Goal: Task Accomplishment & Management: Manage account settings

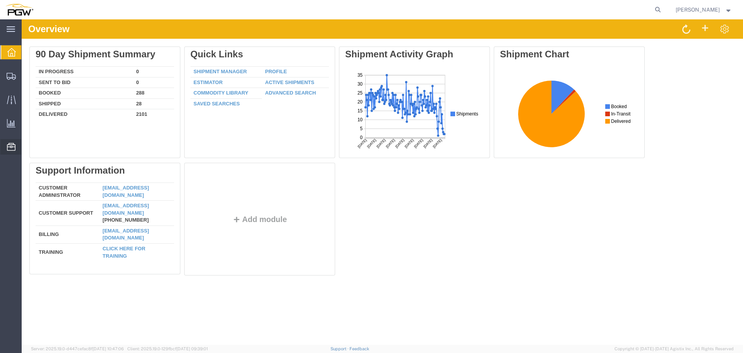
click at [0, 0] on span "Location Appointment" at bounding box center [0, 0] width 0 height 0
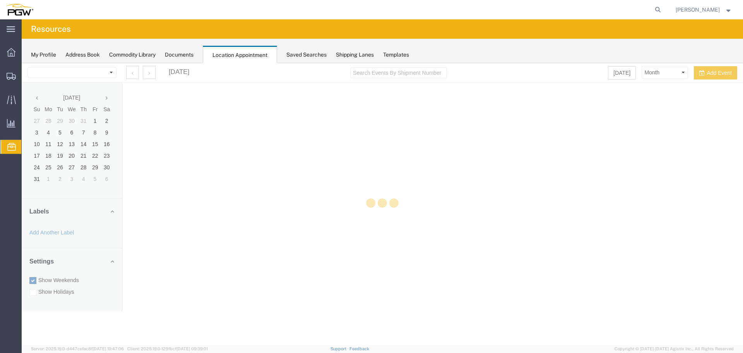
select select "28253"
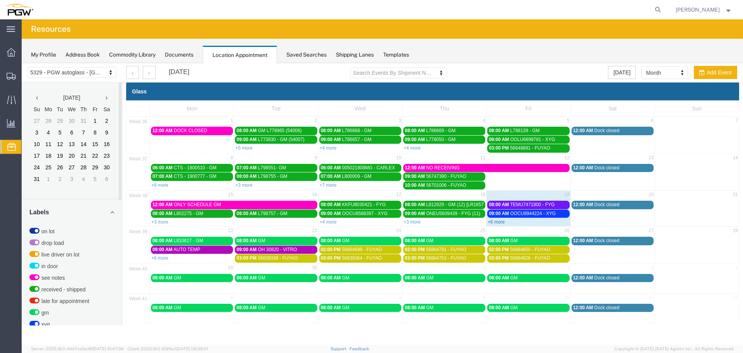
click at [496, 220] on link "+6 more" at bounding box center [496, 221] width 17 height 5
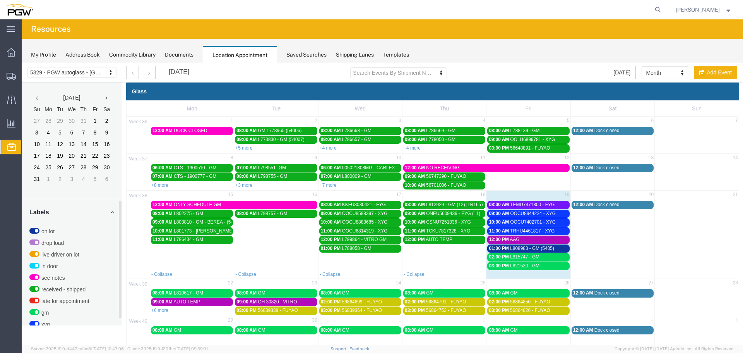
scroll to position [245, 0]
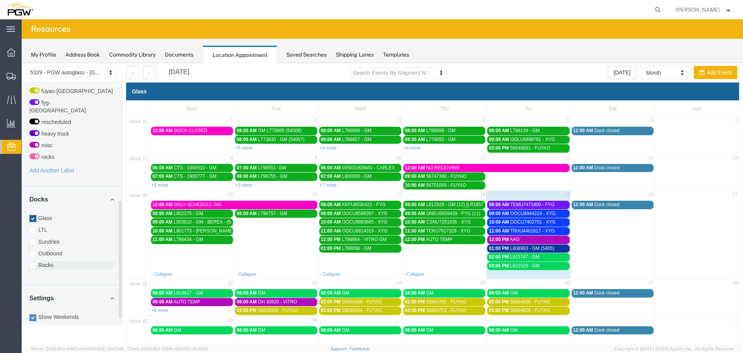
click at [53, 261] on label "Racks" at bounding box center [71, 265] width 85 height 8
click at [22, 63] on input "Racks" at bounding box center [22, 63] width 0 height 0
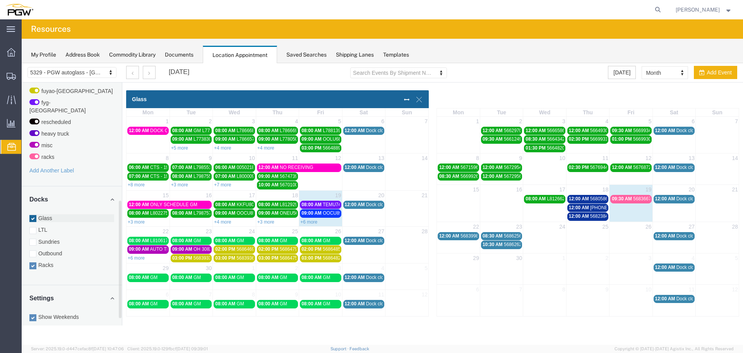
click at [50, 214] on label "Glass" at bounding box center [71, 218] width 85 height 8
click at [22, 63] on input "Glass" at bounding box center [22, 63] width 0 height 0
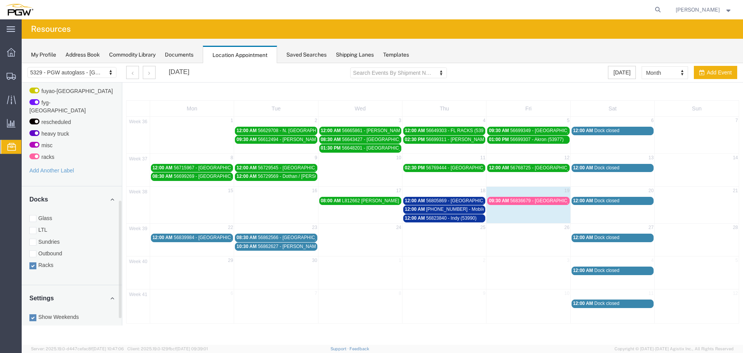
click at [427, 220] on span "56823840 - Indy (53990)" at bounding box center [451, 217] width 50 height 5
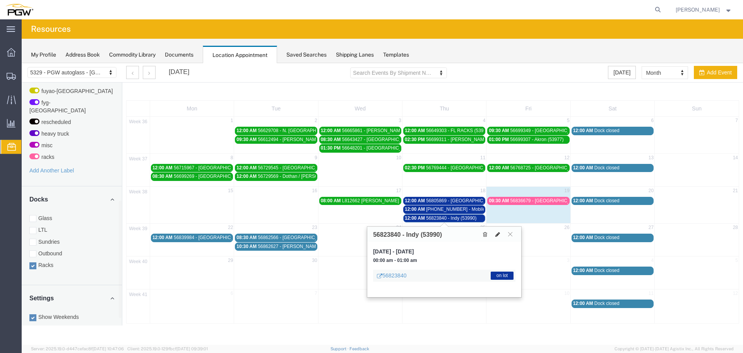
click at [499, 235] on icon at bounding box center [498, 234] width 5 height 5
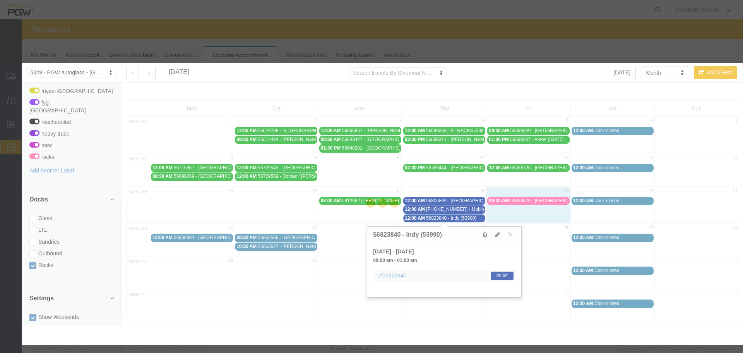
select select "300"
select select "3"
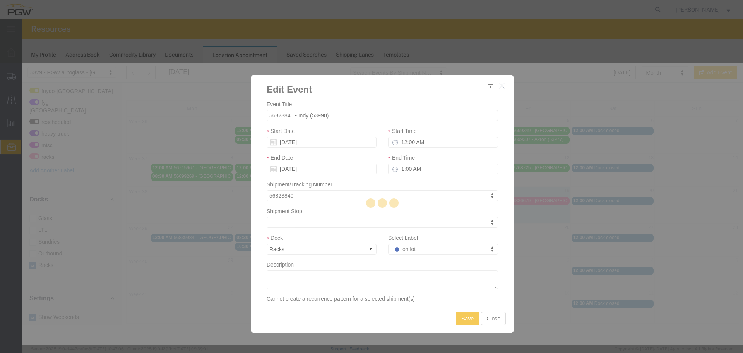
select select
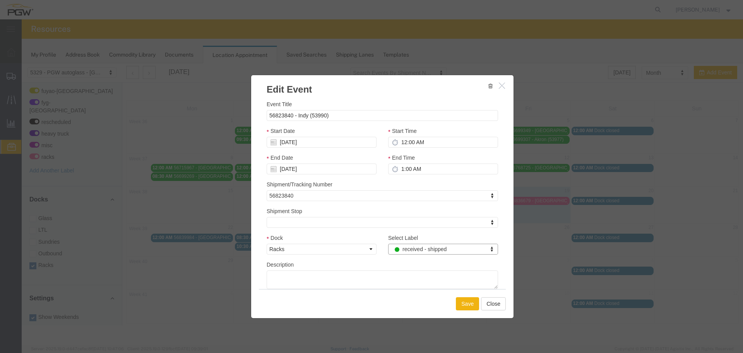
select select "200"
click at [463, 306] on button "Save" at bounding box center [467, 303] width 23 height 13
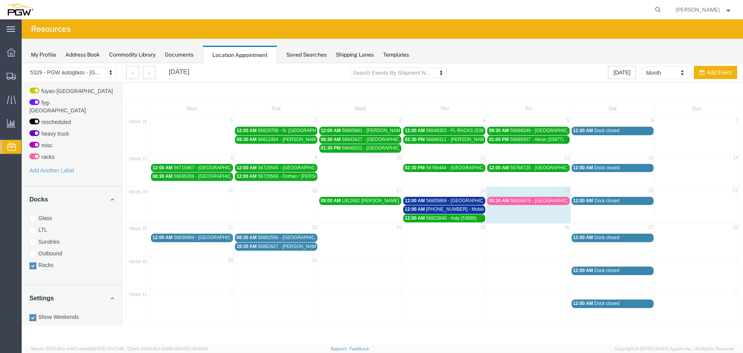
click at [424, 208] on span "12:00 AM" at bounding box center [415, 208] width 20 height 5
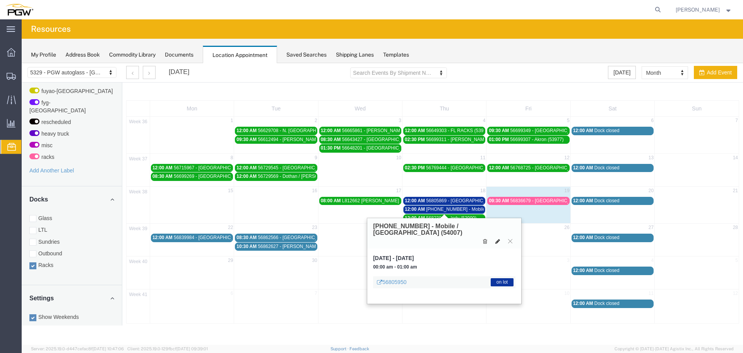
click at [497, 238] on icon at bounding box center [498, 240] width 5 height 5
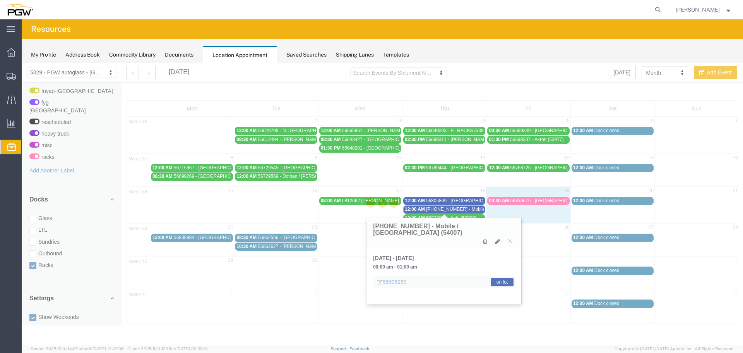
select select "100"
select select "3"
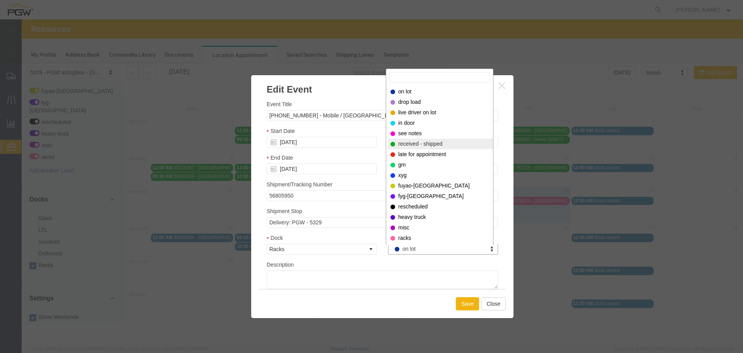
select select "200"
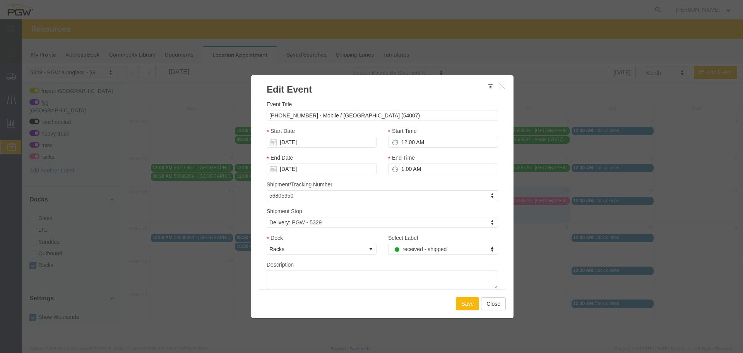
click at [462, 303] on button "Save" at bounding box center [467, 303] width 23 height 13
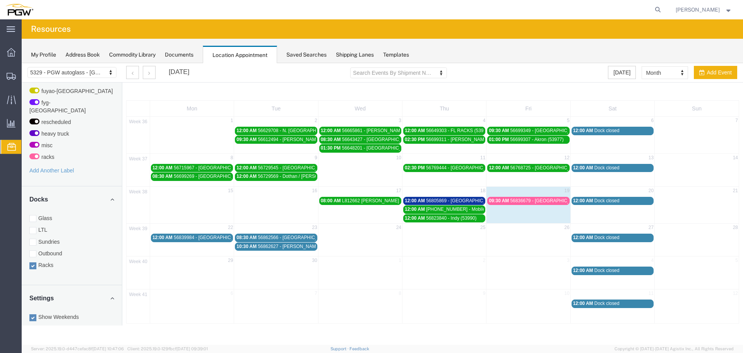
click at [436, 199] on span "56805869 - [GEOGRAPHIC_DATA] (54002)" at bounding box center [471, 200] width 90 height 5
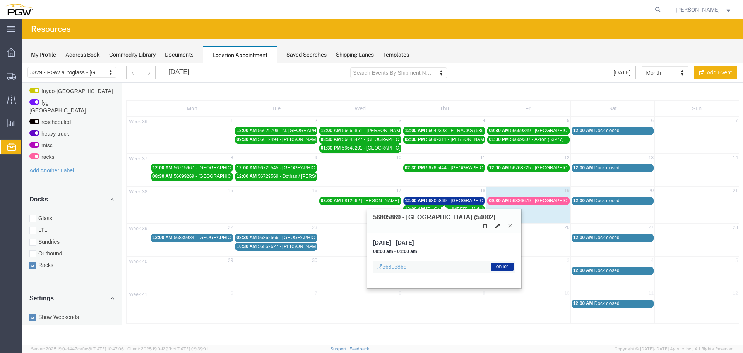
click at [495, 221] on button at bounding box center [497, 225] width 11 height 8
type input "56805869 - [GEOGRAPHIC_DATA] (54002)"
type input "[DATE]"
type input "12:00 AM"
type input "[DATE]"
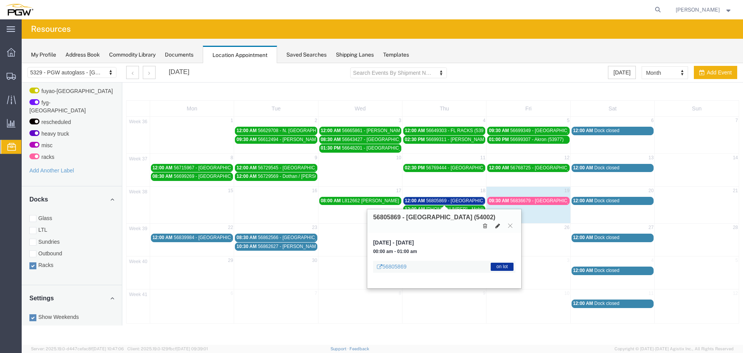
type input "1:00 AM"
type input "56805869"
select select "100"
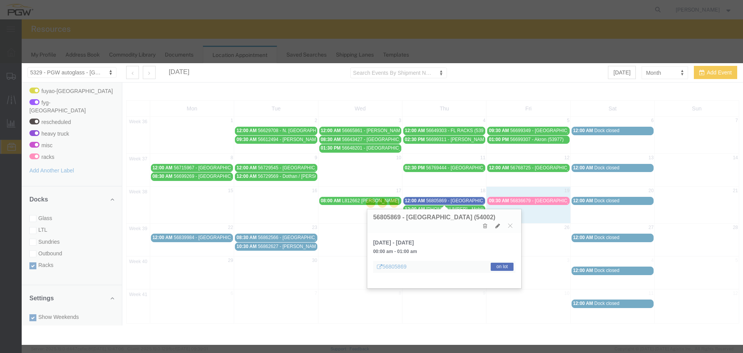
select select "100"
select select "3"
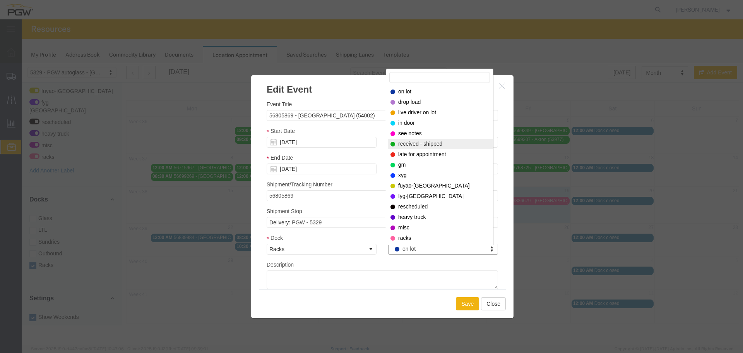
select select "200"
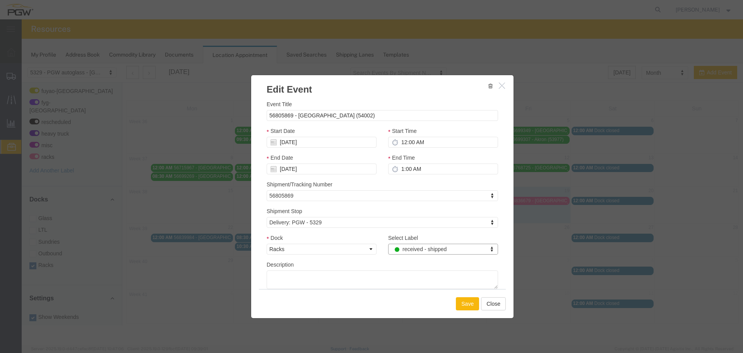
click at [466, 305] on button "Save" at bounding box center [467, 303] width 23 height 13
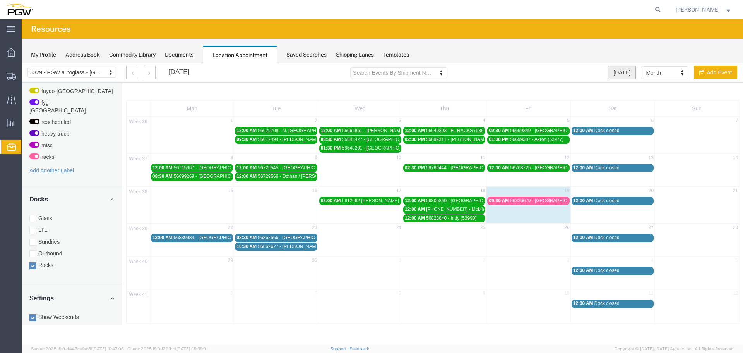
click at [621, 78] on button "[DATE]" at bounding box center [622, 72] width 28 height 13
select select "agendaDay"
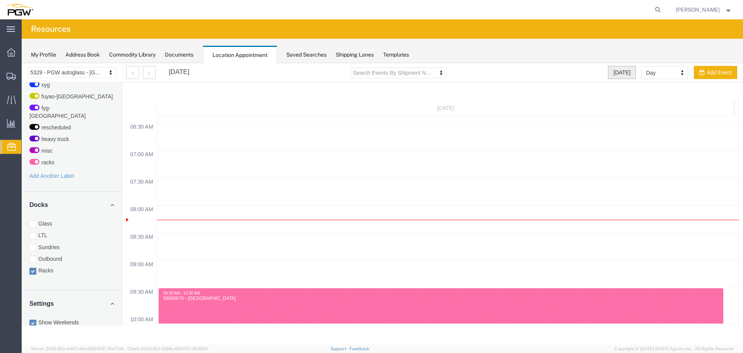
scroll to position [369, 0]
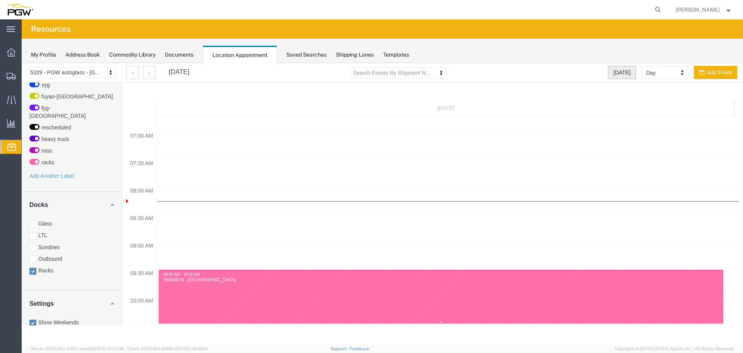
click at [202, 280] on div "56836679 - [GEOGRAPHIC_DATA]" at bounding box center [441, 280] width 556 height 6
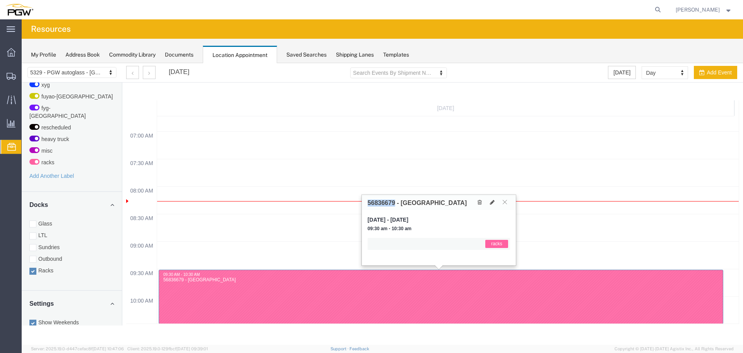
drag, startPoint x: 394, startPoint y: 202, endPoint x: 367, endPoint y: 201, distance: 27.9
click at [367, 201] on div "56836679 - [GEOGRAPHIC_DATA]" at bounding box center [439, 202] width 154 height 15
copy h3 "56836679"
click at [659, 11] on icon at bounding box center [658, 9] width 11 height 11
paste input "56836679"
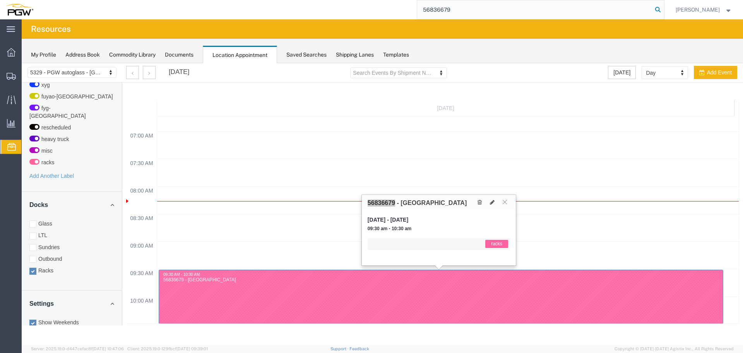
type input "56836679"
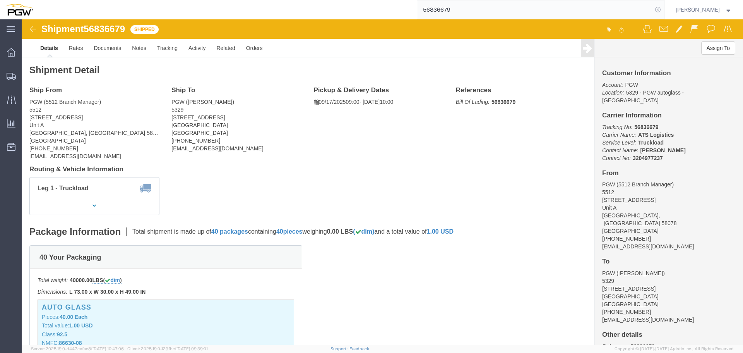
click at [662, 10] on icon at bounding box center [658, 9] width 11 height 11
click at [0, 0] on span "Location Appointment" at bounding box center [0, 0] width 0 height 0
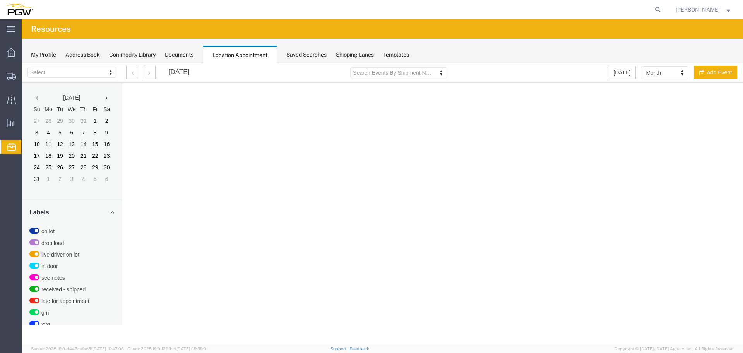
select select "28253"
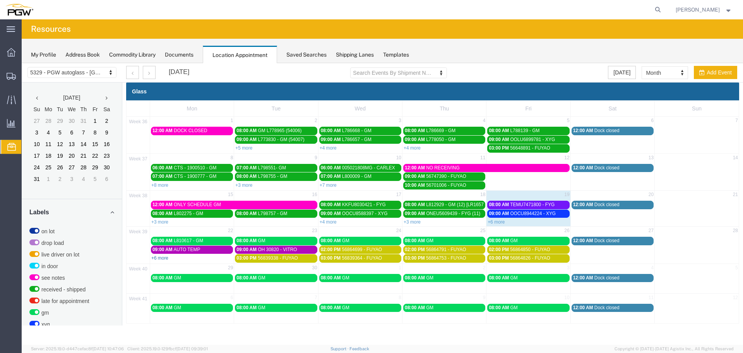
click at [163, 259] on link "+6 more" at bounding box center [159, 257] width 17 height 5
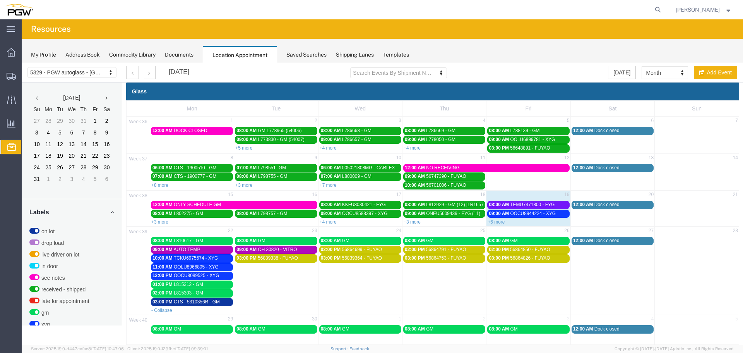
click at [240, 250] on span "09:00 AM" at bounding box center [247, 249] width 20 height 5
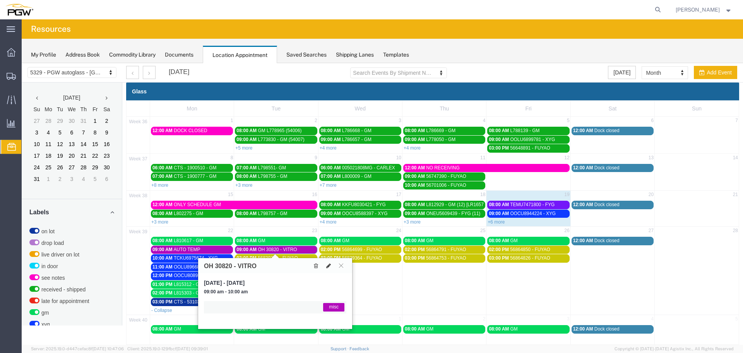
click at [331, 267] on icon at bounding box center [328, 265] width 5 height 5
type input "OH 30820 - VITRO"
type input "[DATE]"
type input "9:00 AM"
type input "[DATE]"
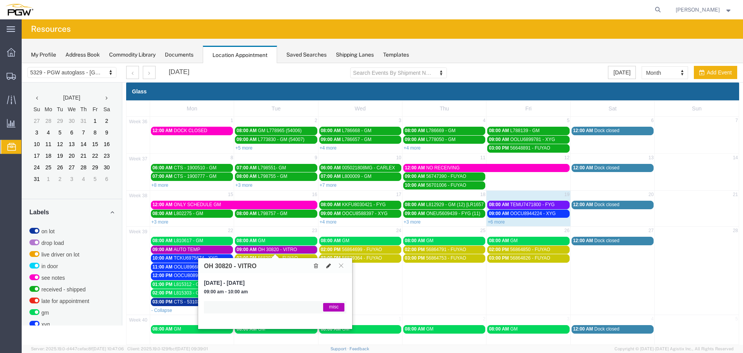
type input "10:00 AM"
select select
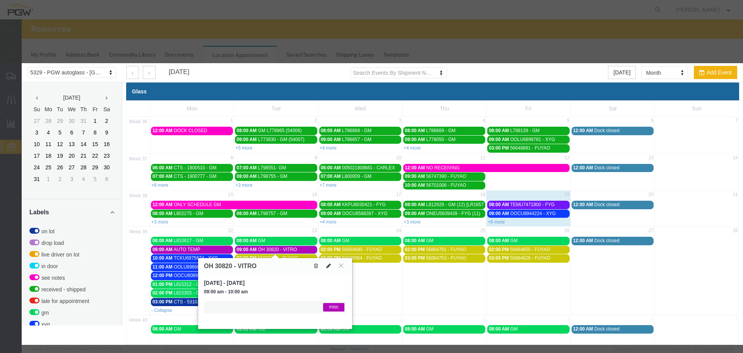
select select "1"
select select "12922"
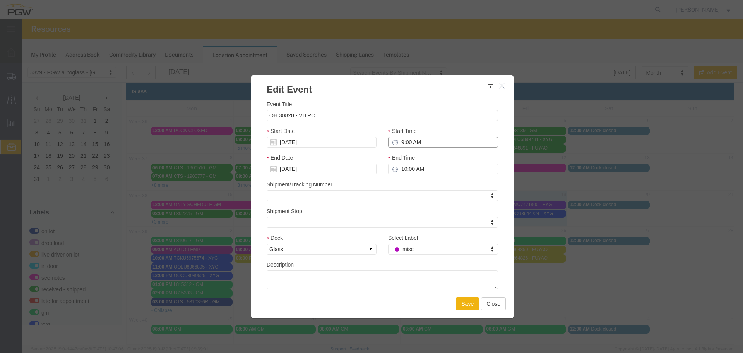
click at [398, 142] on input "9:00 AM" at bounding box center [443, 142] width 110 height 11
type input "1:00 AM"
type input "2:00 AM"
type input "1:00 PM"
type input "2:00 PM"
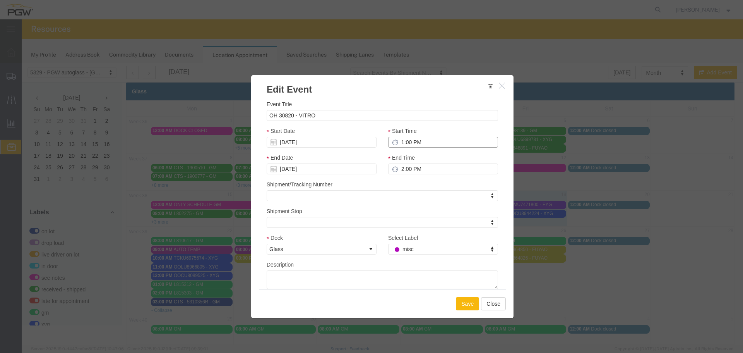
type input "1:00 PM"
click at [457, 303] on button "Save" at bounding box center [467, 303] width 23 height 13
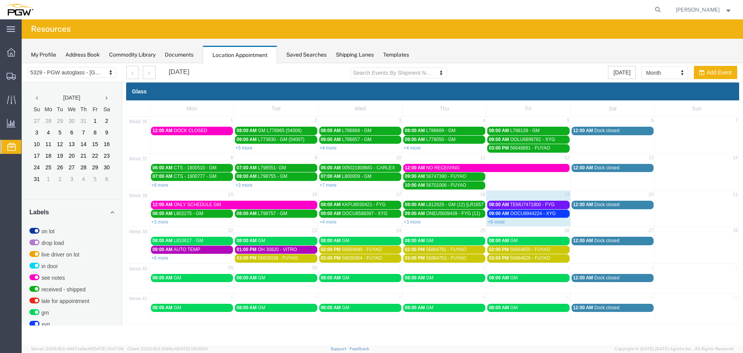
click at [265, 233] on td "23" at bounding box center [276, 231] width 84 height 10
select select "1"
select select
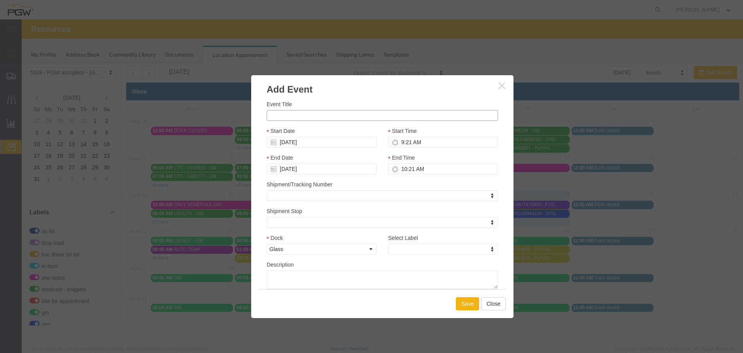
click at [297, 118] on input "Event Title" at bounding box center [383, 115] width 232 height 11
paste input "UETU6967598"
type input "UETU6967598 - XYG"
click at [404, 143] on input "9:21 AM" at bounding box center [443, 142] width 110 height 11
type input "9:00 AM"
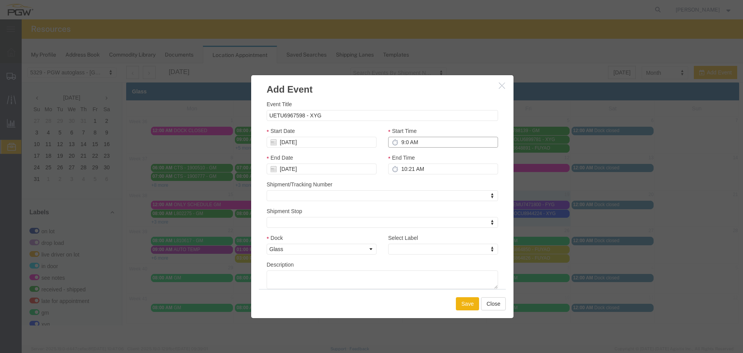
type input "10:00 AM"
type input "9:00 AM"
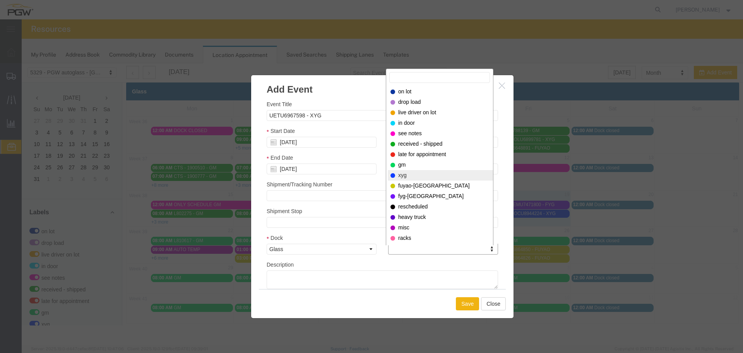
select select "12920"
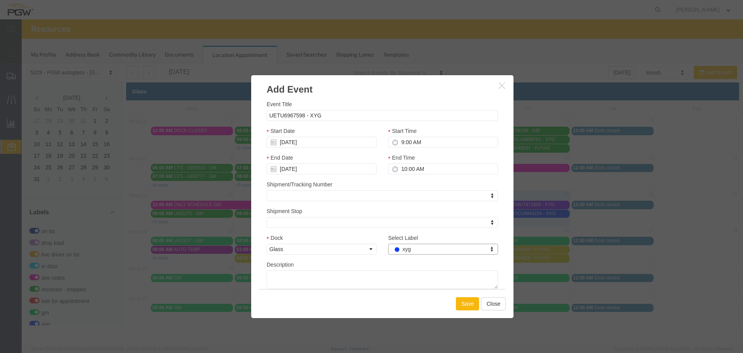
click at [467, 301] on button "Save" at bounding box center [467, 303] width 23 height 13
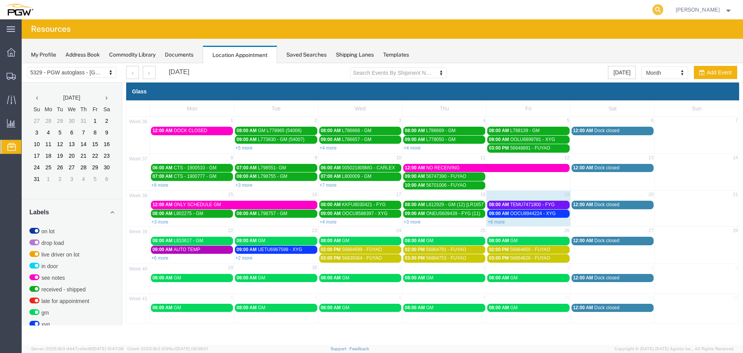
click at [662, 9] on icon at bounding box center [658, 9] width 11 height 11
paste input "668683"
type input "668683"
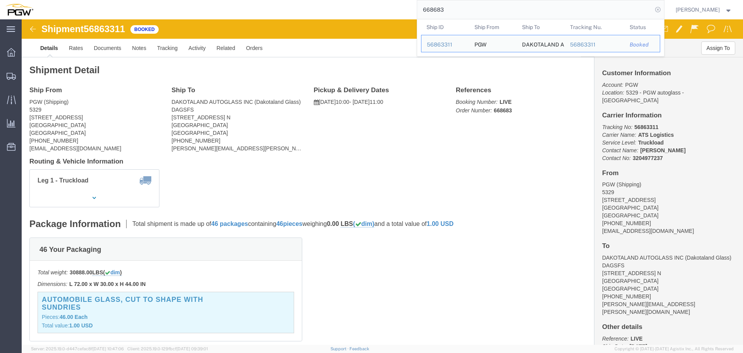
click at [662, 10] on icon at bounding box center [658, 9] width 11 height 11
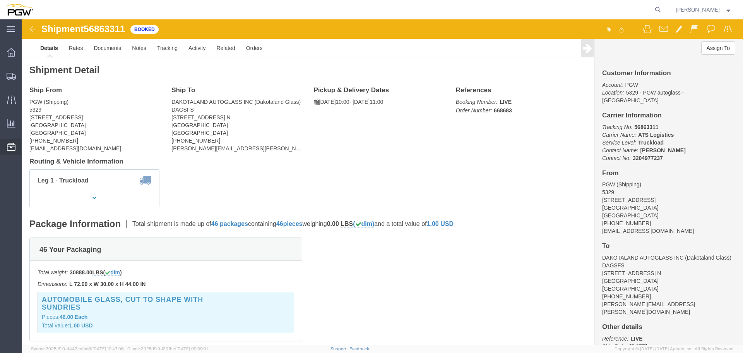
click at [0, 0] on span "Location Appointment" at bounding box center [0, 0] width 0 height 0
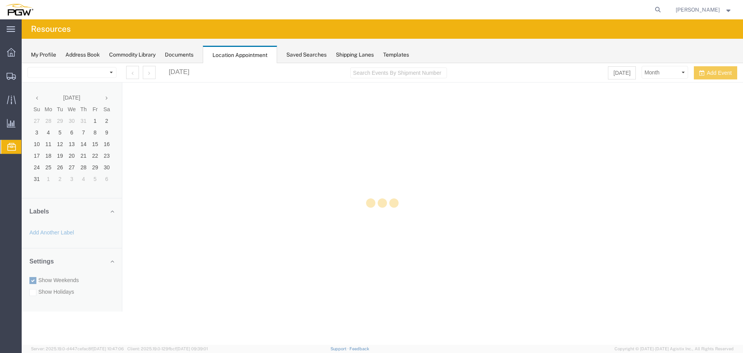
select select "28253"
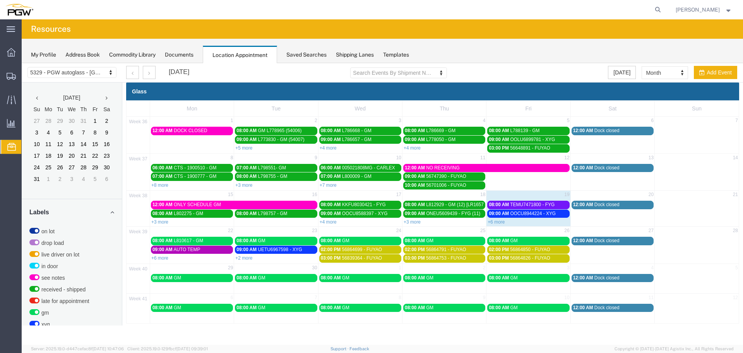
click at [500, 205] on span "08:00 AM" at bounding box center [499, 204] width 20 height 5
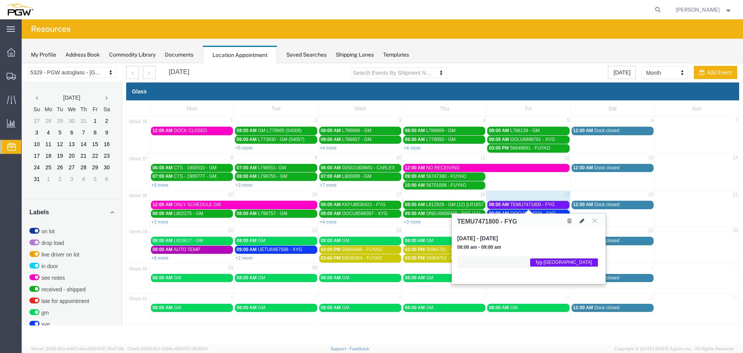
click at [582, 220] on icon at bounding box center [582, 220] width 5 height 5
select select "1"
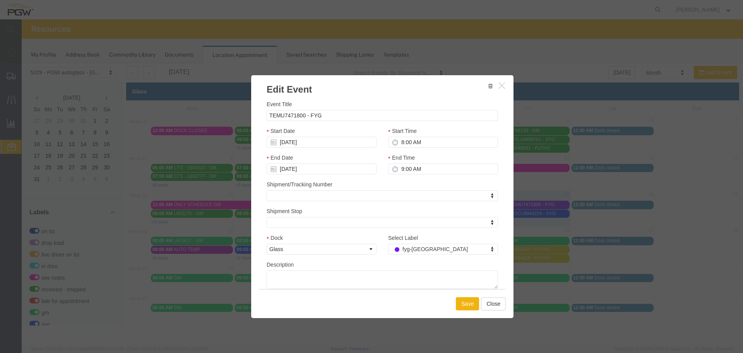
click at [430, 256] on div "Select Label fyg-[GEOGRAPHIC_DATA] Select Label Select Label on lot drop load l…" at bounding box center [443, 246] width 122 height 27
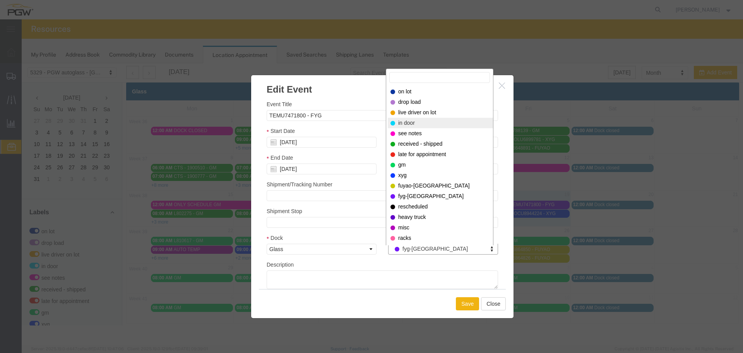
select select "220"
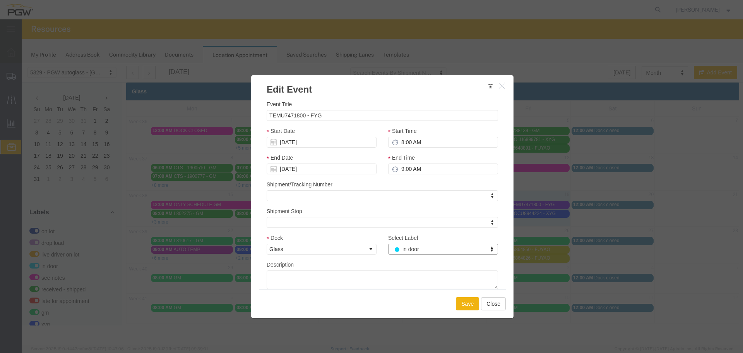
click at [468, 311] on div "Save Close" at bounding box center [382, 303] width 247 height 29
click at [468, 308] on button "Save" at bounding box center [467, 303] width 23 height 13
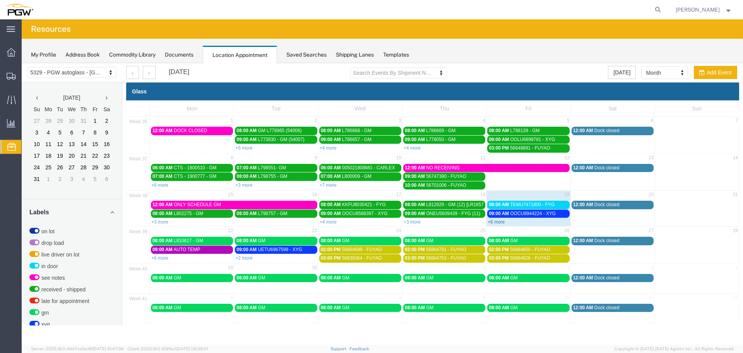
click at [495, 221] on link "+6 more" at bounding box center [496, 221] width 17 height 5
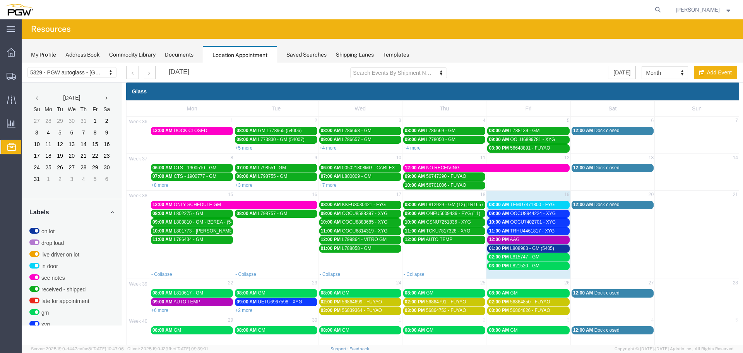
click at [504, 259] on span "02:00 PM" at bounding box center [499, 256] width 20 height 5
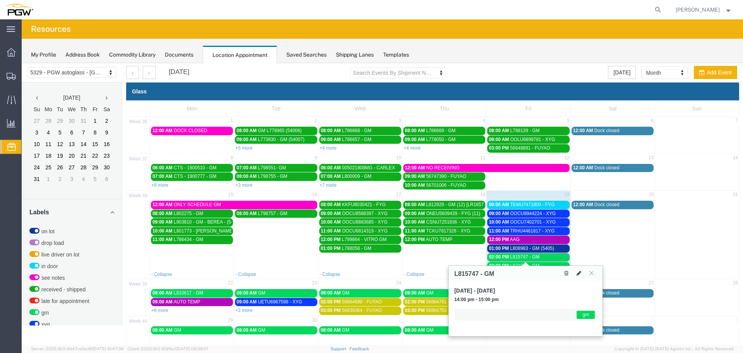
click at [577, 273] on icon at bounding box center [579, 272] width 5 height 5
select select "1"
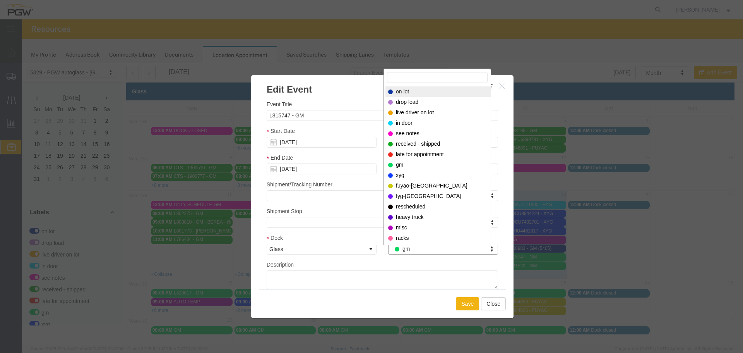
select select "300"
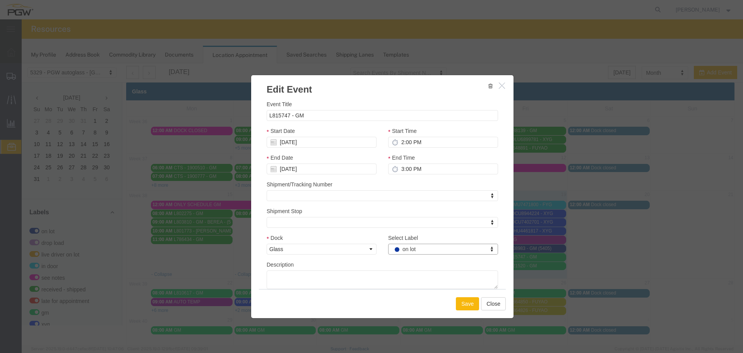
click at [463, 305] on button "Save" at bounding box center [467, 303] width 23 height 13
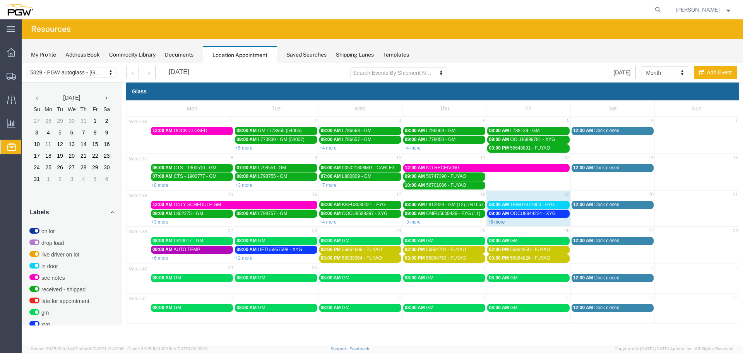
click at [496, 220] on link "+6 more" at bounding box center [496, 221] width 17 height 5
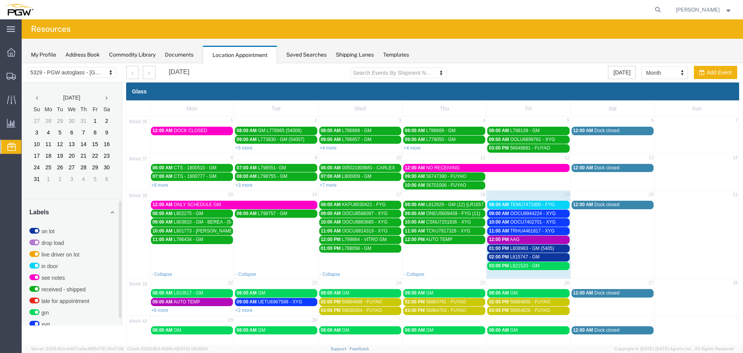
scroll to position [245, 0]
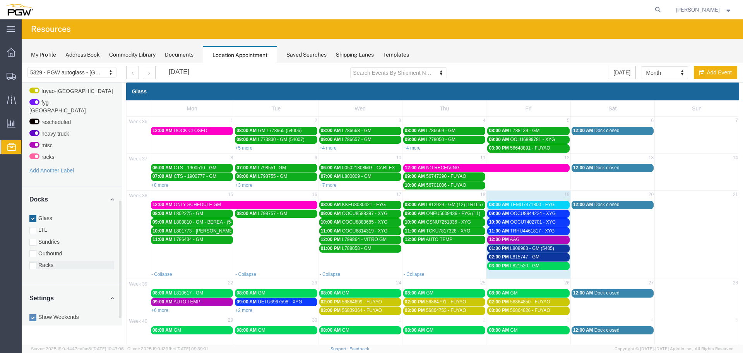
click at [60, 261] on label "Racks" at bounding box center [71, 265] width 85 height 8
click at [22, 63] on input "Racks" at bounding box center [22, 63] width 0 height 0
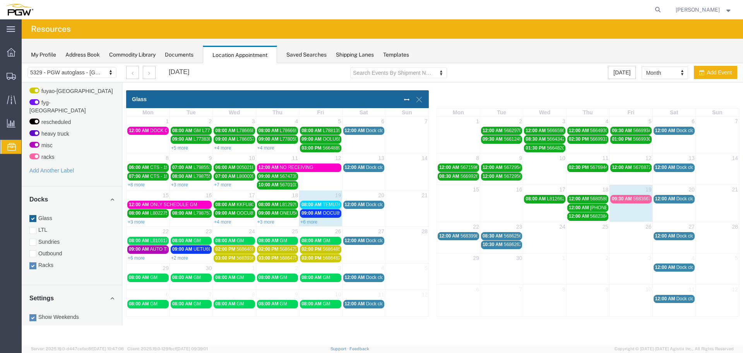
click at [628, 198] on span "09:30 AM" at bounding box center [622, 198] width 20 height 5
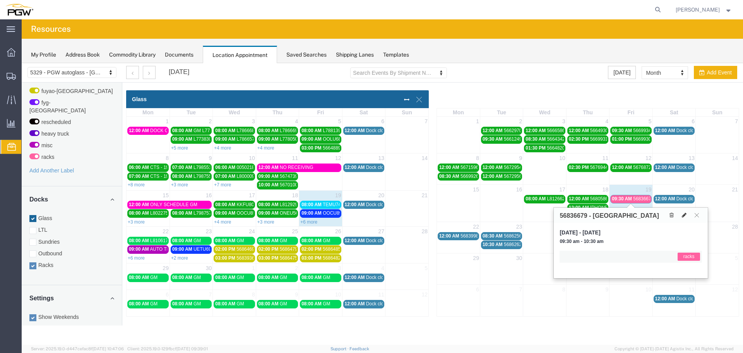
click at [683, 214] on icon at bounding box center [684, 214] width 5 height 5
type input "56836679 - [GEOGRAPHIC_DATA]"
type input "[DATE]"
type input "9:30 AM"
type input "[DATE]"
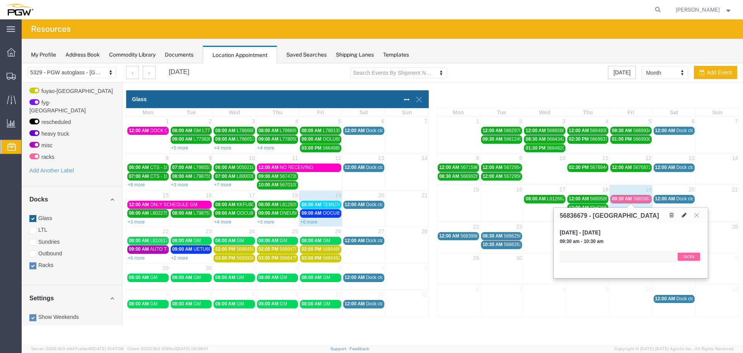
type input "10:30 AM"
select select
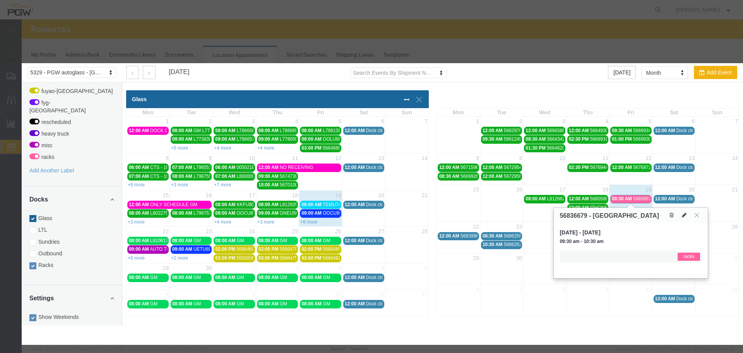
select select "3"
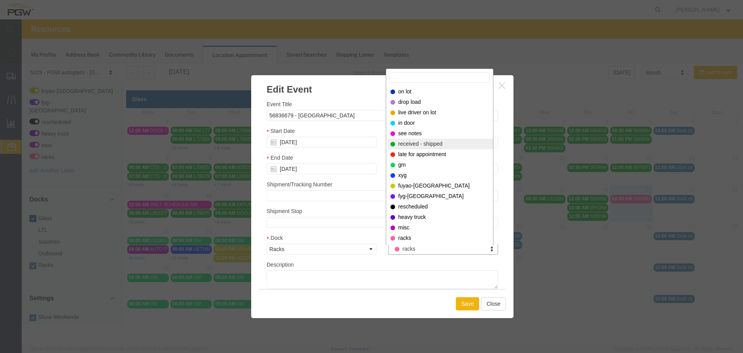
select select "200"
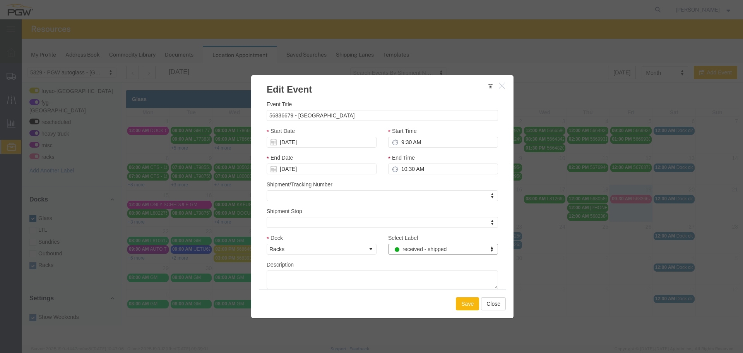
click at [463, 303] on button "Save" at bounding box center [467, 303] width 23 height 13
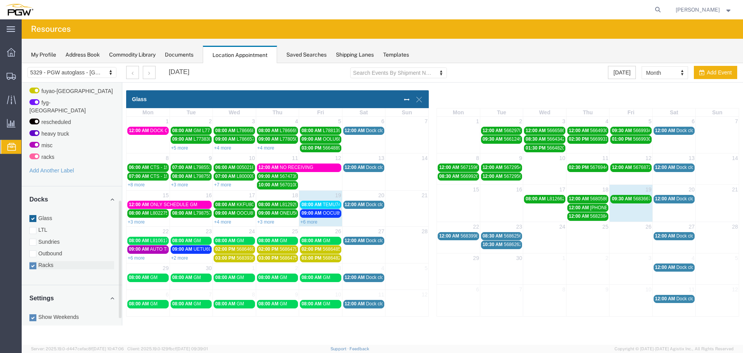
click at [41, 261] on label "Racks" at bounding box center [71, 265] width 85 height 8
click at [22, 63] on input "Racks" at bounding box center [22, 63] width 0 height 0
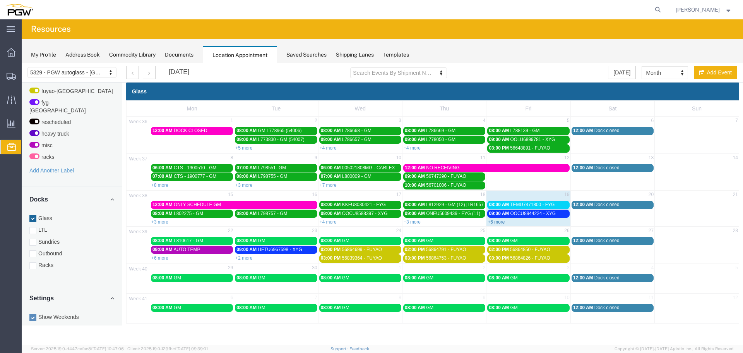
click at [500, 223] on link "+6 more" at bounding box center [496, 221] width 17 height 5
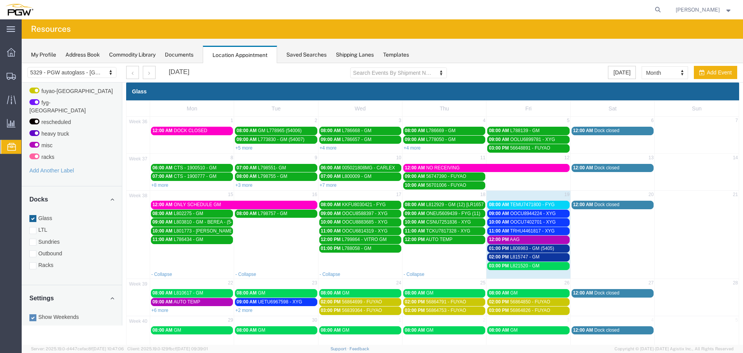
click at [532, 218] on link "10:00 AM OOCU7402701 - XYG" at bounding box center [528, 222] width 82 height 8
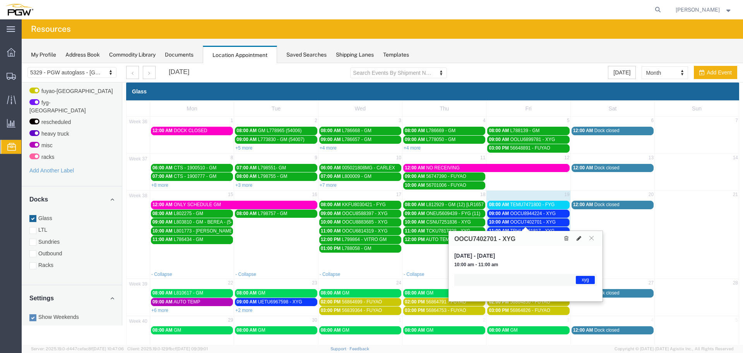
click at [578, 237] on icon at bounding box center [579, 237] width 5 height 5
select select "1"
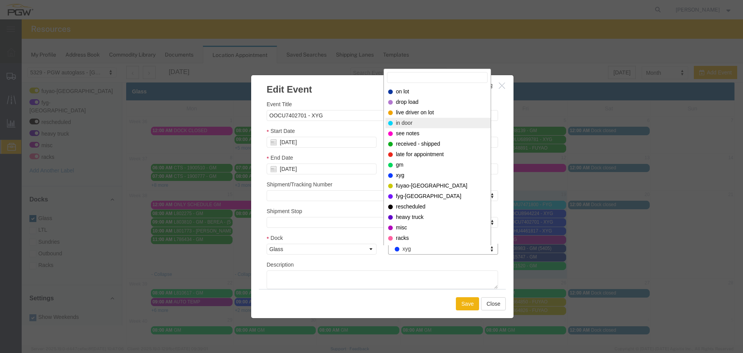
select select "220"
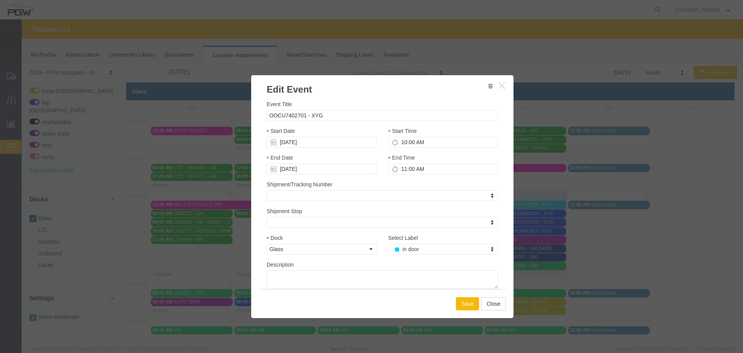
click at [466, 303] on button "Save" at bounding box center [467, 303] width 23 height 13
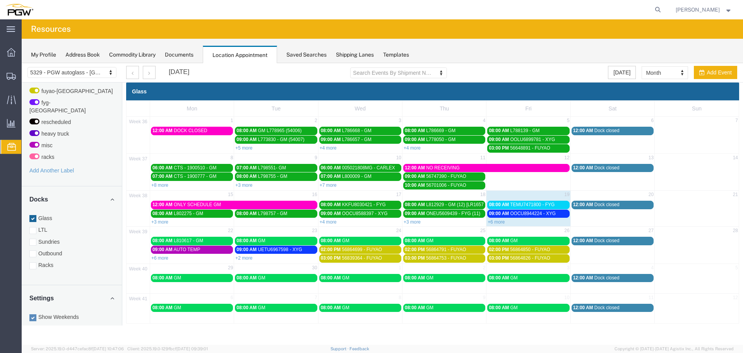
click at [523, 214] on span "OOCU8944224 - XYG" at bounding box center [533, 213] width 46 height 5
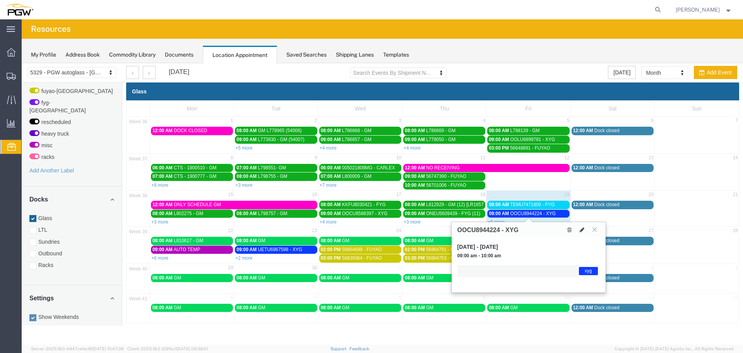
click at [583, 230] on icon at bounding box center [582, 229] width 5 height 5
select select "1"
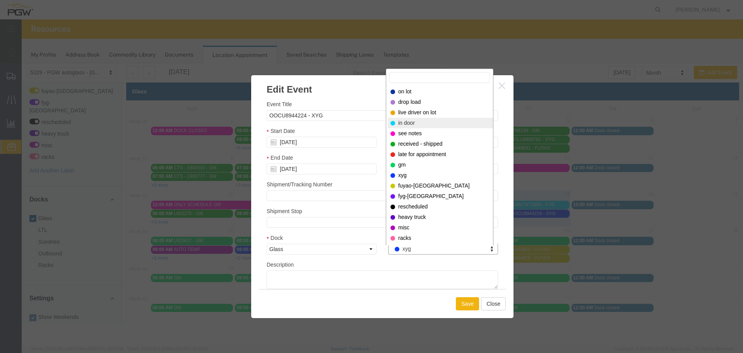
select select "220"
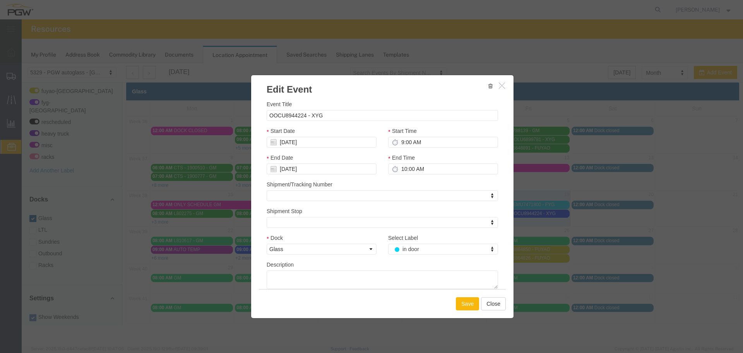
click at [465, 304] on button "Save" at bounding box center [467, 303] width 23 height 13
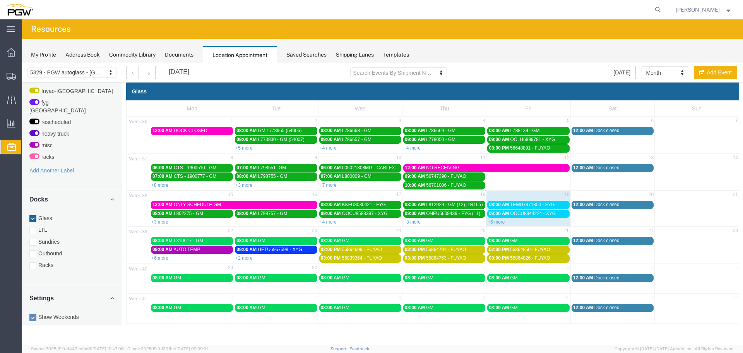
click at [546, 204] on span "TEMU7471800 - FYG" at bounding box center [532, 204] width 45 height 5
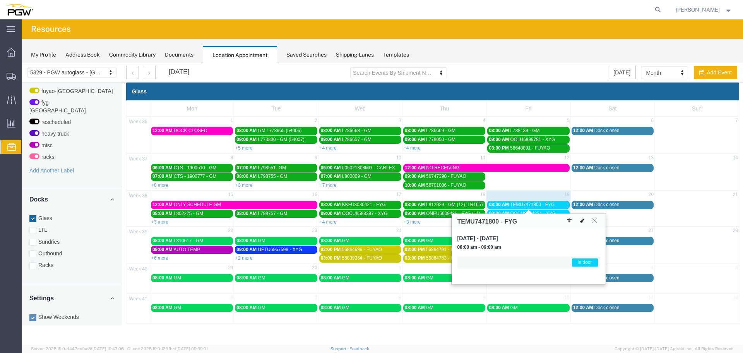
click at [580, 221] on icon at bounding box center [582, 220] width 5 height 5
select select "1"
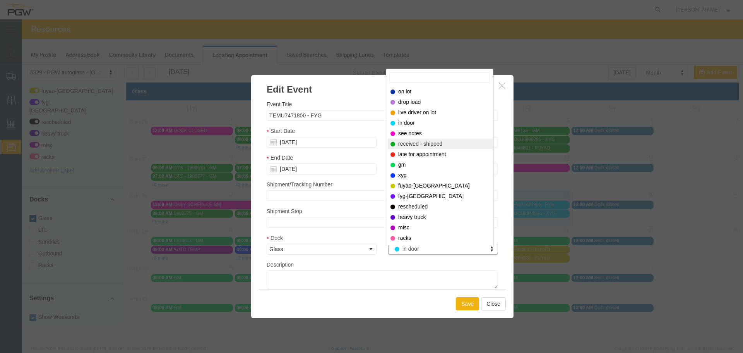
select select "200"
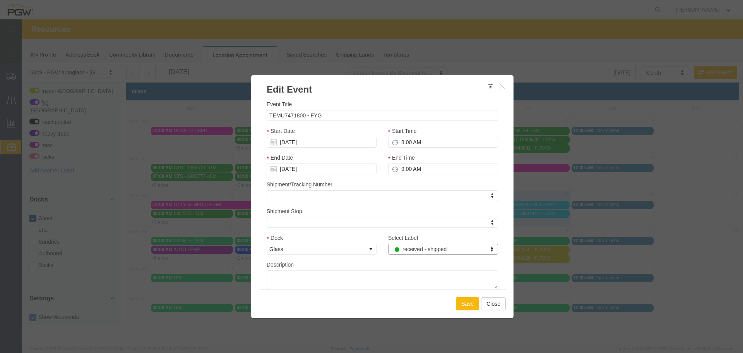
click at [471, 304] on button "Save" at bounding box center [467, 303] width 23 height 13
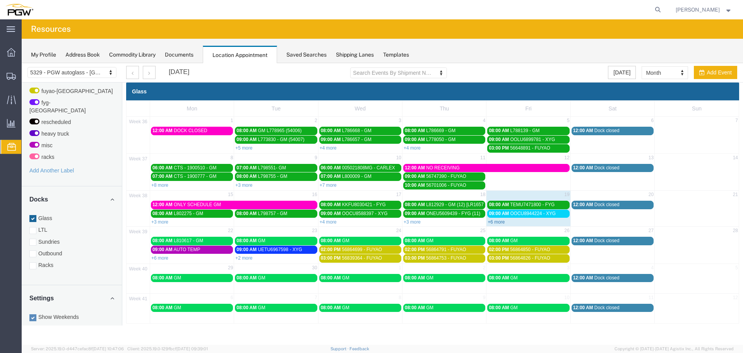
click at [499, 220] on link "+6 more" at bounding box center [496, 221] width 17 height 5
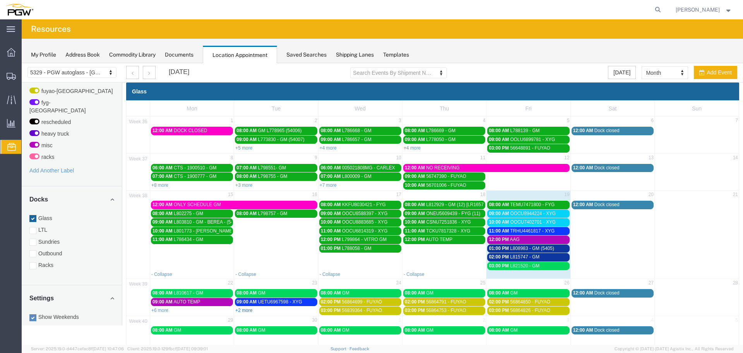
click at [246, 310] on link "+2 more" at bounding box center [243, 309] width 17 height 5
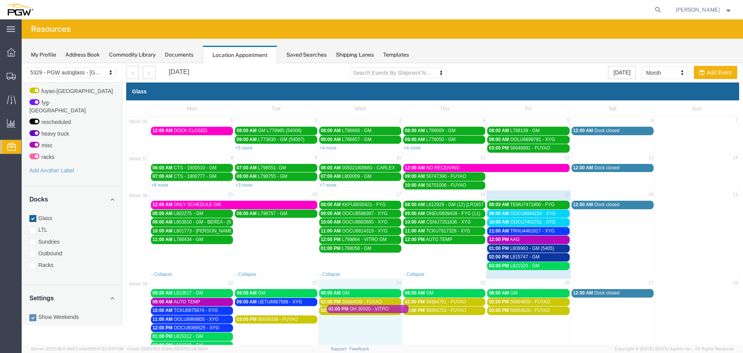
drag, startPoint x: 251, startPoint y: 310, endPoint x: 257, endPoint y: 310, distance: 6.2
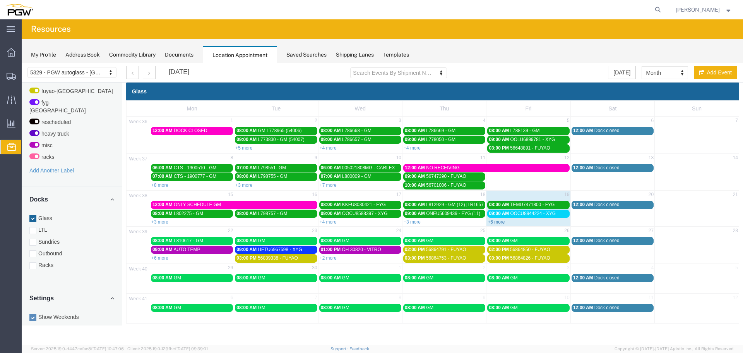
click at [493, 222] on link "+6 more" at bounding box center [496, 221] width 17 height 5
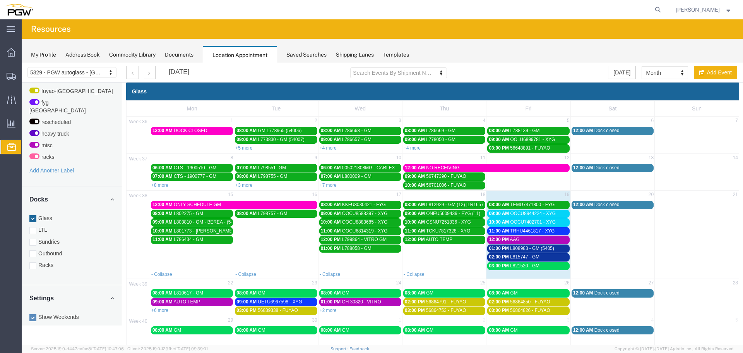
click at [505, 229] on span "11:00 AM" at bounding box center [499, 230] width 20 height 5
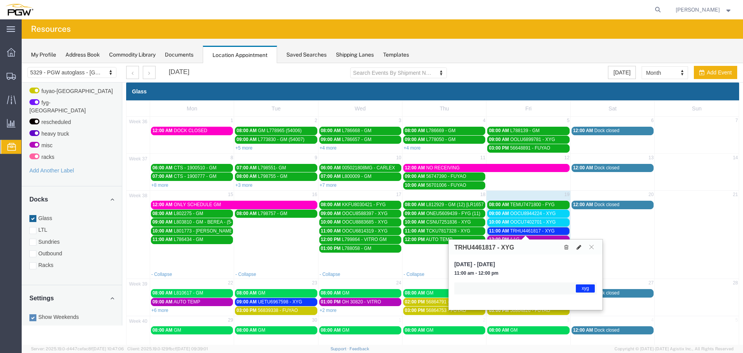
click at [578, 245] on icon at bounding box center [579, 246] width 5 height 5
select select "1"
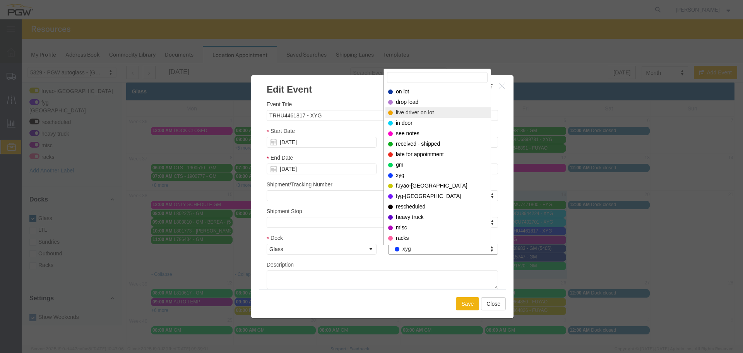
select select "521"
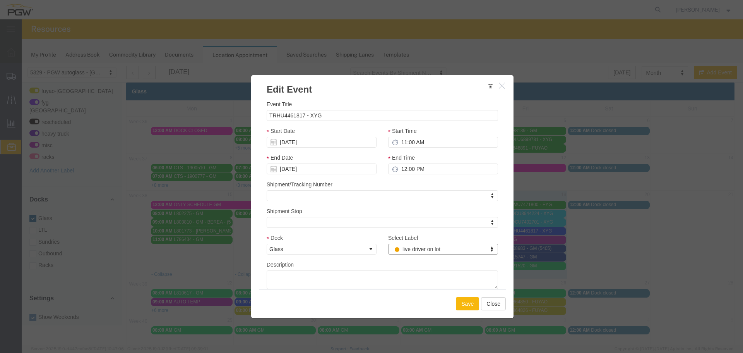
click at [464, 305] on button "Save" at bounding box center [467, 303] width 23 height 13
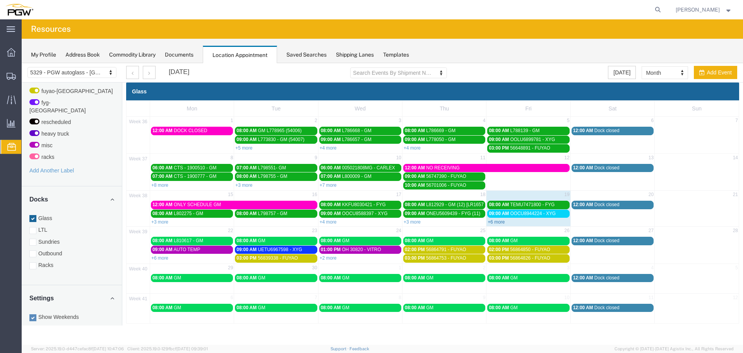
click at [494, 223] on link "+6 more" at bounding box center [496, 221] width 17 height 5
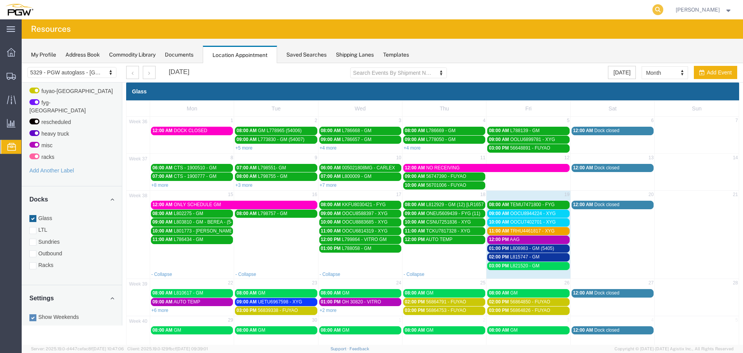
click at [662, 10] on icon at bounding box center [658, 9] width 11 height 11
paste input "668750"
type input "668750"
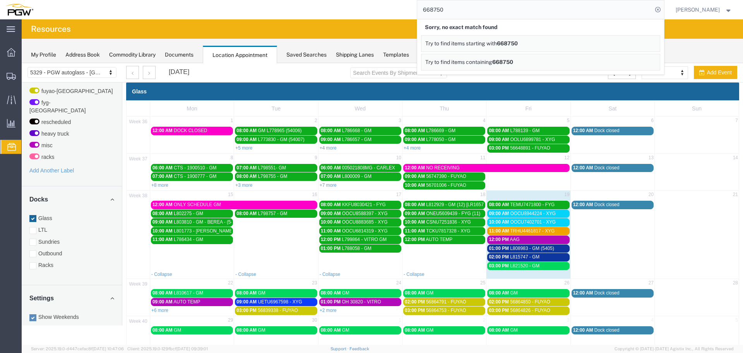
click at [662, 10] on icon at bounding box center [658, 9] width 11 height 11
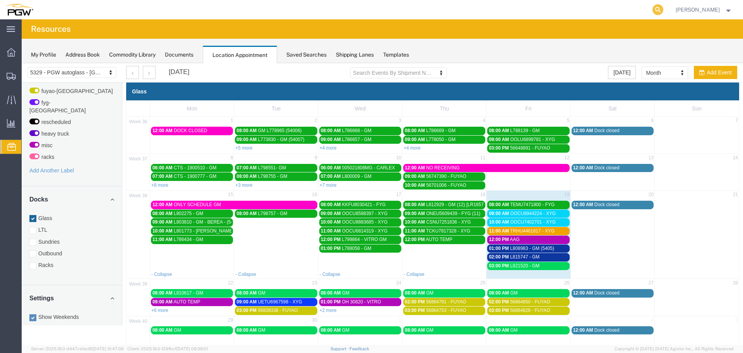
click at [658, 6] on icon at bounding box center [658, 9] width 11 height 11
paste input "668750"
type input "668750"
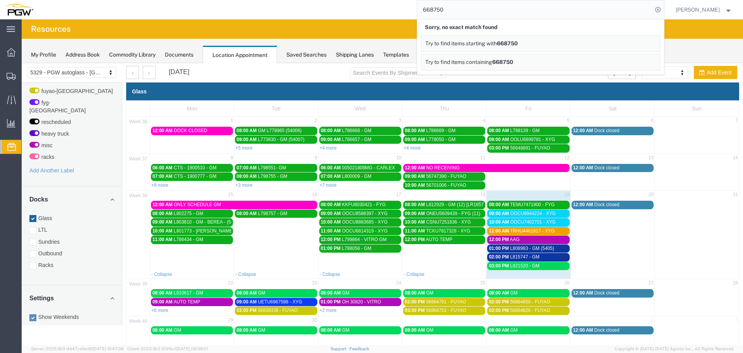
click at [658, 6] on icon at bounding box center [658, 9] width 11 height 11
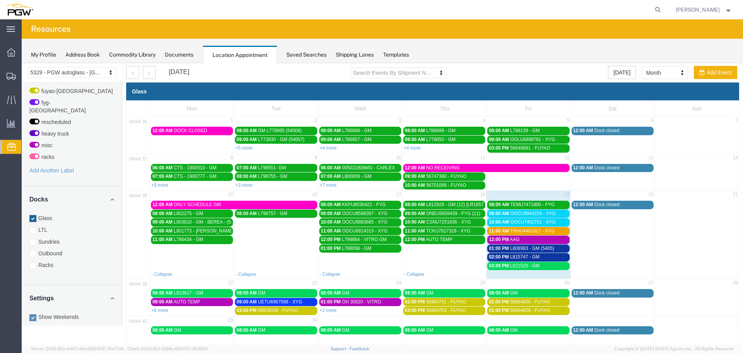
click at [516, 223] on span "OOCU7402701 - XYG" at bounding box center [533, 221] width 46 height 5
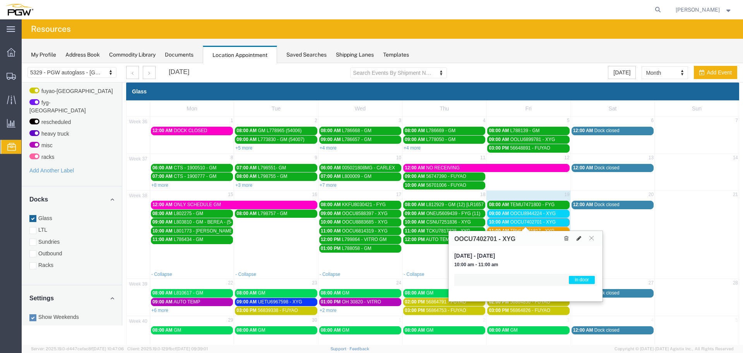
click at [582, 239] on button at bounding box center [579, 238] width 11 height 8
type input "OOCU7402701 - XYG"
type input "[DATE]"
type input "10:00 AM"
type input "[DATE]"
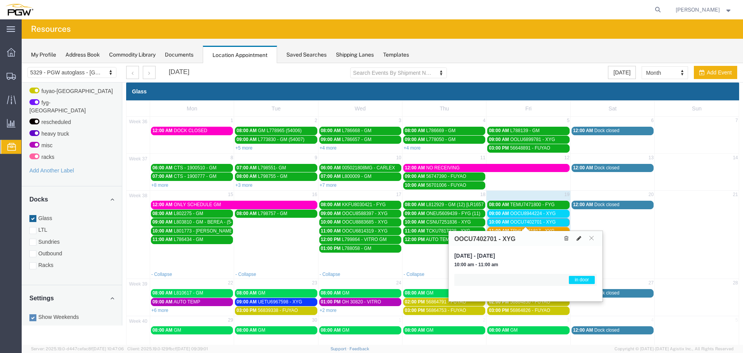
type input "11:00 AM"
select select
select select "1"
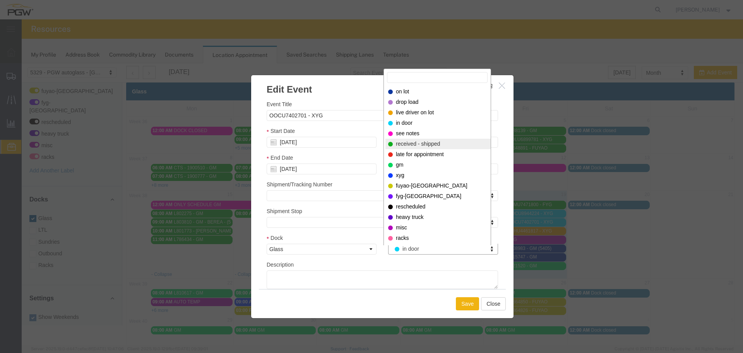
select select "200"
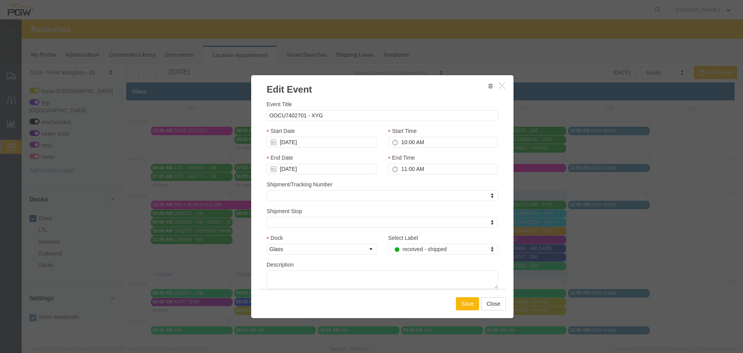
click at [462, 303] on button "Save" at bounding box center [467, 303] width 23 height 13
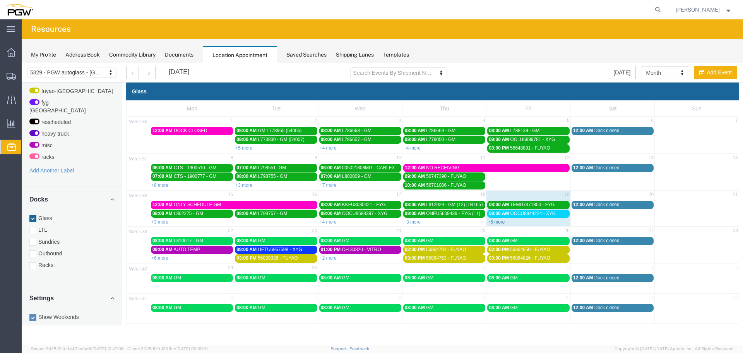
click at [495, 223] on link "+6 more" at bounding box center [496, 221] width 17 height 5
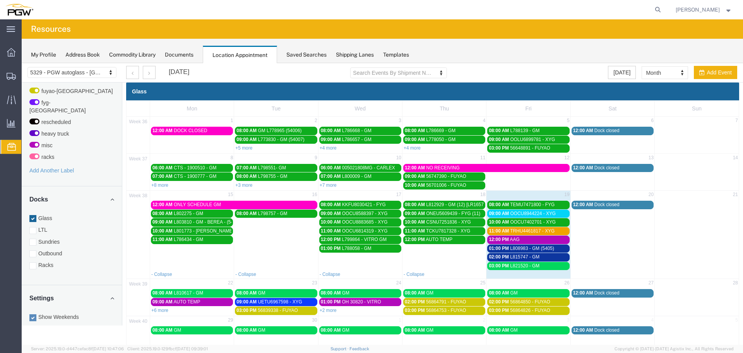
click at [496, 214] on span "09:00 AM" at bounding box center [499, 213] width 20 height 5
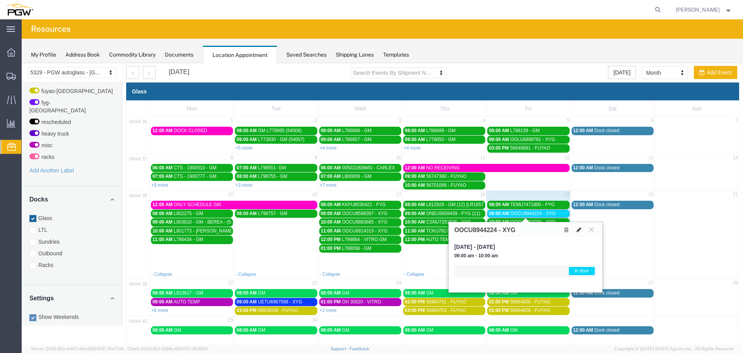
click at [581, 231] on icon at bounding box center [579, 229] width 5 height 5
type input "OOCU8944224 - XYG"
type input "[DATE]"
type input "9:00 AM"
type input "[DATE]"
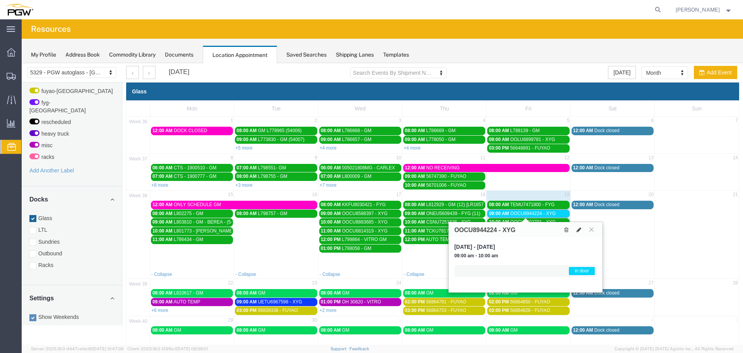
type input "10:00 AM"
select select
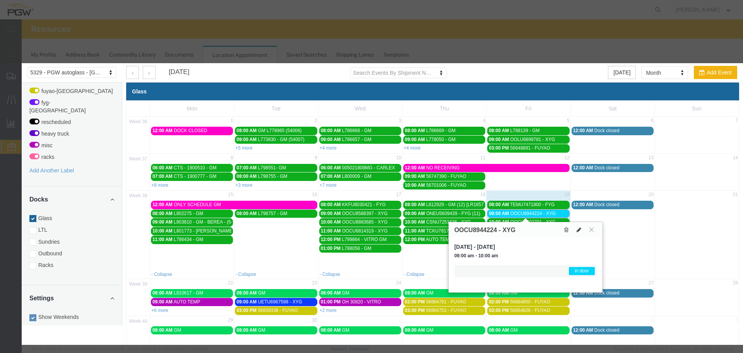
select select "1"
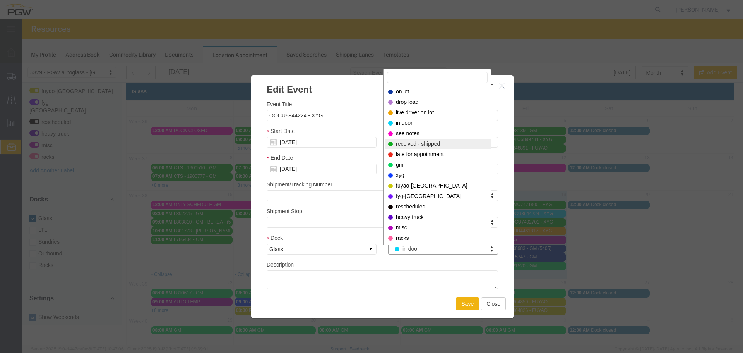
select select "200"
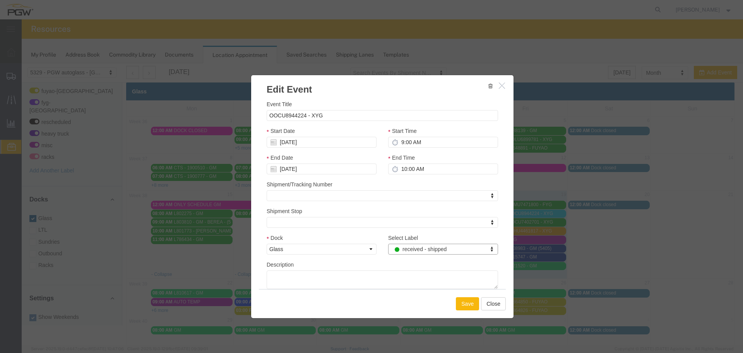
click at [464, 306] on button "Save" at bounding box center [467, 303] width 23 height 13
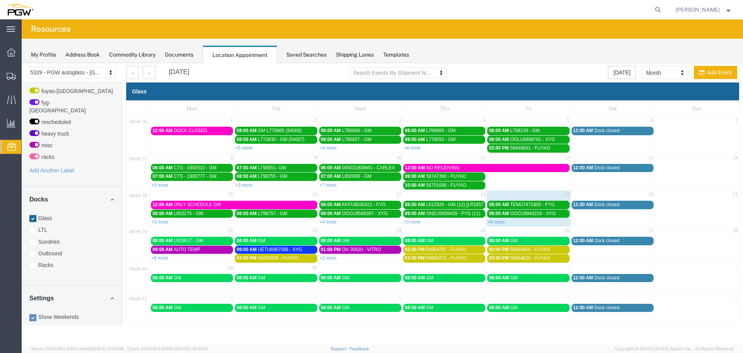
click at [495, 221] on link "+6 more" at bounding box center [496, 221] width 17 height 5
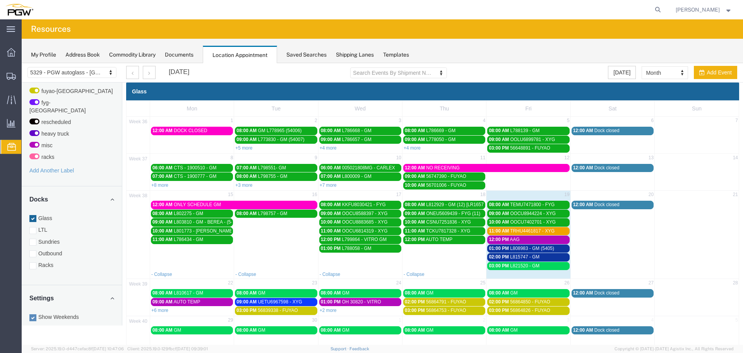
click at [510, 231] on span "TRHU4461817 - XYG" at bounding box center [532, 230] width 45 height 5
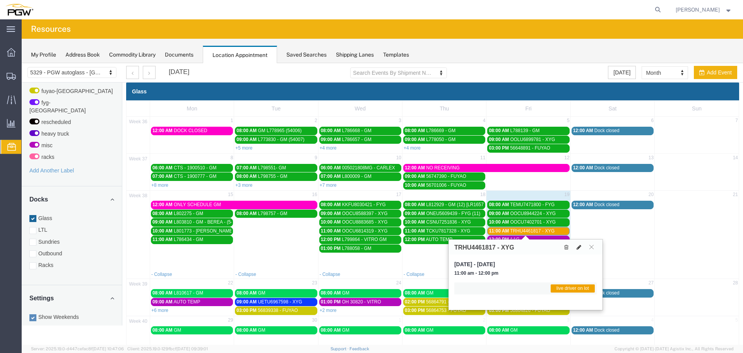
click at [581, 246] on icon at bounding box center [579, 246] width 5 height 5
select select "1"
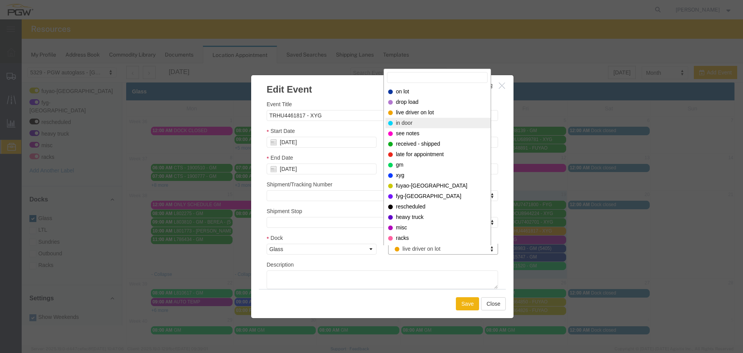
select select "220"
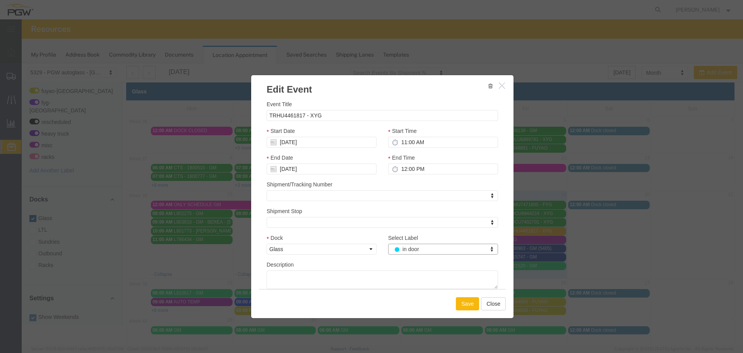
click at [464, 302] on button "Save" at bounding box center [467, 303] width 23 height 13
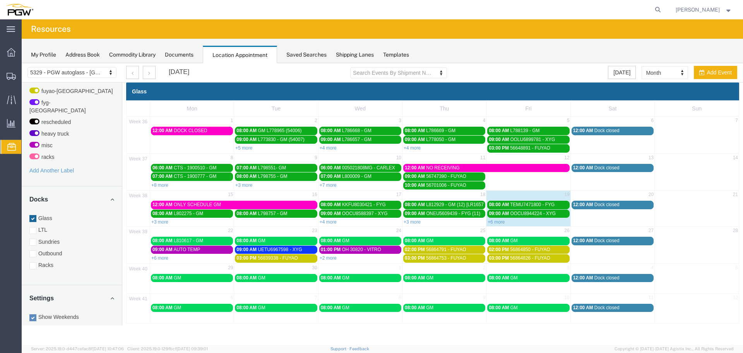
click at [496, 218] on div "+6 more" at bounding box center [529, 222] width 84 height 8
type input "[DATE]"
type input "12:39 PM"
type input "[DATE]"
type input "1:39 PM"
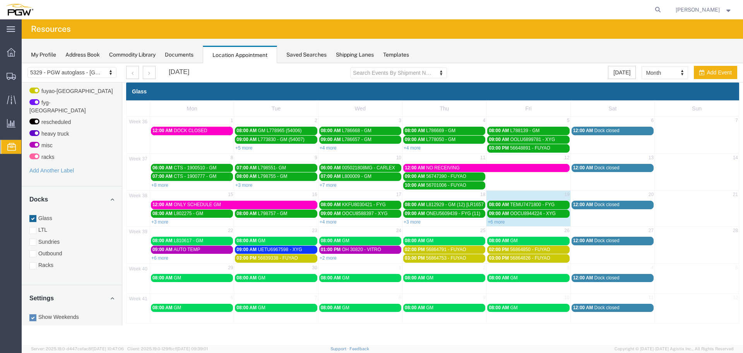
select select
select select "1"
select select
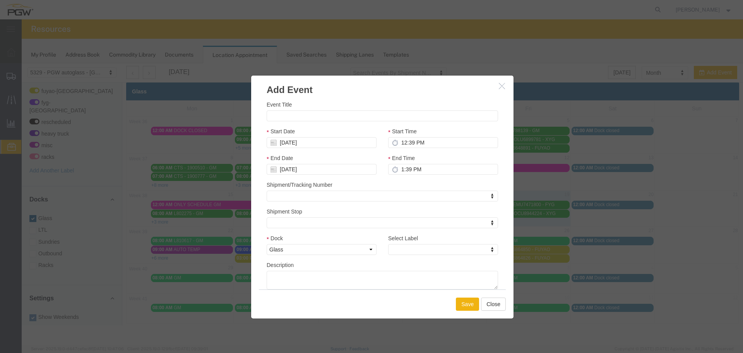
click at [497, 86] on h3 "Add Event" at bounding box center [382, 85] width 262 height 21
click at [501, 86] on icon "button" at bounding box center [502, 85] width 6 height 7
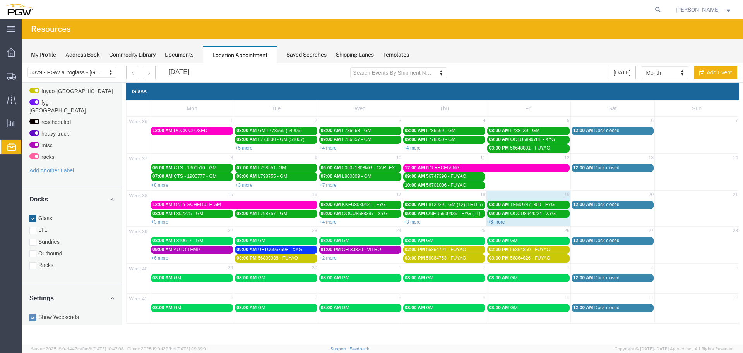
click at [499, 220] on link "+6 more" at bounding box center [496, 221] width 17 height 5
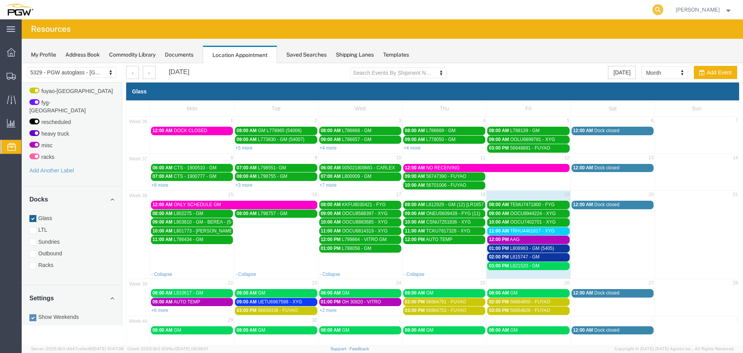
click at [659, 10] on icon at bounding box center [658, 9] width 11 height 11
paste input "668750"
type input "668750"
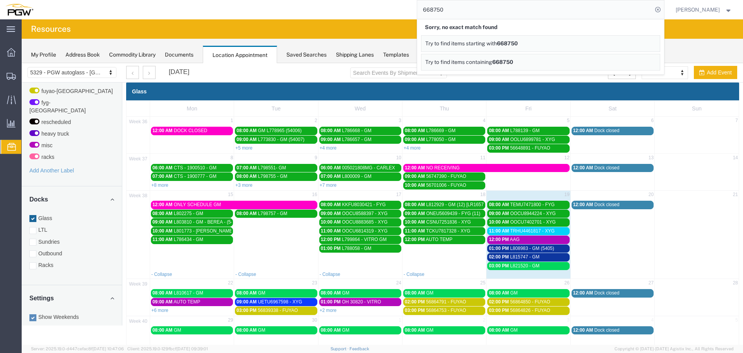
click at [658, 10] on icon at bounding box center [658, 9] width 11 height 11
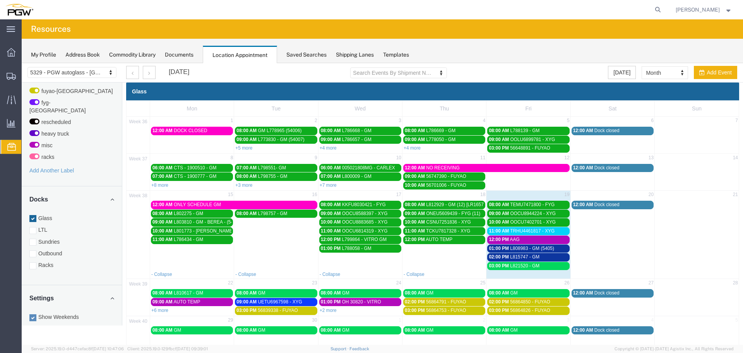
click at [378, 316] on td "1" at bounding box center [360, 321] width 84 height 10
select select "1"
select select
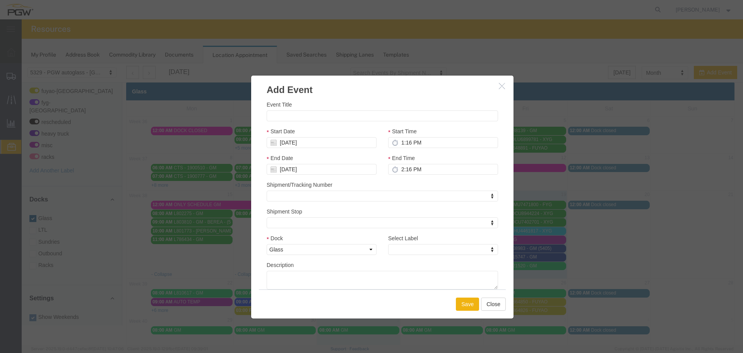
click at [499, 83] on icon "button" at bounding box center [502, 85] width 6 height 7
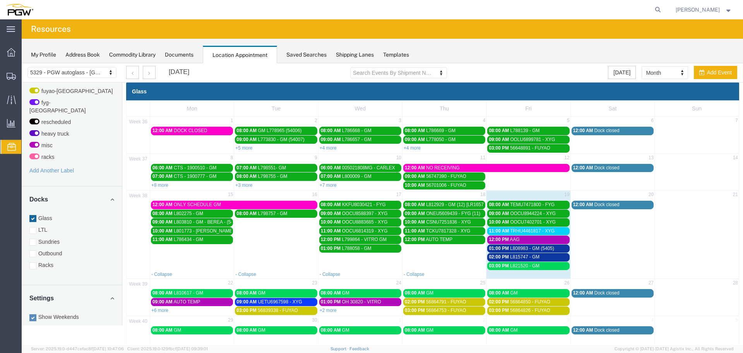
click at [353, 281] on td "24" at bounding box center [360, 283] width 84 height 10
select select "1"
select select
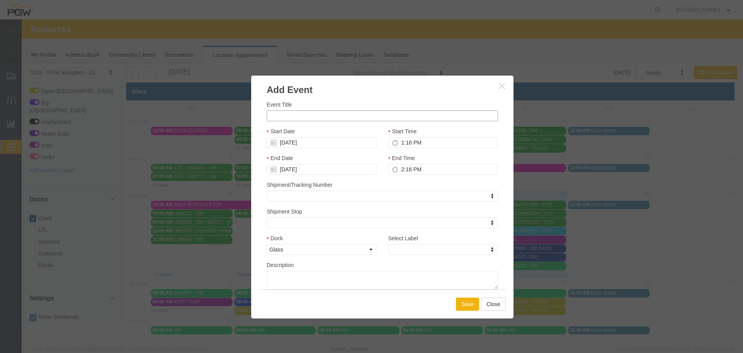
click at [313, 112] on input "Event Title" at bounding box center [383, 115] width 232 height 11
paste input "005029728MG"
type input "005029728MG - CARLEX"
click at [397, 141] on input "1:16 PM" at bounding box center [443, 142] width 110 height 11
type input "9:16 PM"
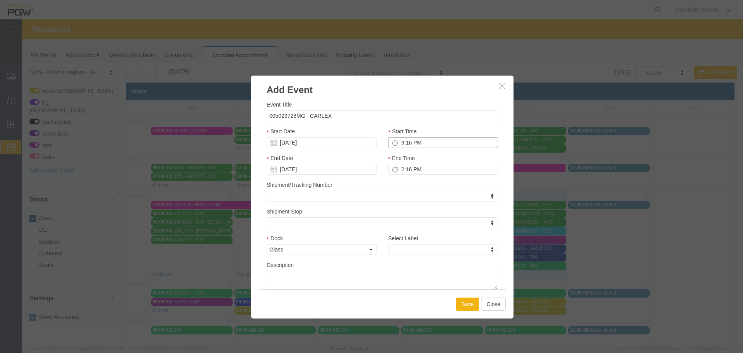
type input "10:16 PM"
type input "9:00 PM"
type input "10:00 PM"
type input "9:00 AM"
type input "10:00 AM"
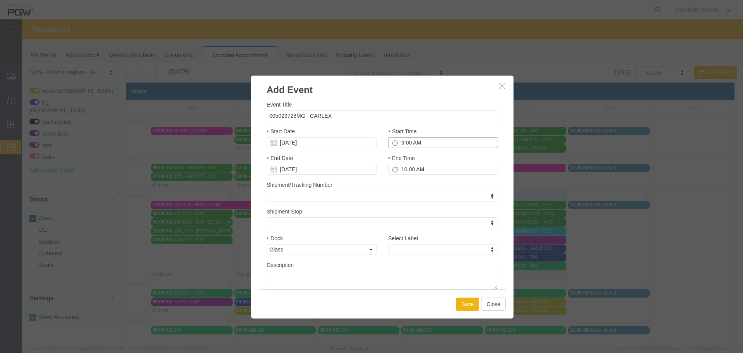
type input "9:00 AM"
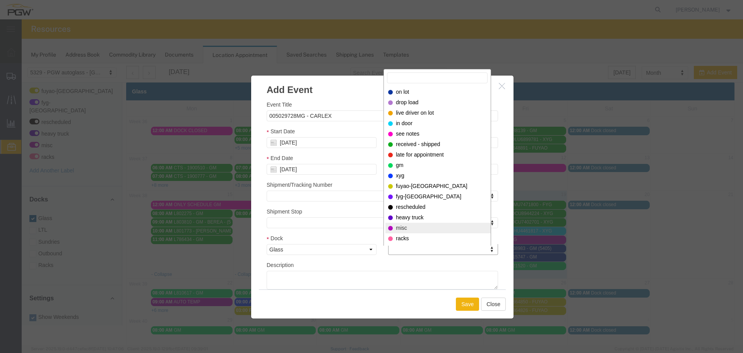
select select "12922"
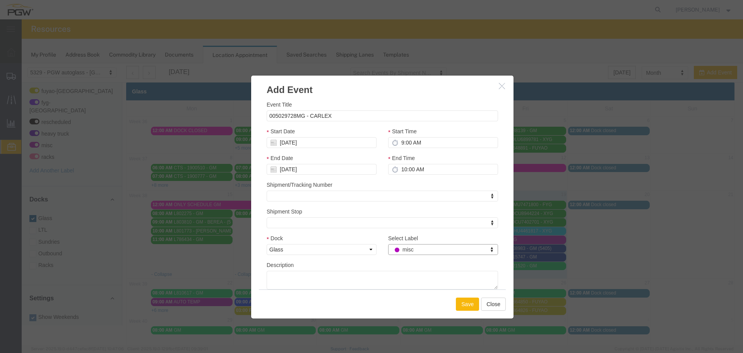
click at [459, 301] on button "Save" at bounding box center [467, 303] width 23 height 13
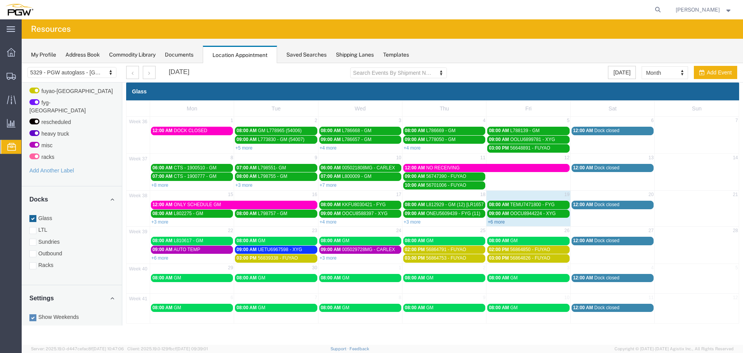
click at [498, 221] on link "+6 more" at bounding box center [496, 221] width 17 height 5
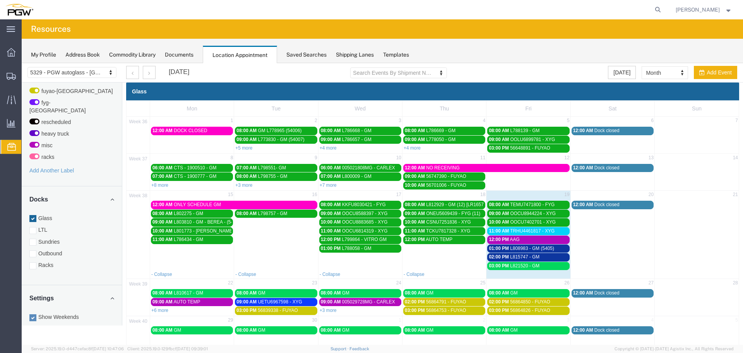
click at [510, 238] on span "AAG" at bounding box center [515, 239] width 10 height 5
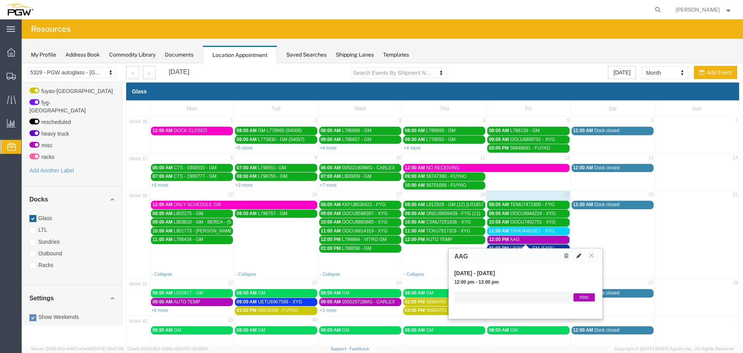
click at [579, 255] on icon at bounding box center [579, 255] width 5 height 5
select select "1"
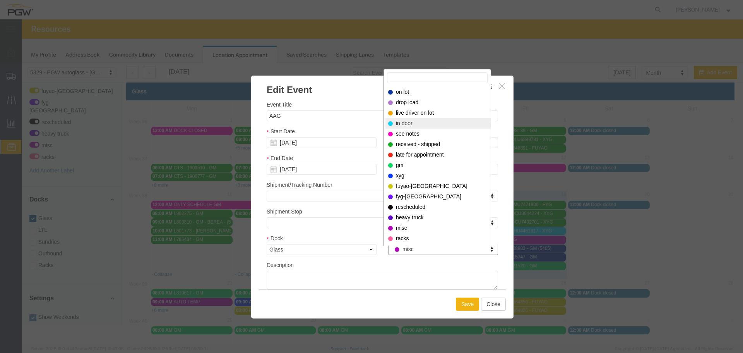
select select "220"
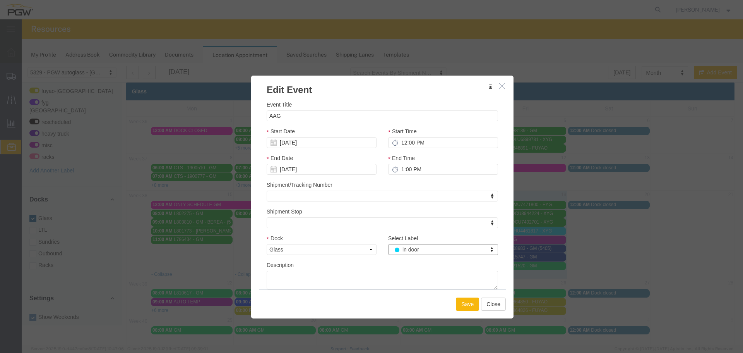
click at [460, 303] on button "Save" at bounding box center [467, 303] width 23 height 13
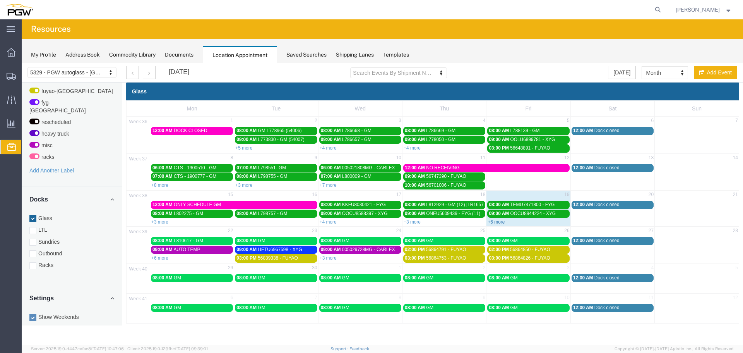
click at [498, 223] on link "+6 more" at bounding box center [496, 221] width 17 height 5
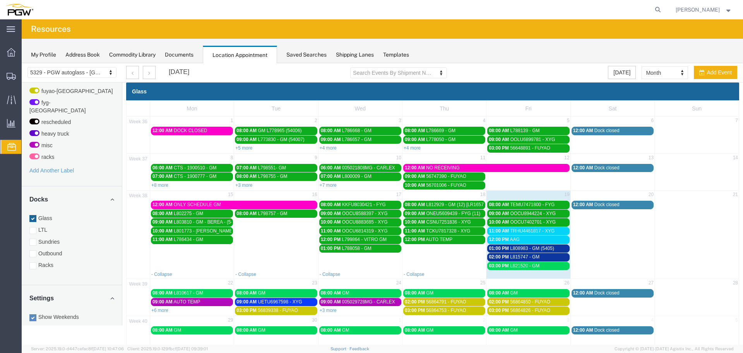
click at [665, 8] on form at bounding box center [658, 9] width 12 height 19
click at [664, 10] on icon at bounding box center [658, 9] width 11 height 11
paste input "668750"
type input "668750"
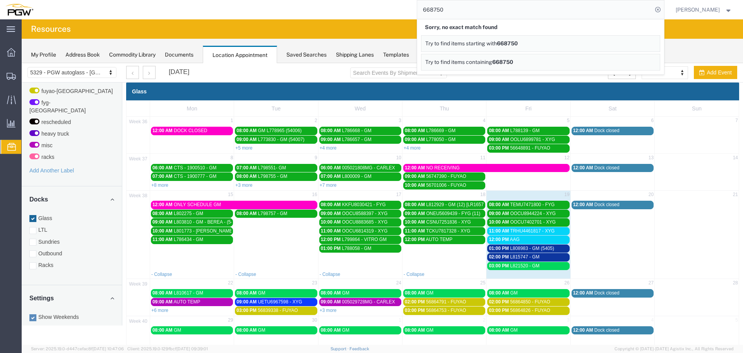
click at [664, 10] on icon at bounding box center [658, 9] width 11 height 11
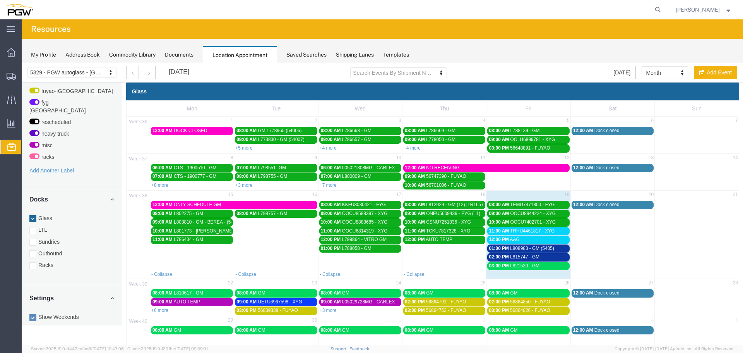
click at [514, 250] on span "L808983 - GM (5405)" at bounding box center [532, 247] width 44 height 5
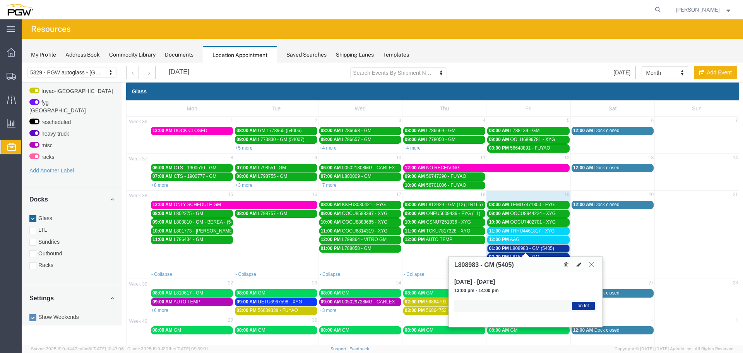
click at [578, 264] on icon at bounding box center [579, 264] width 5 height 5
select select "1"
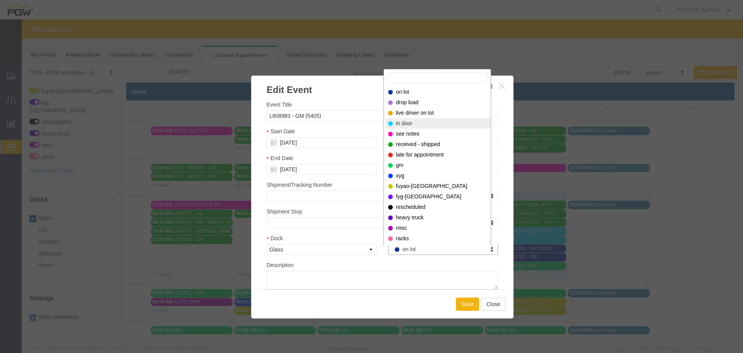
select select "220"
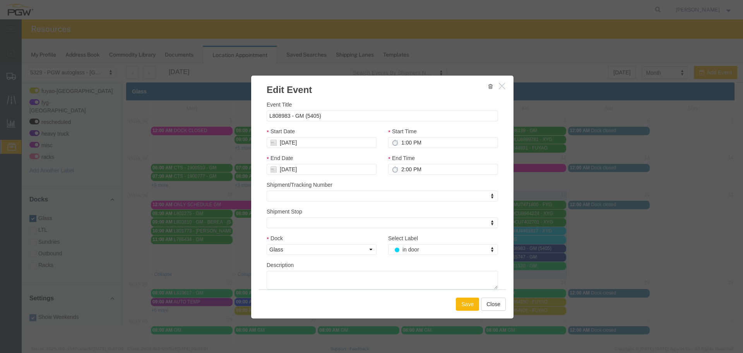
click at [466, 299] on button "Save" at bounding box center [467, 303] width 23 height 13
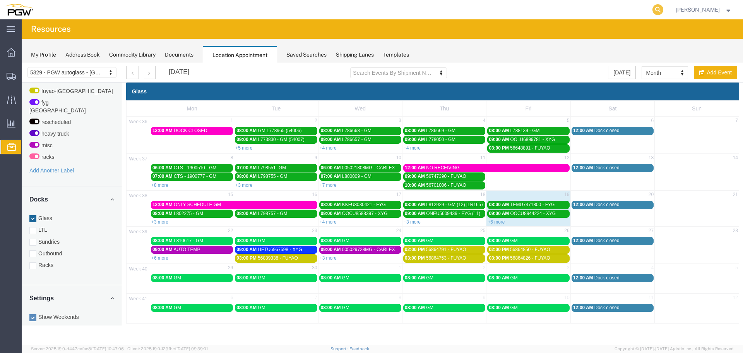
click at [663, 10] on icon at bounding box center [658, 9] width 11 height 11
paste input "668750"
type input "668750"
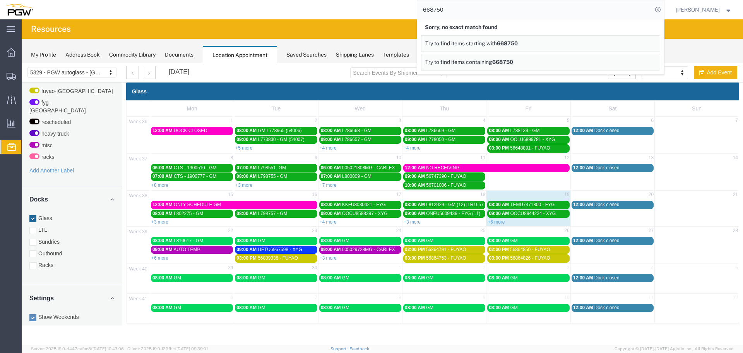
click at [663, 10] on icon at bounding box center [658, 9] width 11 height 11
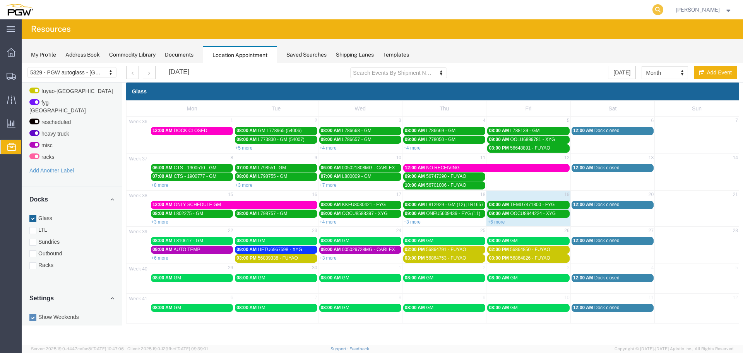
click at [660, 10] on icon at bounding box center [658, 9] width 11 height 11
paste input "668747"
type input "668747"
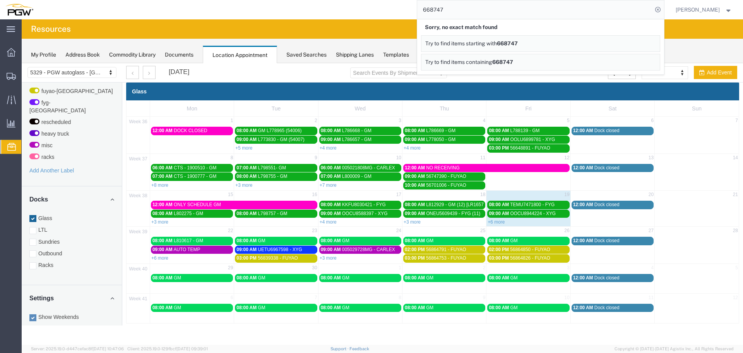
click at [660, 10] on icon at bounding box center [658, 9] width 11 height 11
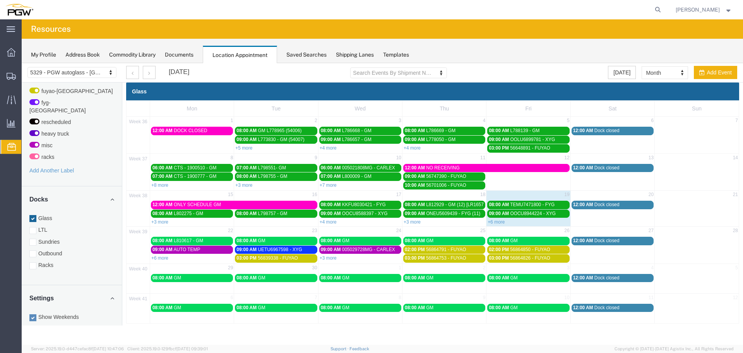
click at [497, 222] on link "+6 more" at bounding box center [496, 221] width 17 height 5
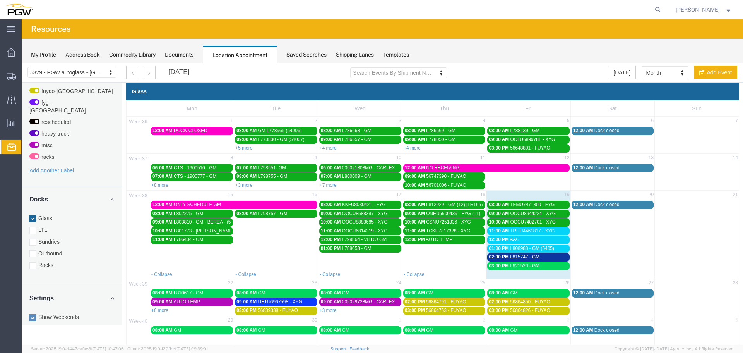
click at [655, 10] on agx-global-search at bounding box center [541, 9] width 248 height 19
click at [661, 9] on icon at bounding box center [658, 9] width 11 height 11
paste input "668750"
type input "668750"
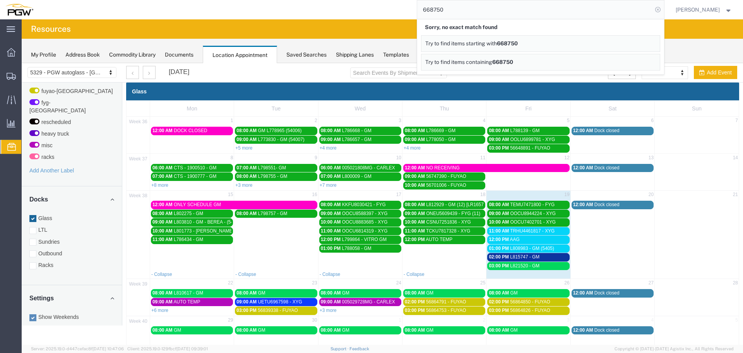
click at [664, 8] on icon at bounding box center [658, 9] width 11 height 11
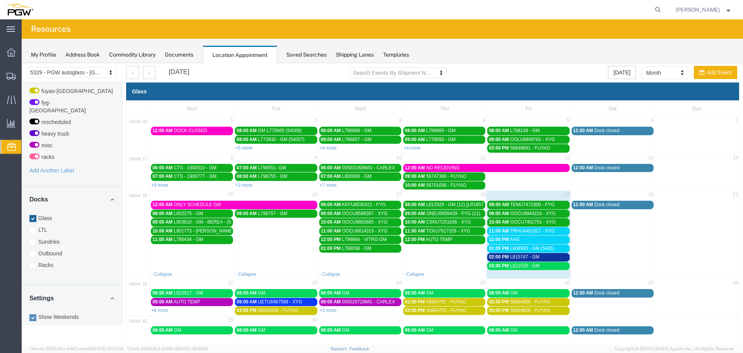
click at [657, 11] on form at bounding box center [658, 9] width 12 height 19
click at [660, 11] on icon at bounding box center [658, 9] width 11 height 11
paste input "668479"
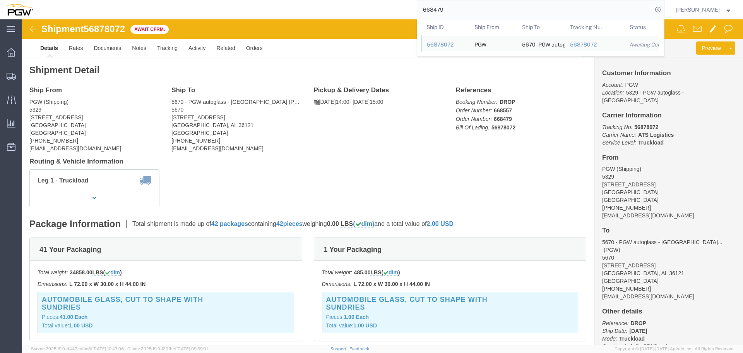
click at [547, 5] on input "668479" at bounding box center [534, 9] width 235 height 19
paste input "520"
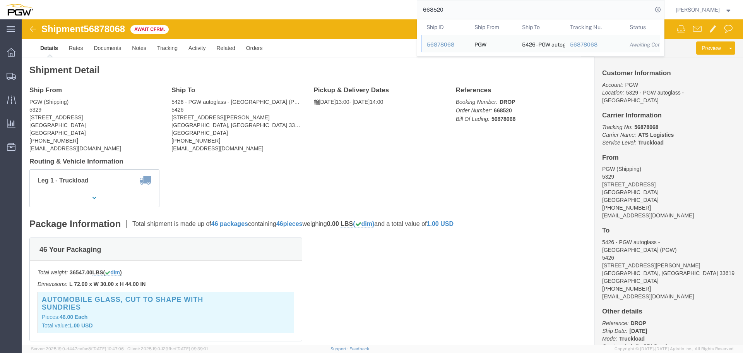
click at [495, 7] on input "668520" at bounding box center [534, 9] width 235 height 19
paste input "479"
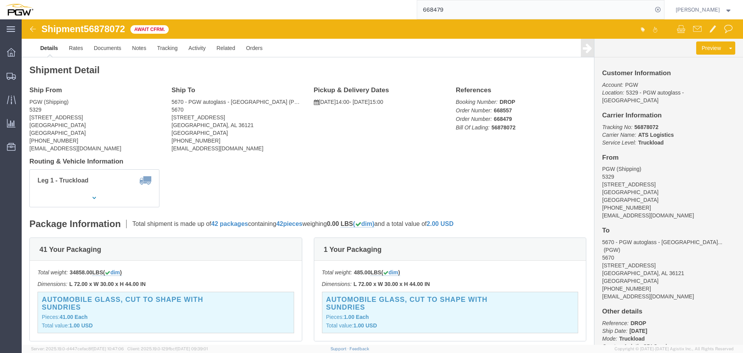
click span "56878072"
copy span "56878072"
click at [472, 8] on input "668479" at bounding box center [534, 9] width 235 height 19
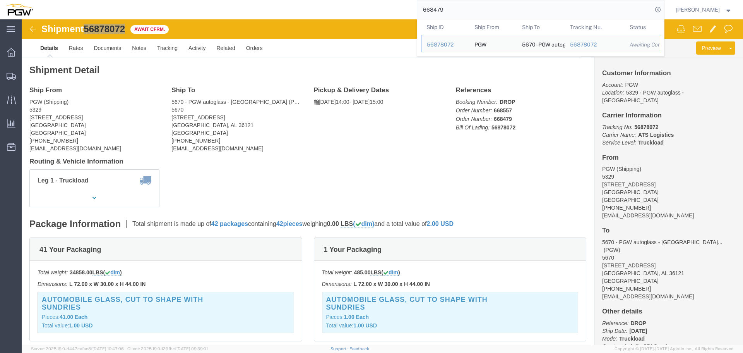
click at [472, 8] on input "668479" at bounding box center [534, 9] width 235 height 19
paste input "520"
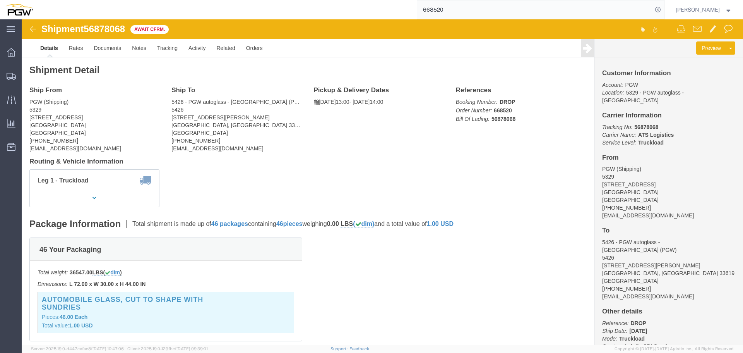
click div "Shipment 56878068 Await Cfrm. Details Rates Documents Notes Tracking Activity R…"
click span "56878068"
copy span "56878068"
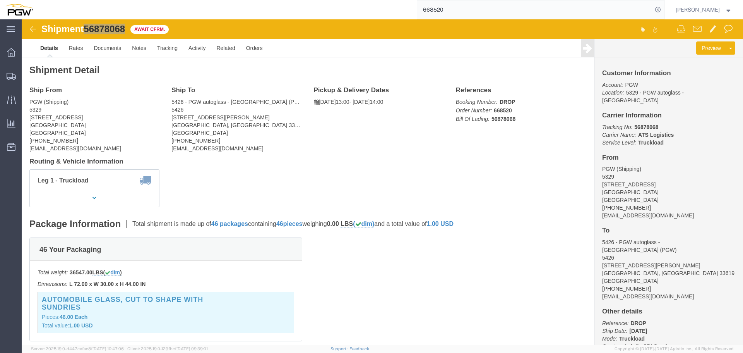
click at [467, 10] on input "668520" at bounding box center [534, 9] width 235 height 19
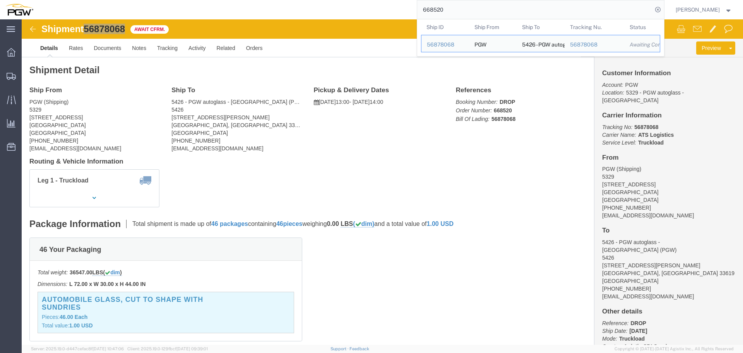
paste input "17"
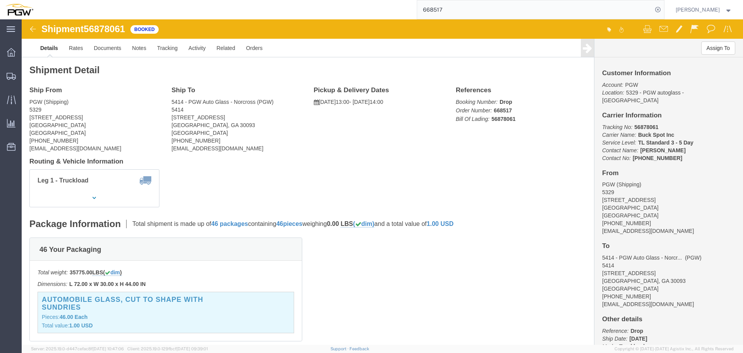
click span "56878061"
copy span "56878061"
click at [521, 8] on input "668517" at bounding box center [534, 9] width 235 height 19
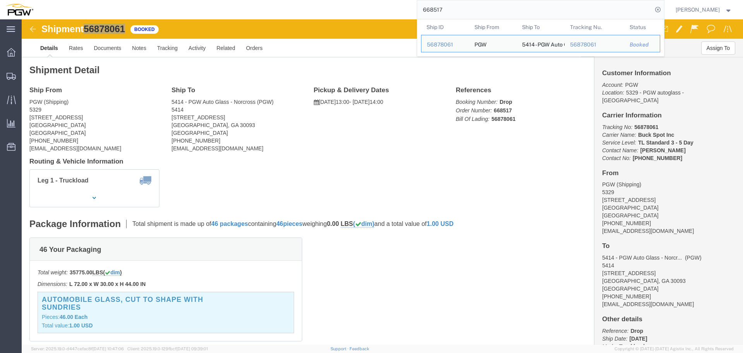
click at [521, 8] on input "668517" at bounding box center [534, 9] width 235 height 19
paste input "668521"
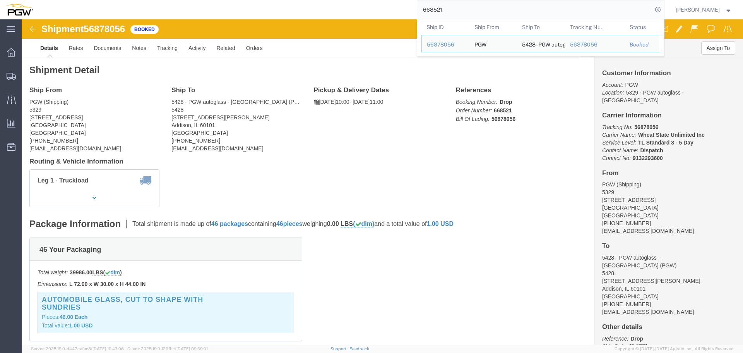
click span "56878056"
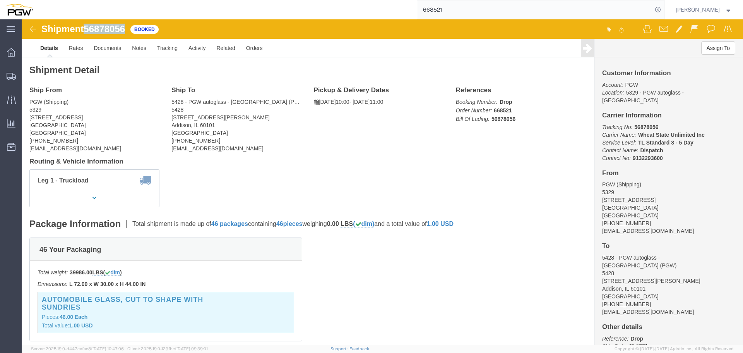
copy span "56878056"
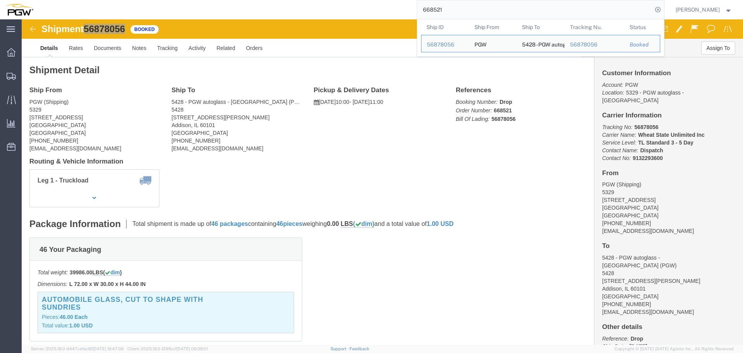
click at [451, 9] on input "668521" at bounding box center [534, 9] width 235 height 19
paste input "747"
type input "668747"
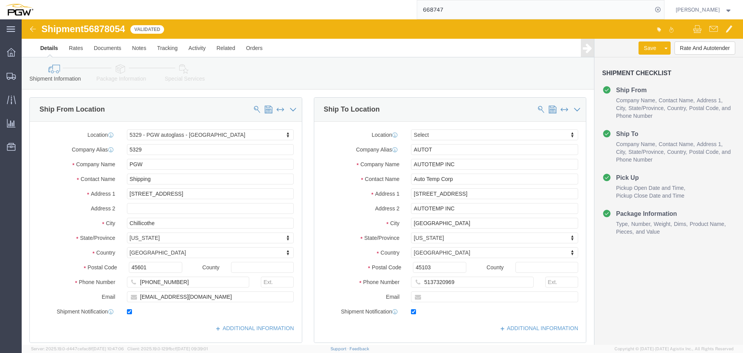
select select "28253"
select select
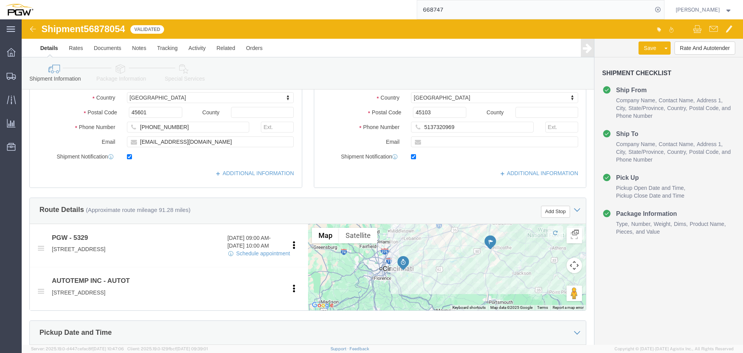
click span "56878054"
copy span "56878054"
click at [476, 5] on input "668747" at bounding box center [534, 9] width 235 height 19
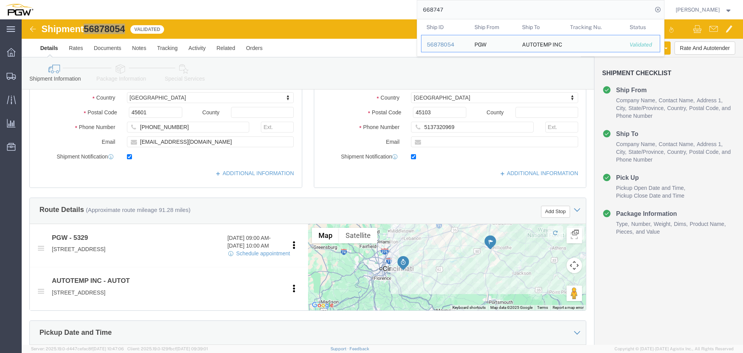
click at [476, 5] on input "668747" at bounding box center [534, 9] width 235 height 19
paste input "851"
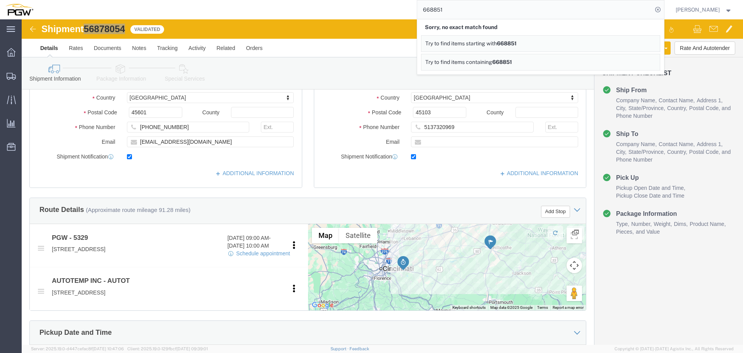
click at [456, 13] on input "668851" at bounding box center [534, 9] width 235 height 19
paste input "668750"
type input "668750"
click at [660, 9] on icon at bounding box center [658, 9] width 11 height 11
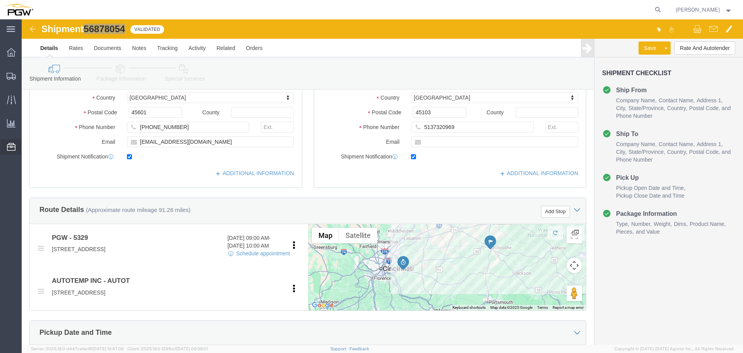
click at [0, 0] on span "Location Appointment" at bounding box center [0, 0] width 0 height 0
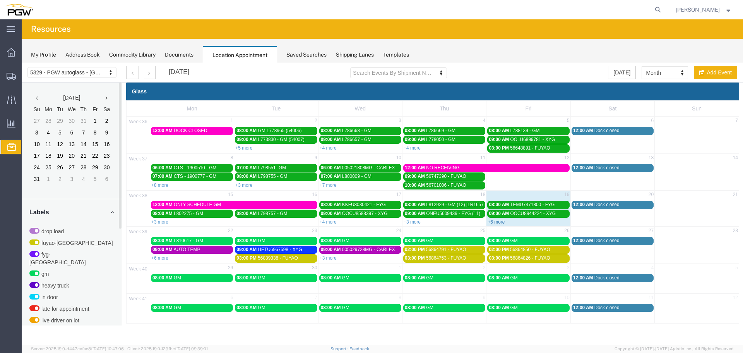
click at [499, 223] on link "+6 more" at bounding box center [496, 221] width 17 height 5
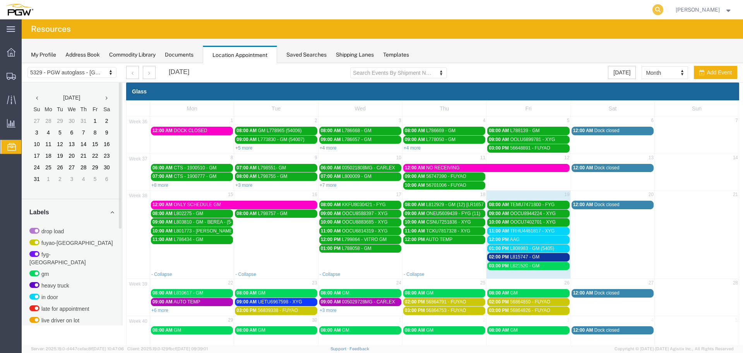
click at [658, 10] on icon at bounding box center [658, 9] width 11 height 11
click at [642, 11] on input "search" at bounding box center [534, 9] width 235 height 19
paste input "668747"
type input "668747"
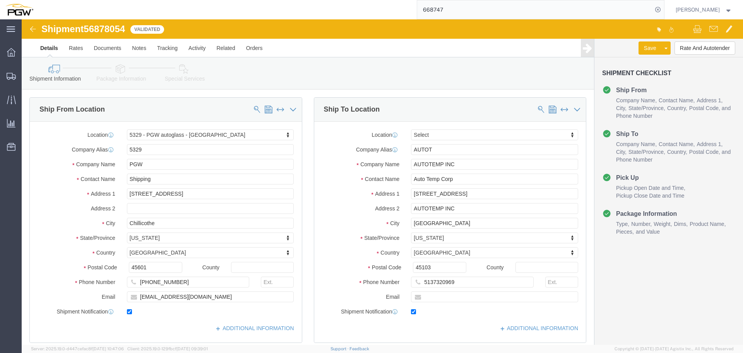
select select "28253"
select select
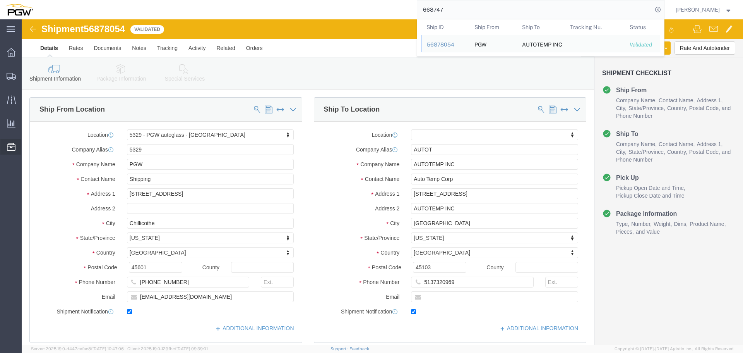
click at [0, 0] on span "Location Appointment" at bounding box center [0, 0] width 0 height 0
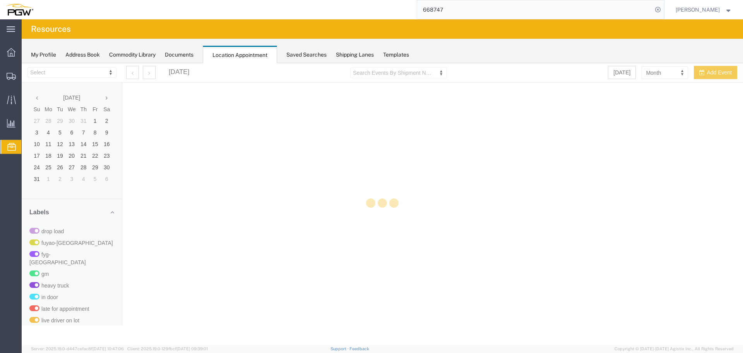
select select "28253"
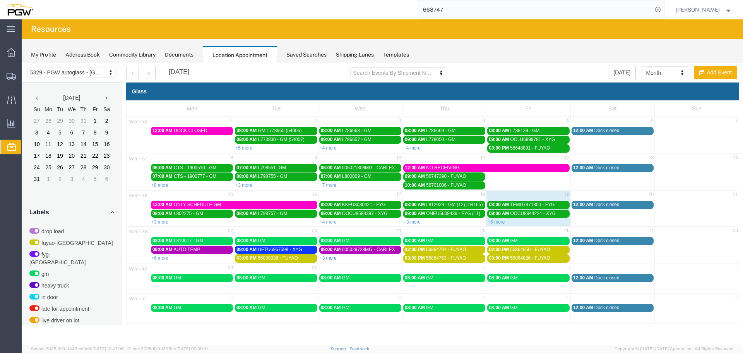
click at [332, 257] on link "+3 more" at bounding box center [328, 257] width 17 height 5
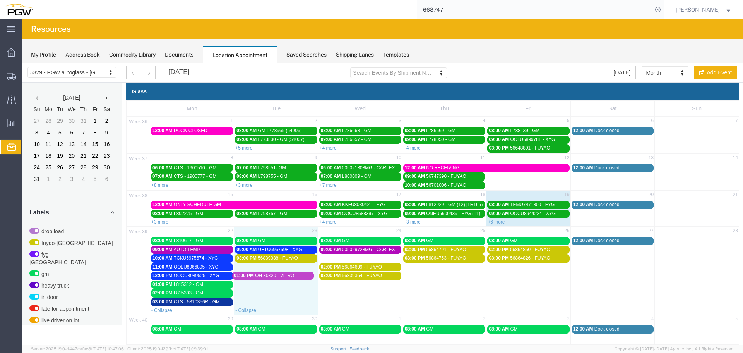
drag, startPoint x: 338, startPoint y: 255, endPoint x: 252, endPoint y: 273, distance: 88.1
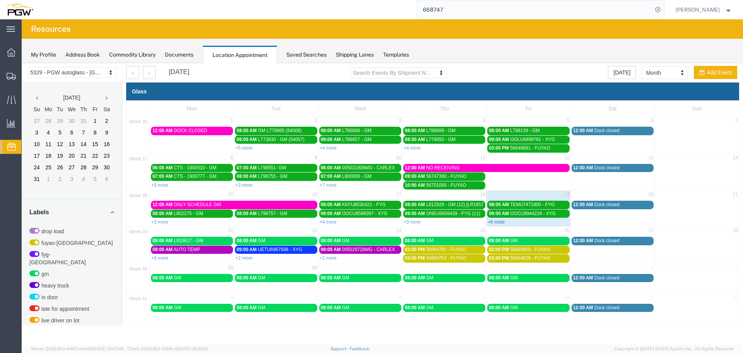
click at [496, 223] on link "+6 more" at bounding box center [496, 221] width 17 height 5
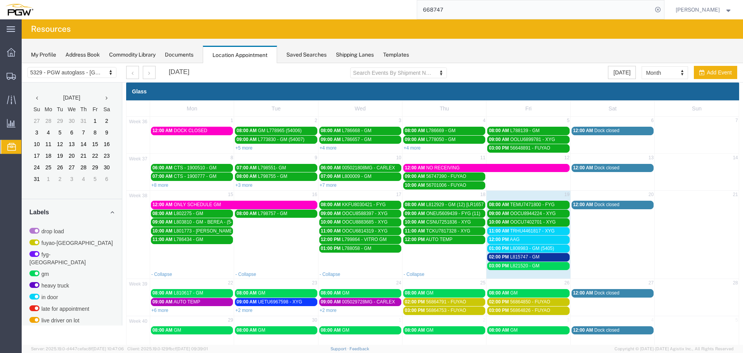
click at [497, 232] on span "11:00 AM" at bounding box center [499, 230] width 20 height 5
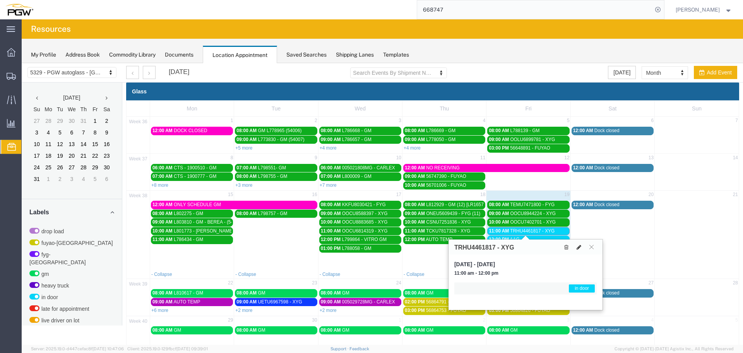
click at [579, 249] on icon at bounding box center [579, 246] width 5 height 5
select select "1"
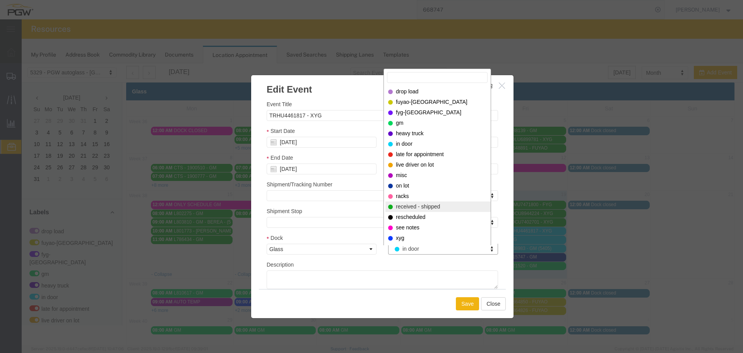
select select "200"
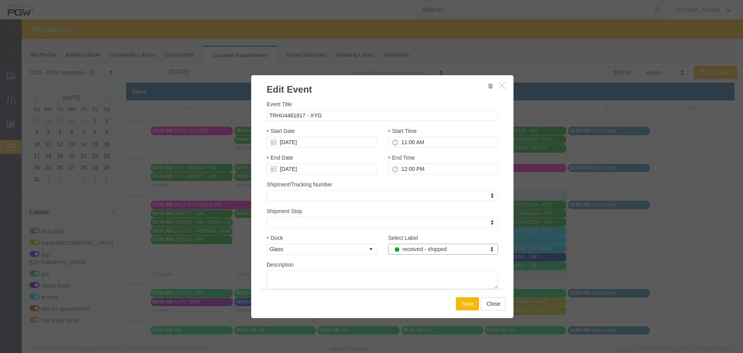
click at [463, 301] on button "Save" at bounding box center [467, 303] width 23 height 13
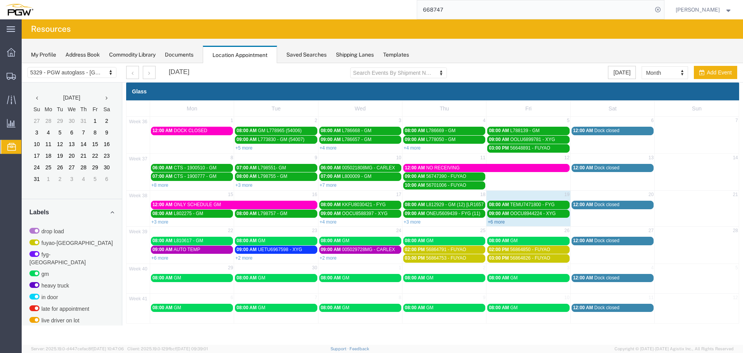
click at [491, 220] on link "+6 more" at bounding box center [496, 221] width 17 height 5
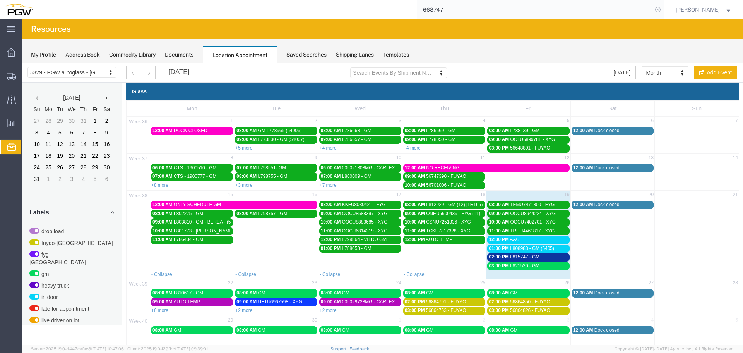
click at [662, 13] on icon at bounding box center [658, 9] width 11 height 11
click at [663, 6] on icon at bounding box center [658, 9] width 11 height 11
paste input "668851"
type input "668851"
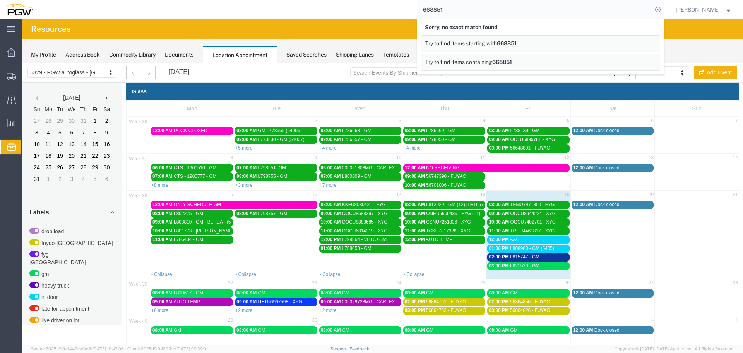
click at [384, 31] on agx-page-header "Resources" at bounding box center [383, 28] width 722 height 19
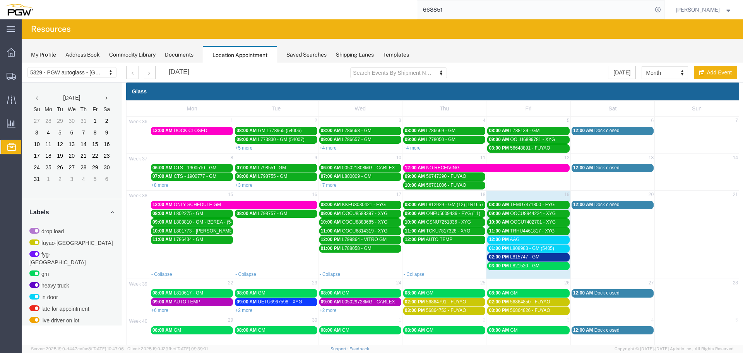
click at [501, 255] on span "02:00 PM" at bounding box center [499, 256] width 20 height 5
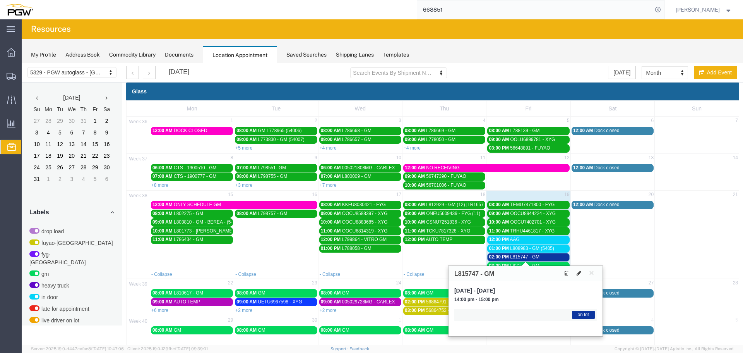
click at [577, 274] on button at bounding box center [579, 273] width 11 height 8
select select "1"
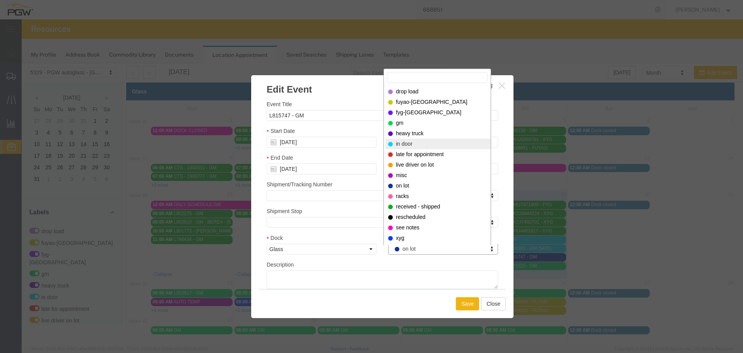
select select "220"
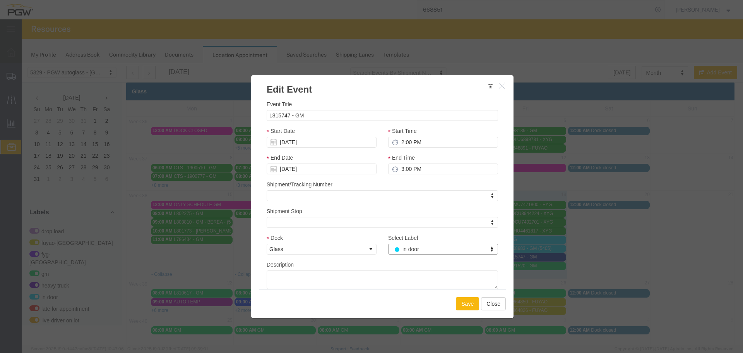
click at [464, 305] on button "Save" at bounding box center [467, 303] width 23 height 13
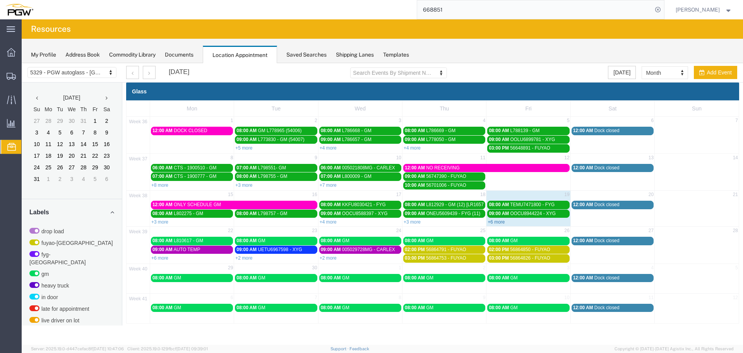
click at [501, 220] on link "+6 more" at bounding box center [496, 221] width 17 height 5
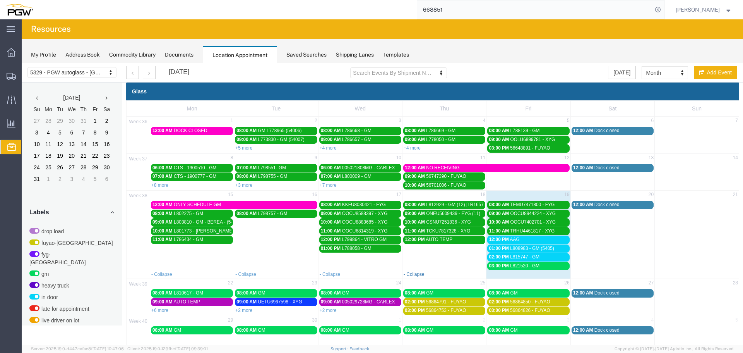
click at [413, 274] on link "- Collapse" at bounding box center [414, 273] width 21 height 5
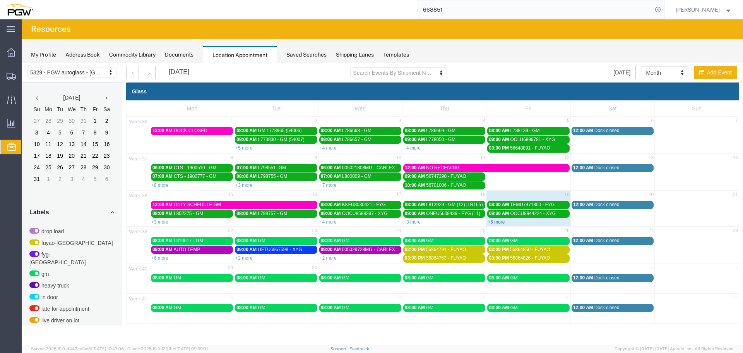
click at [491, 223] on link "+6 more" at bounding box center [496, 221] width 17 height 5
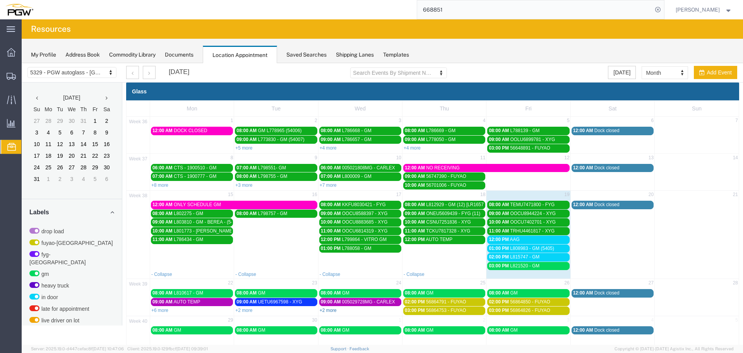
click at [326, 312] on link "+2 more" at bounding box center [328, 309] width 17 height 5
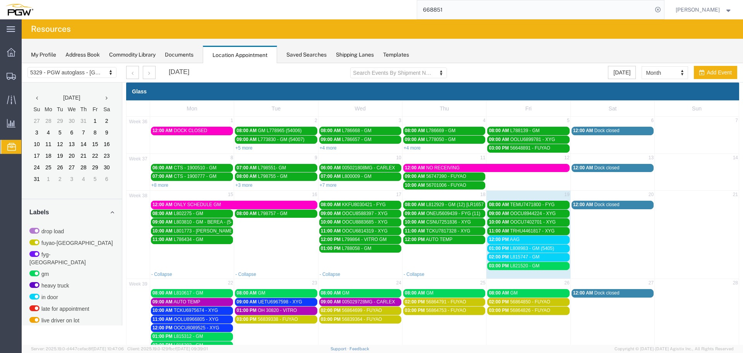
scroll to position [39, 0]
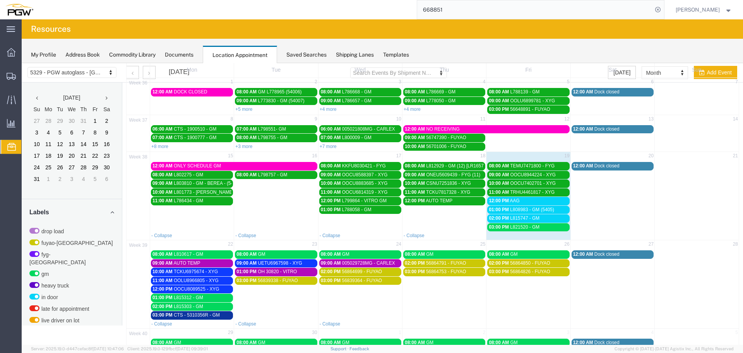
click at [363, 257] on link "08:00 AM GM" at bounding box center [360, 254] width 82 height 8
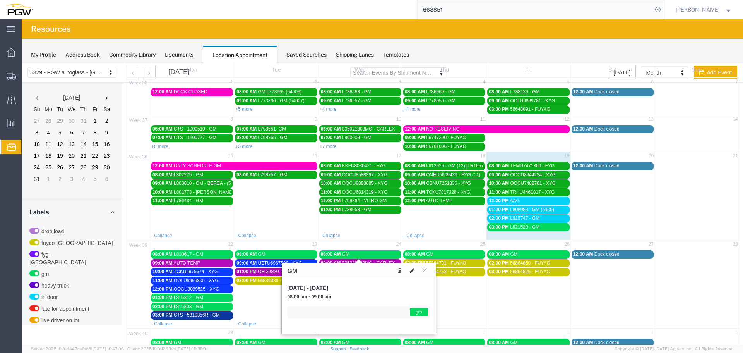
click at [415, 273] on button at bounding box center [412, 270] width 11 height 8
select select "1"
select select "340"
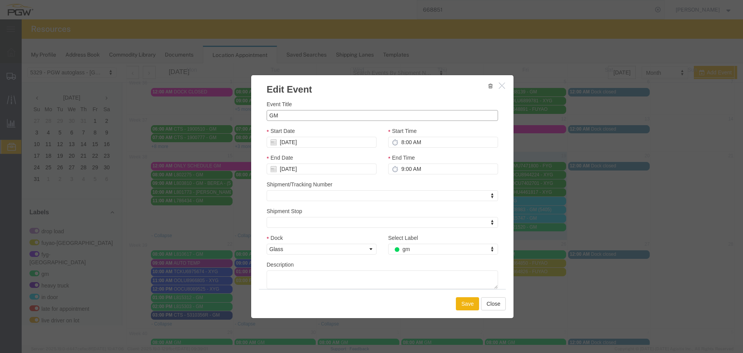
click at [267, 117] on input "GM" at bounding box center [383, 115] width 232 height 11
paste input "L825543"
type input "L825543 - GM"
click at [456, 305] on button "Save" at bounding box center [467, 303] width 23 height 13
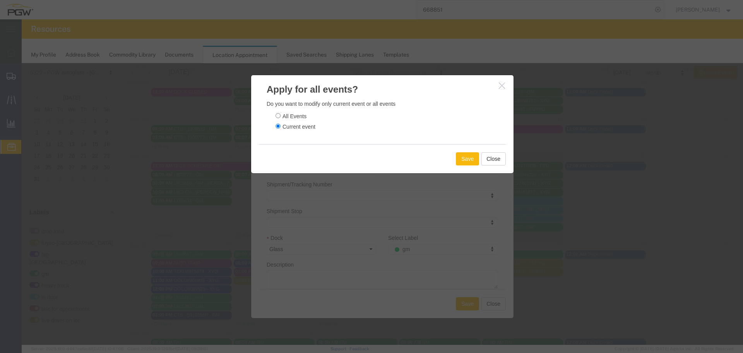
click at [464, 158] on button "Save" at bounding box center [467, 158] width 23 height 13
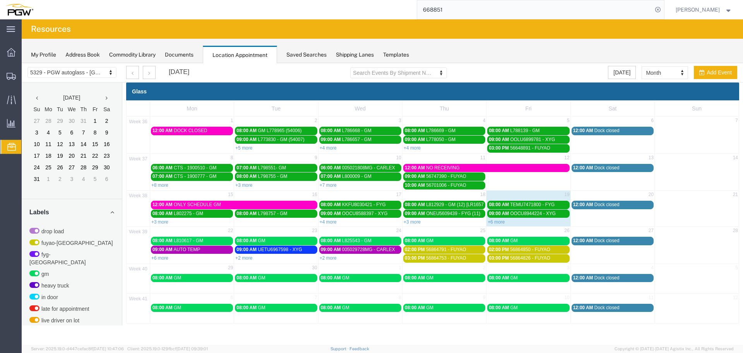
click at [429, 242] on span "GM" at bounding box center [429, 240] width 7 height 5
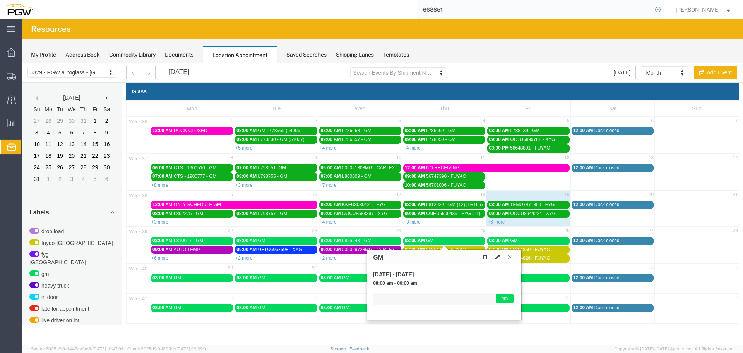
click at [497, 255] on icon at bounding box center [498, 256] width 5 height 5
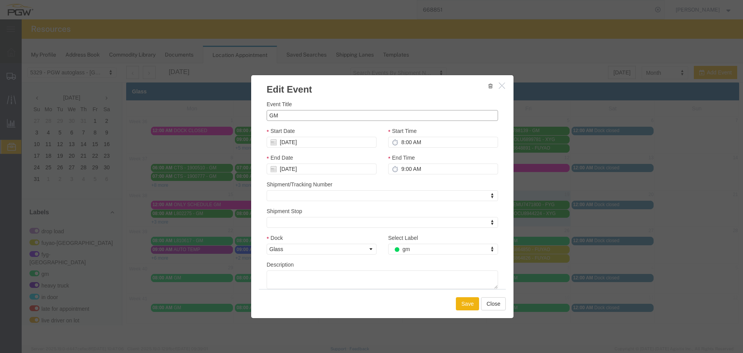
click at [269, 115] on input "GM" at bounding box center [383, 115] width 232 height 11
paste input "L825545"
type input "L825545 - GM"
click at [459, 301] on button "Save" at bounding box center [467, 303] width 23 height 13
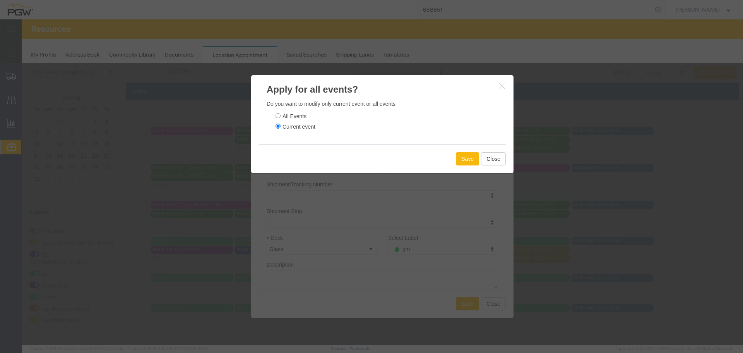
click at [462, 155] on button "Save" at bounding box center [467, 158] width 23 height 13
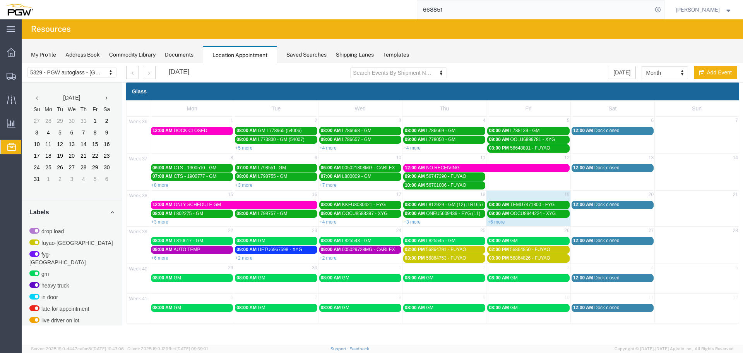
click at [525, 16] on input "668851" at bounding box center [534, 9] width 235 height 19
click at [455, 4] on input "668851" at bounding box center [534, 9] width 235 height 19
paste input "750"
type input "668750"
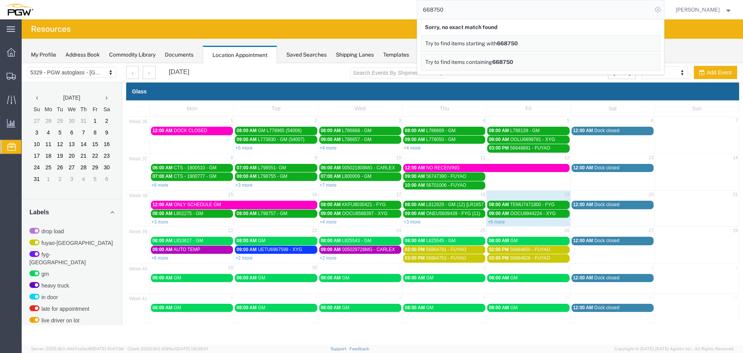
click at [659, 8] on icon at bounding box center [658, 9] width 11 height 11
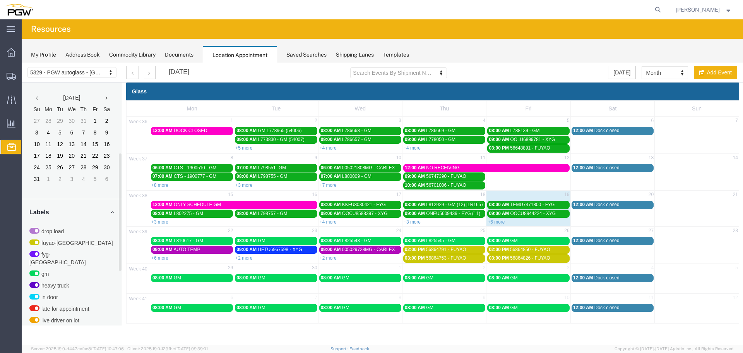
scroll to position [195, 0]
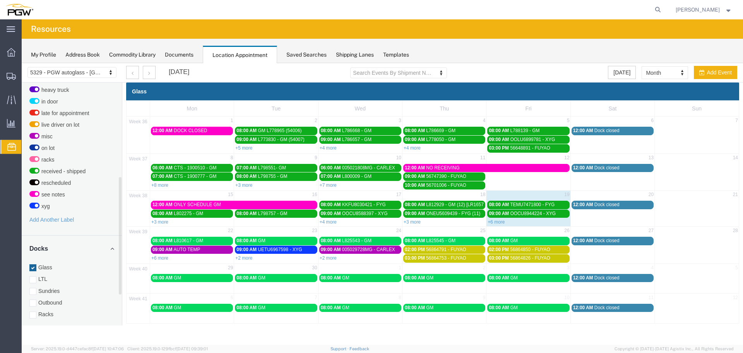
click at [53, 310] on label "Racks" at bounding box center [71, 314] width 85 height 8
click at [22, 63] on input "Racks" at bounding box center [22, 63] width 0 height 0
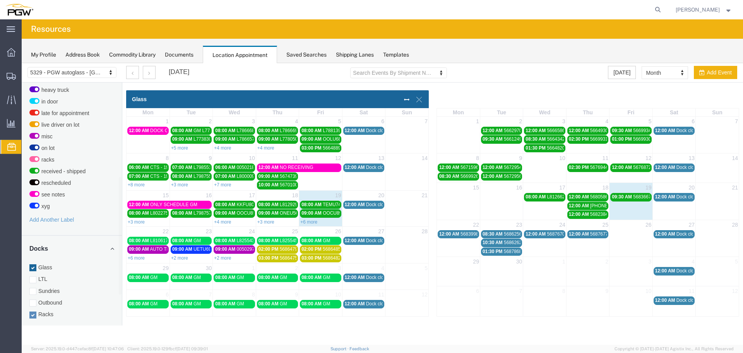
click at [460, 233] on div "12:00 AM 56839984 - [GEOGRAPHIC_DATA] / [GEOGRAPHIC_DATA]" at bounding box center [458, 234] width 38 height 6
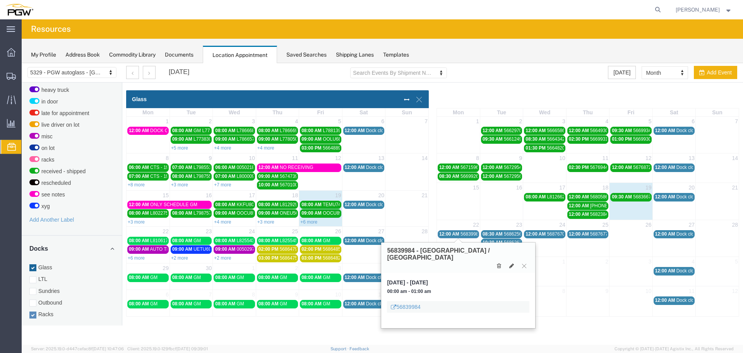
click at [460, 233] on div "12:00 AM 56839984 - [GEOGRAPHIC_DATA] / [GEOGRAPHIC_DATA]" at bounding box center [458, 234] width 38 height 6
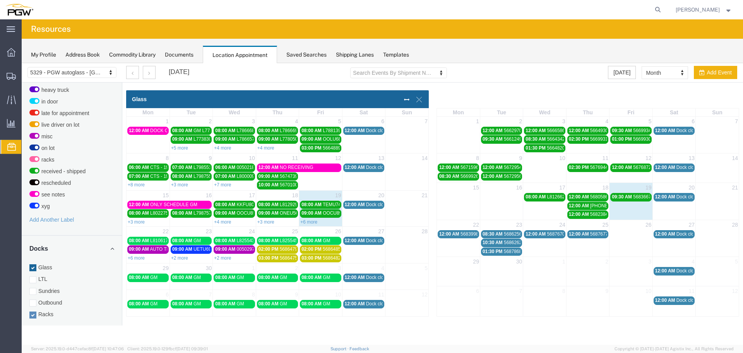
click at [492, 233] on span "08:30 AM" at bounding box center [493, 233] width 20 height 5
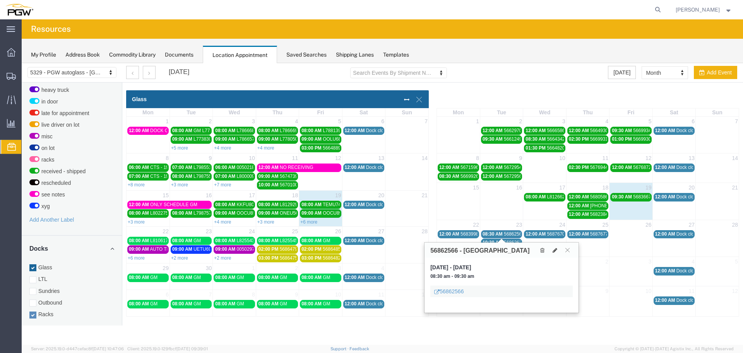
click at [492, 233] on span "08:30 AM" at bounding box center [493, 233] width 20 height 5
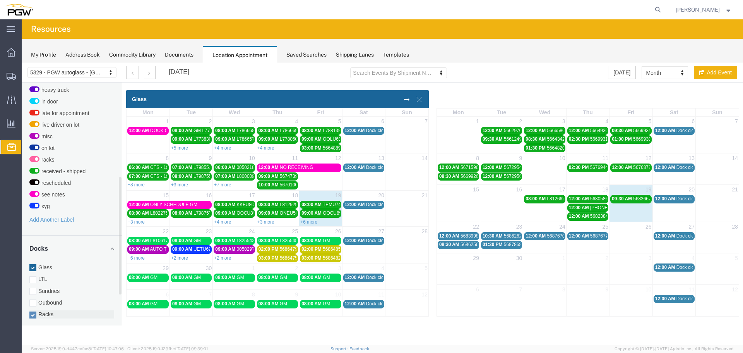
click at [58, 310] on label "Racks" at bounding box center [71, 314] width 85 height 8
click at [22, 63] on input "Racks" at bounding box center [22, 63] width 0 height 0
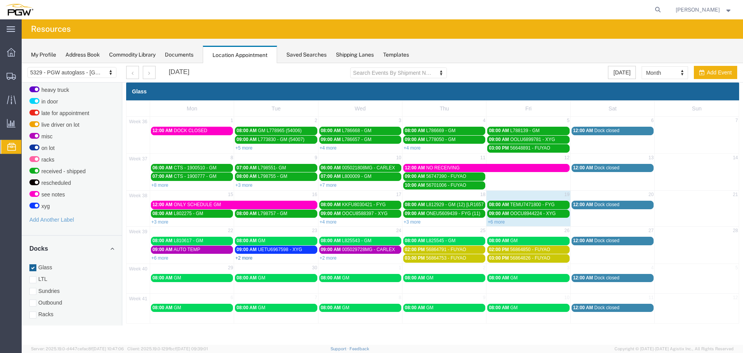
click at [243, 258] on link "+2 more" at bounding box center [243, 257] width 17 height 5
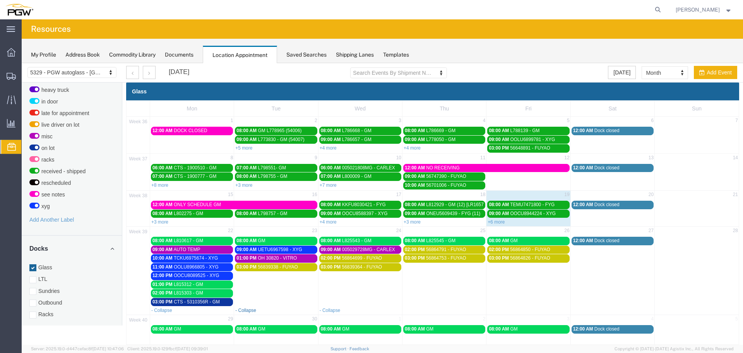
click at [244, 310] on link "- Collapse" at bounding box center [245, 309] width 21 height 5
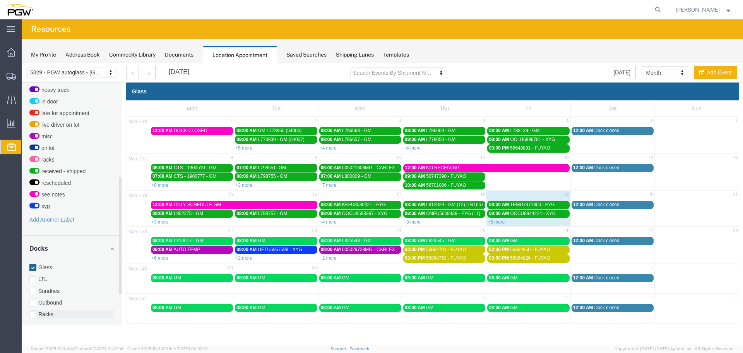
click at [40, 310] on label "Racks" at bounding box center [71, 314] width 85 height 8
click at [22, 63] on input "Racks" at bounding box center [22, 63] width 0 height 0
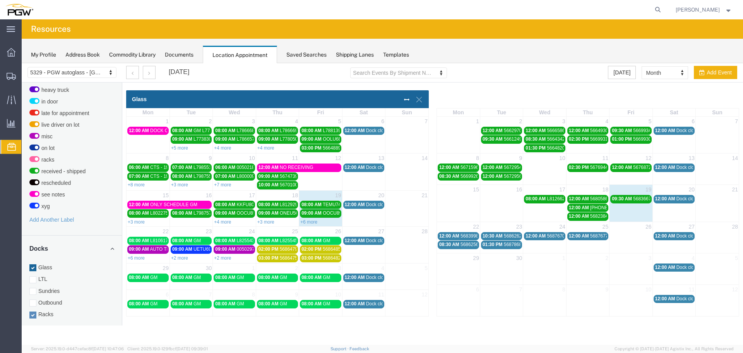
click at [496, 235] on span "10:30 AM" at bounding box center [493, 235] width 20 height 5
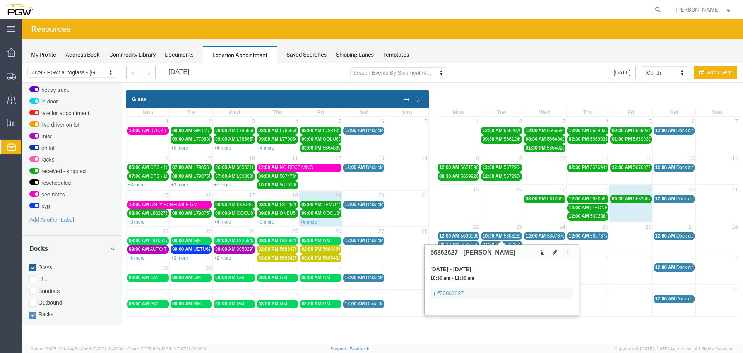
click at [496, 235] on span "10:30 AM" at bounding box center [493, 235] width 20 height 5
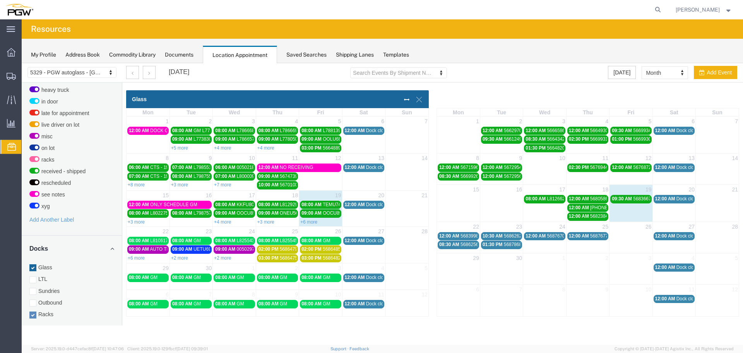
click at [498, 243] on span "01:30 PM" at bounding box center [493, 244] width 20 height 5
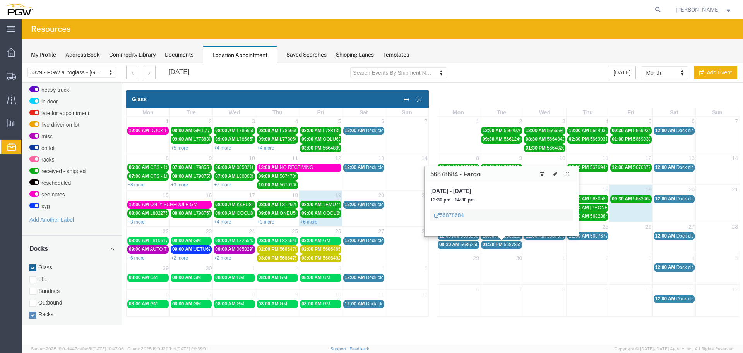
click at [497, 246] on span "01:30 PM" at bounding box center [493, 244] width 20 height 5
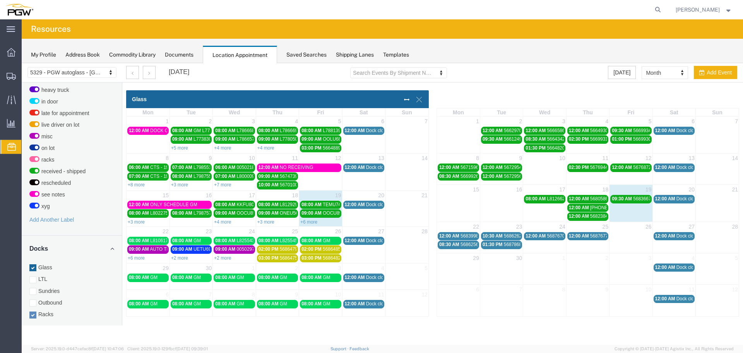
click at [474, 237] on span "56839984 - [GEOGRAPHIC_DATA] / [GEOGRAPHIC_DATA]" at bounding box center [523, 235] width 124 height 5
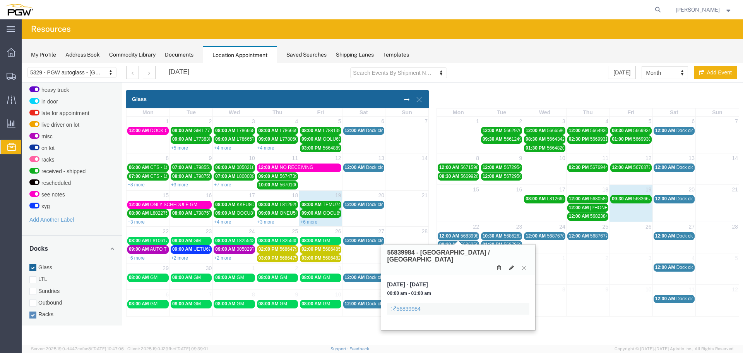
click at [474, 237] on span "56839984 - [GEOGRAPHIC_DATA] / [GEOGRAPHIC_DATA]" at bounding box center [523, 235] width 124 height 5
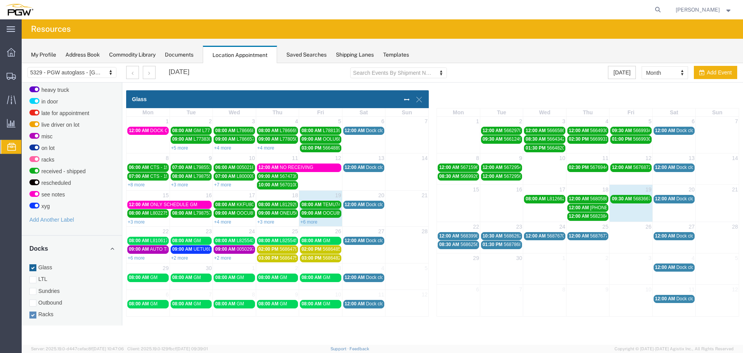
click at [471, 244] on span "56862566 - [GEOGRAPHIC_DATA]" at bounding box center [497, 244] width 72 height 5
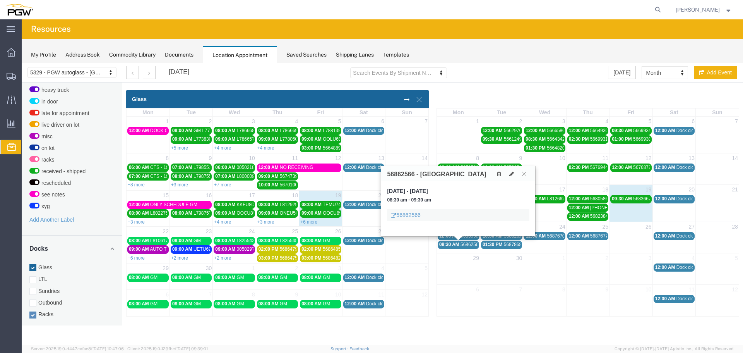
click at [471, 244] on span "56862566 - [GEOGRAPHIC_DATA]" at bounding box center [497, 244] width 72 height 5
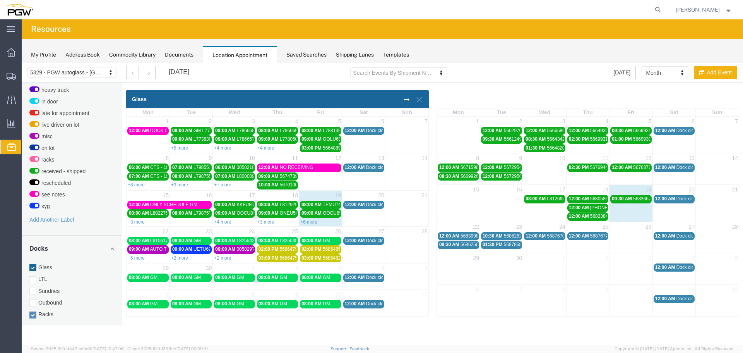
click at [542, 235] on span "12:00 AM" at bounding box center [536, 235] width 20 height 5
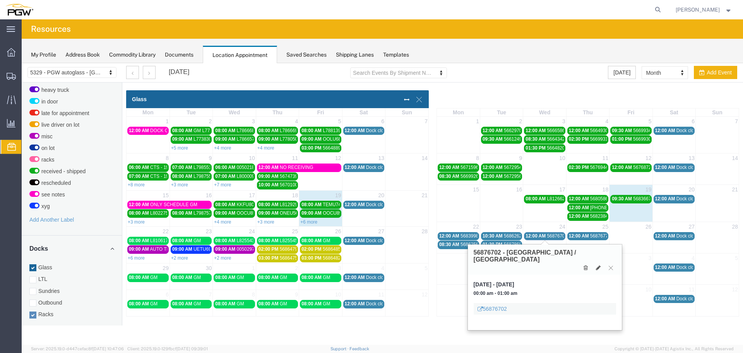
click at [542, 235] on span "12:00 AM" at bounding box center [536, 235] width 20 height 5
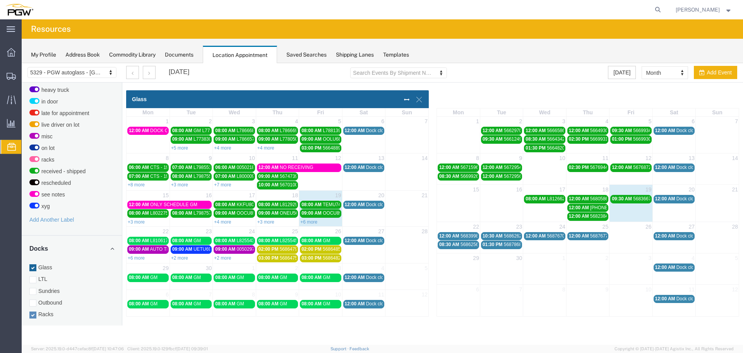
click at [582, 235] on span "12:00 AM" at bounding box center [579, 235] width 20 height 5
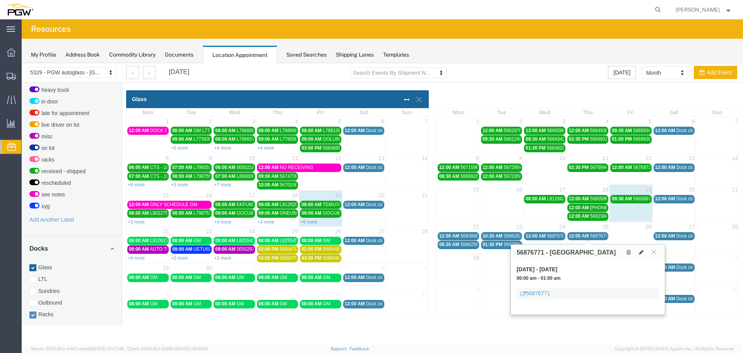
click at [582, 235] on span "12:00 AM" at bounding box center [579, 235] width 20 height 5
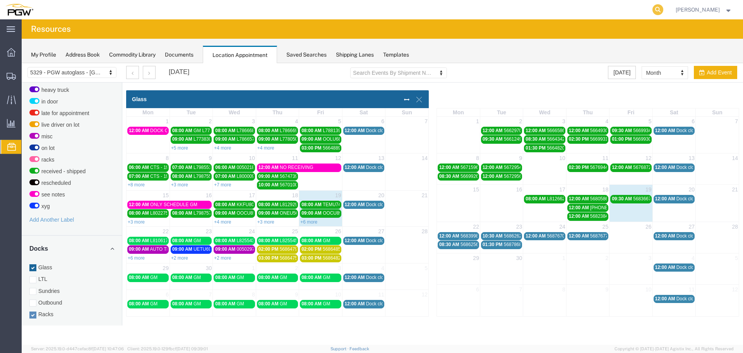
click at [662, 10] on icon at bounding box center [658, 9] width 11 height 11
paste input "56860795"
type input "56860795"
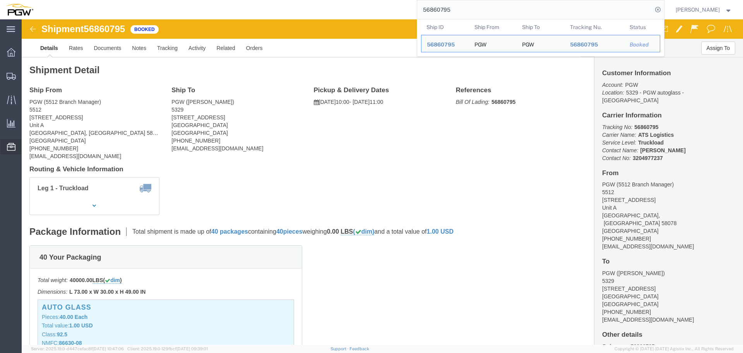
click at [0, 0] on span "Location Appointment" at bounding box center [0, 0] width 0 height 0
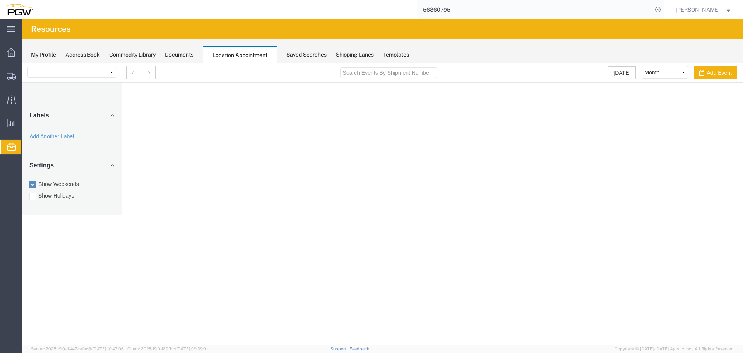
select select "28253"
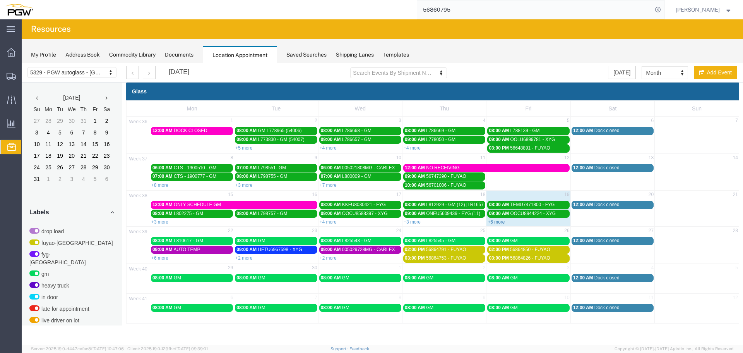
click at [501, 222] on link "+6 more" at bounding box center [496, 221] width 17 height 5
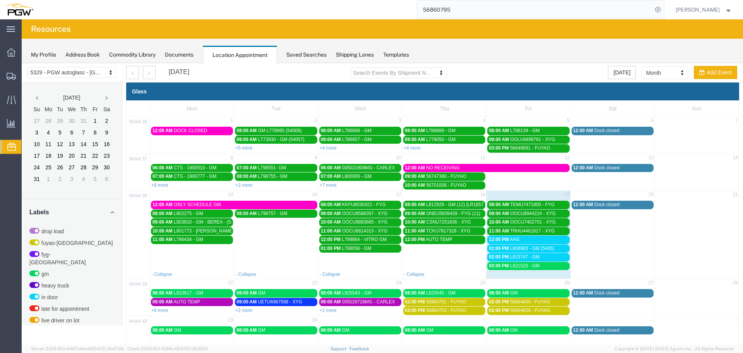
click at [506, 239] on span "12:00 PM" at bounding box center [499, 239] width 20 height 5
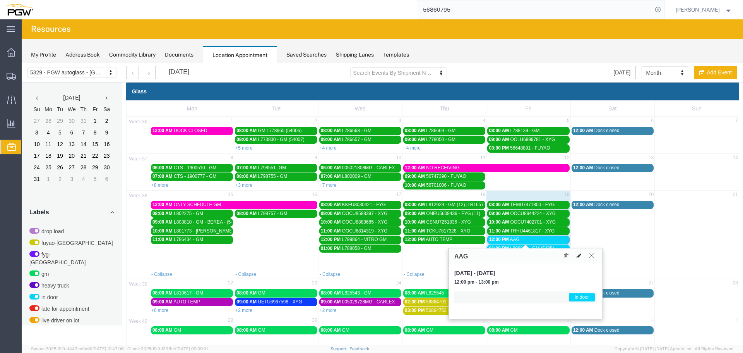
click at [579, 256] on icon at bounding box center [579, 255] width 5 height 5
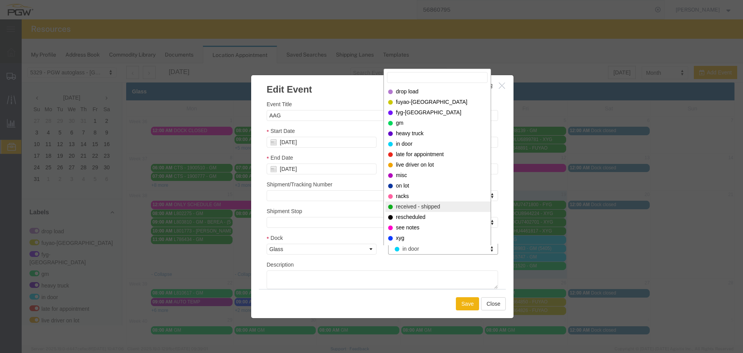
select select "200"
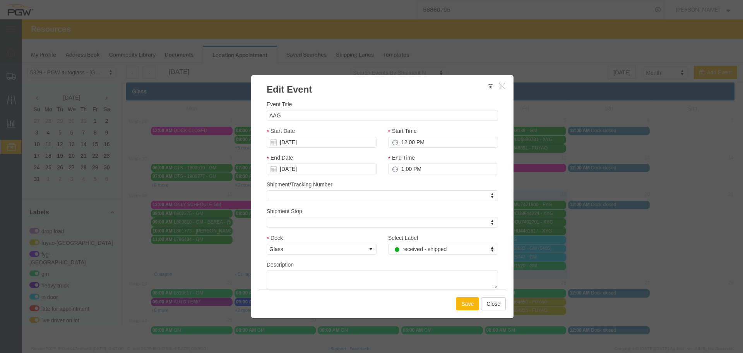
click at [461, 303] on button "Save" at bounding box center [467, 303] width 23 height 13
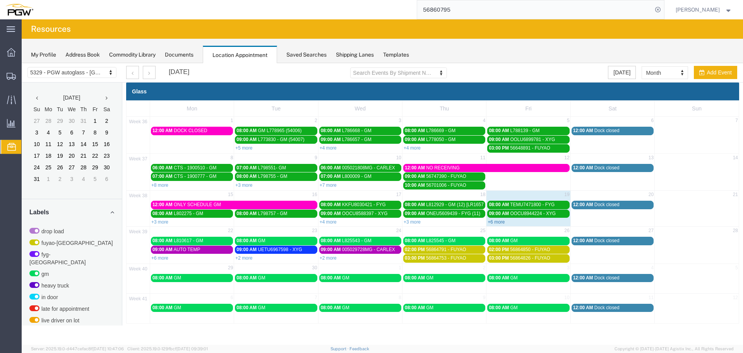
click at [495, 221] on link "+6 more" at bounding box center [496, 221] width 17 height 5
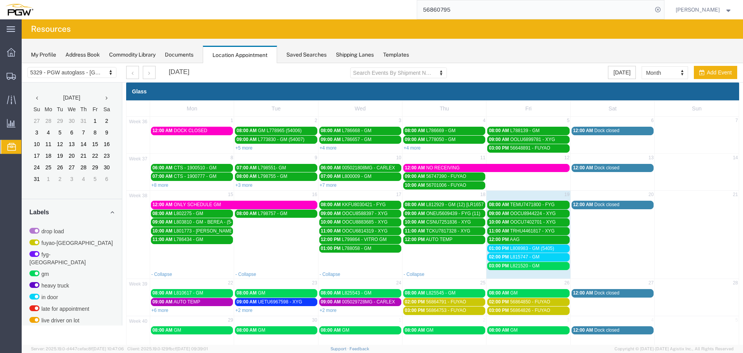
click at [506, 247] on span "01:00 PM" at bounding box center [499, 247] width 20 height 5
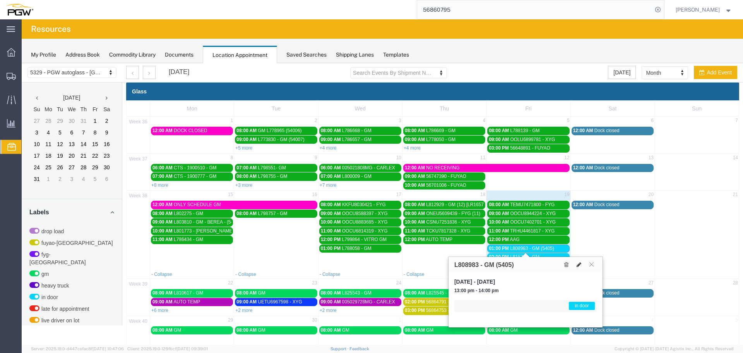
click at [579, 263] on icon at bounding box center [579, 264] width 5 height 5
select select "1"
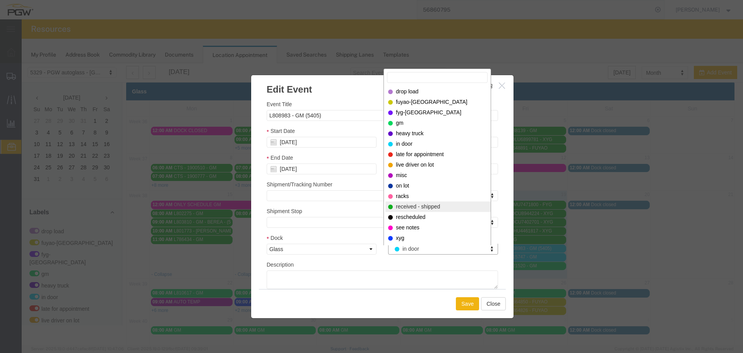
select select "200"
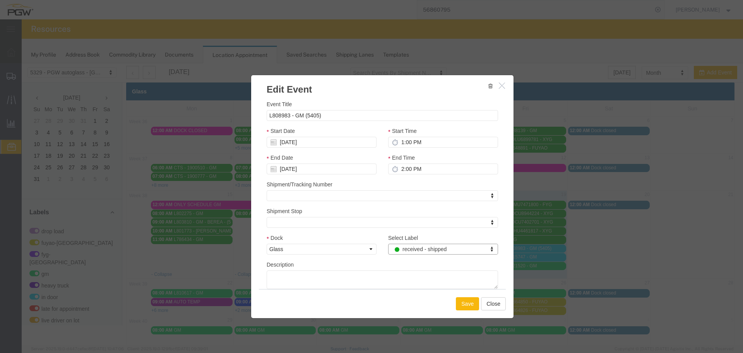
click at [464, 303] on button "Save" at bounding box center [467, 303] width 23 height 13
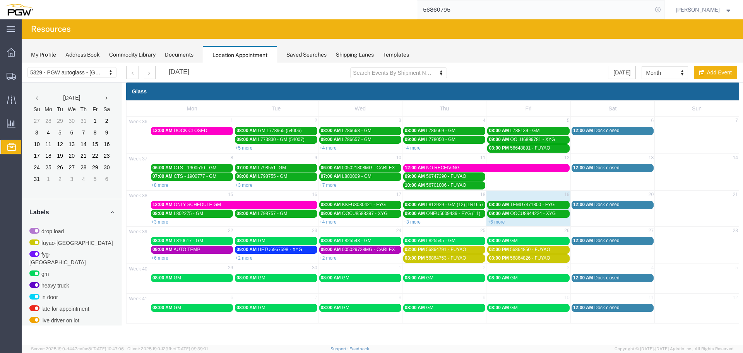
click at [662, 10] on icon at bounding box center [658, 9] width 11 height 11
click at [660, 10] on icon at bounding box center [658, 9] width 11 height 11
paste input "668750"
type input "668750"
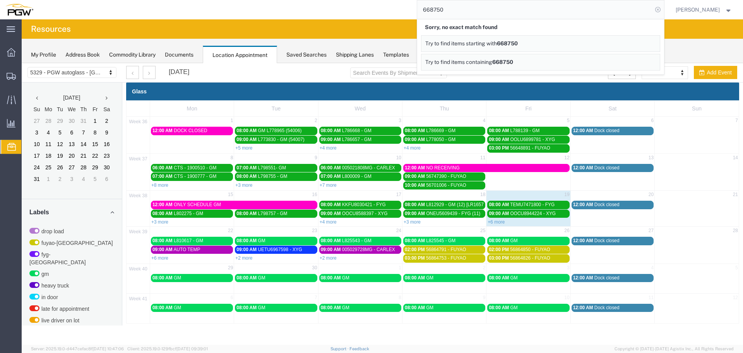
click at [661, 12] on icon at bounding box center [658, 9] width 11 height 11
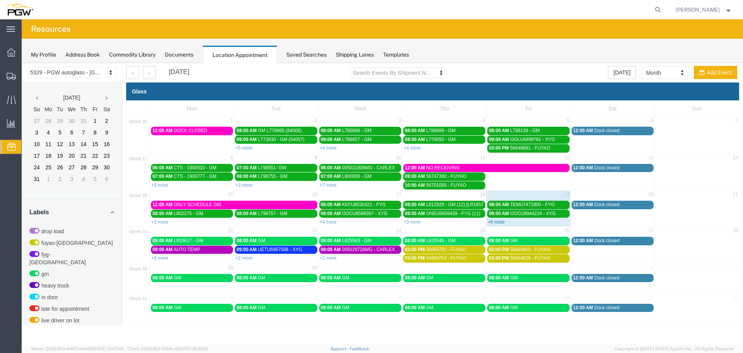
click at [497, 223] on link "+6 more" at bounding box center [496, 221] width 17 height 5
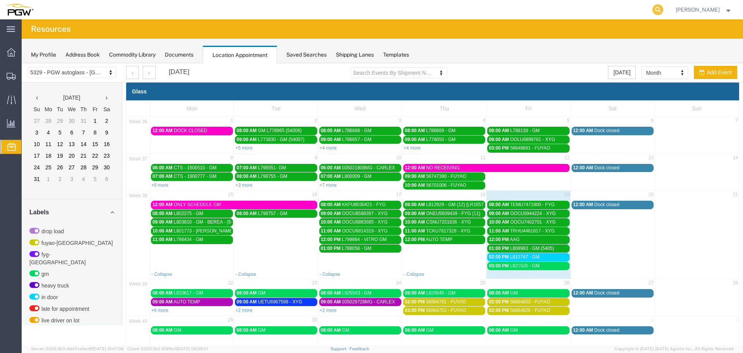
click at [664, 10] on icon at bounding box center [658, 9] width 11 height 11
paste input "668750"
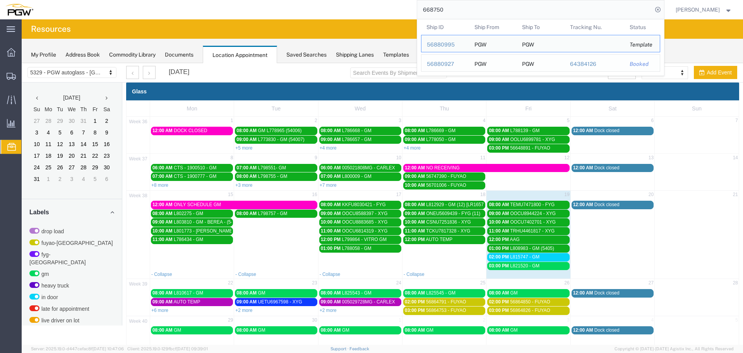
click at [452, 63] on div "56880927" at bounding box center [445, 64] width 37 height 8
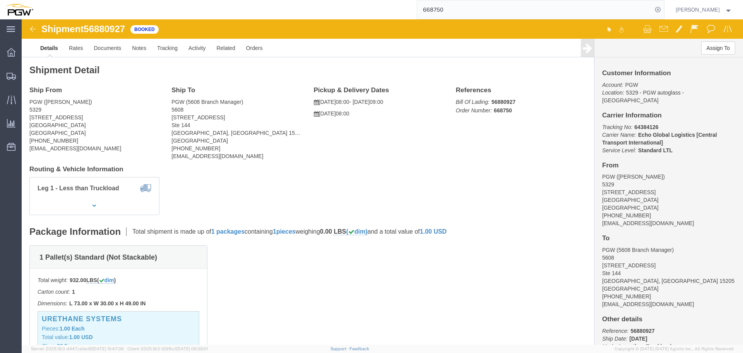
click span "56880927"
copy span "56880927"
click at [509, 14] on input "668750" at bounding box center [534, 9] width 235 height 19
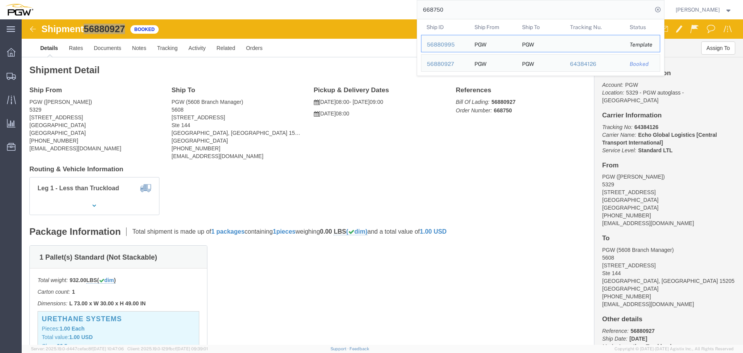
paste input "851"
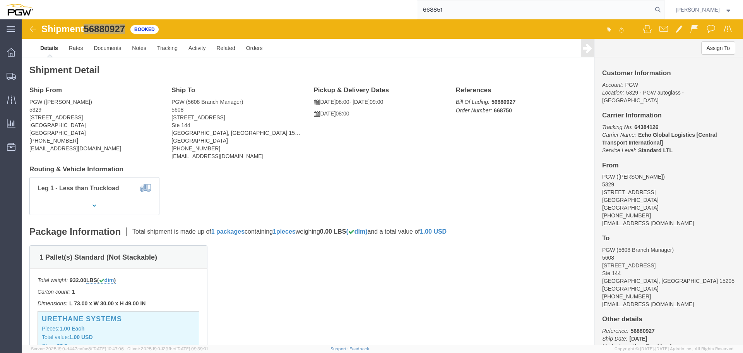
type input "668851"
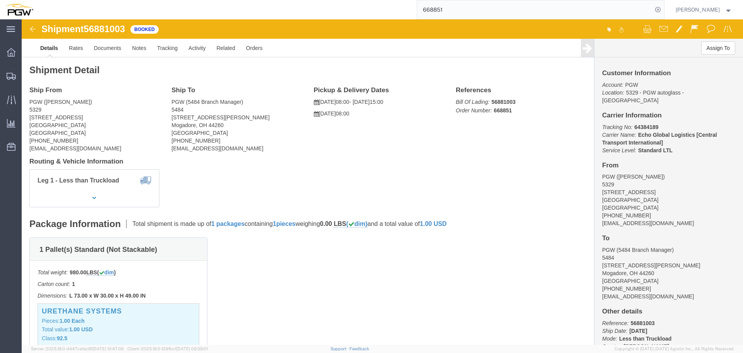
click span "56881003"
copy span "56881003"
click span "56881003"
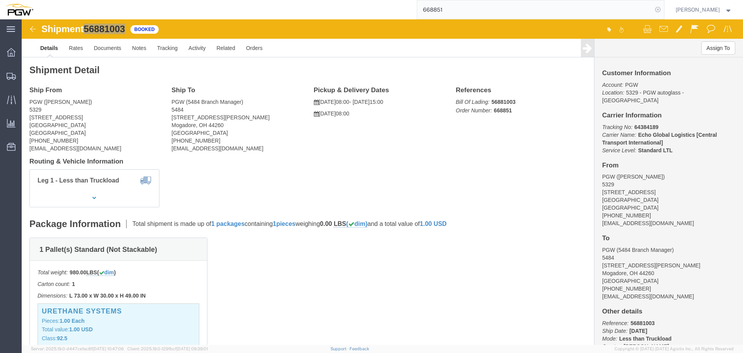
click at [660, 9] on icon at bounding box center [658, 9] width 11 height 11
click at [0, 0] on span "Location Appointment" at bounding box center [0, 0] width 0 height 0
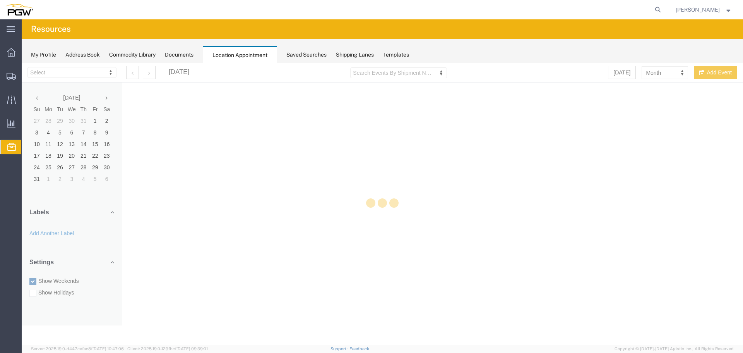
select select "28253"
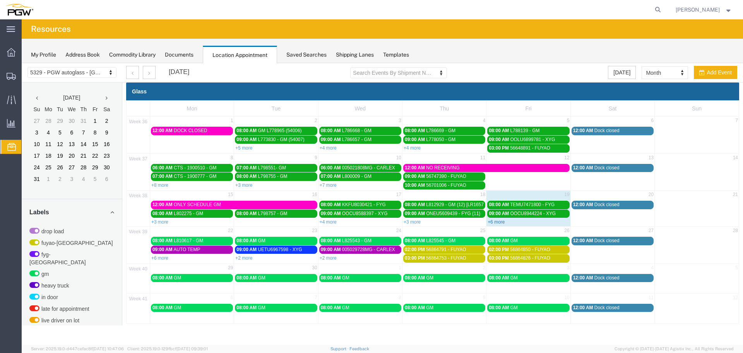
click at [501, 221] on link "+6 more" at bounding box center [496, 221] width 17 height 5
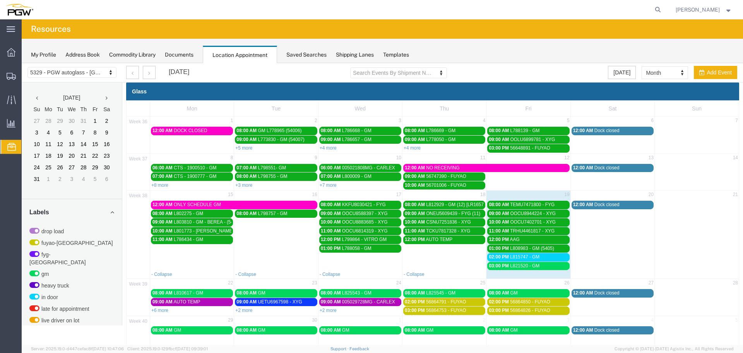
click at [521, 264] on span "L821520 - GM" at bounding box center [524, 265] width 29 height 5
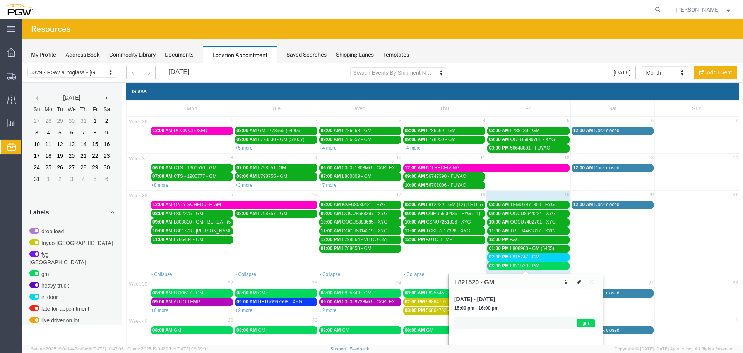
click at [576, 281] on button at bounding box center [579, 282] width 11 height 8
select select "1"
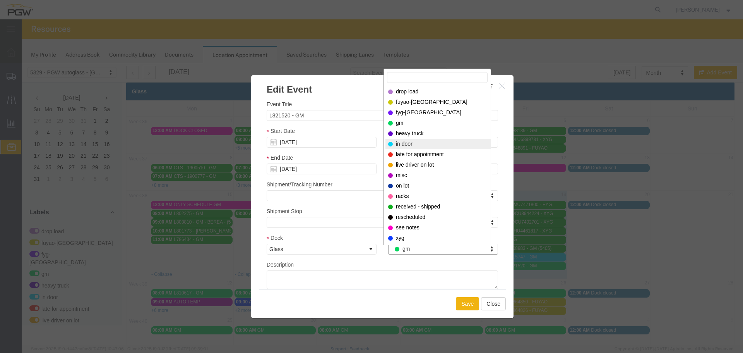
select select "220"
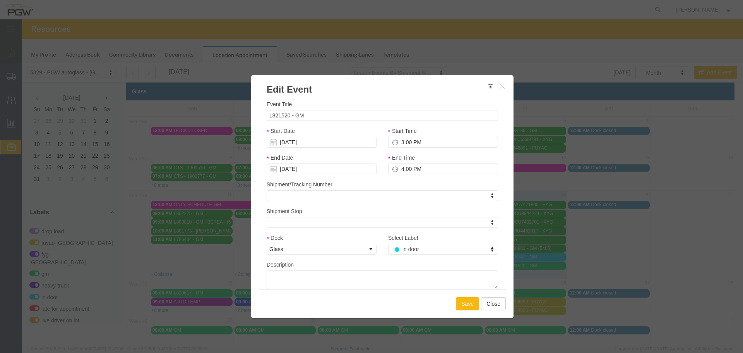
click at [472, 301] on button "Save" at bounding box center [467, 303] width 23 height 13
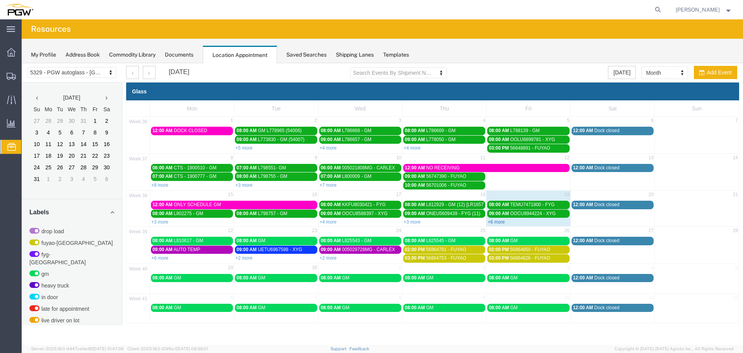
click at [496, 222] on link "+6 more" at bounding box center [496, 221] width 17 height 5
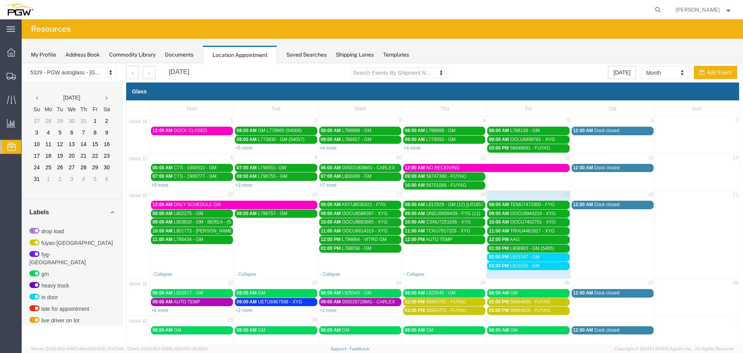
click at [516, 256] on span "L815747 - GM" at bounding box center [524, 256] width 29 height 5
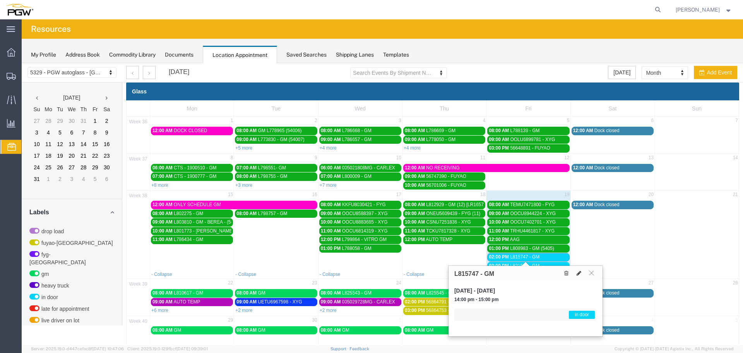
click at [578, 273] on icon at bounding box center [579, 272] width 5 height 5
select select "1"
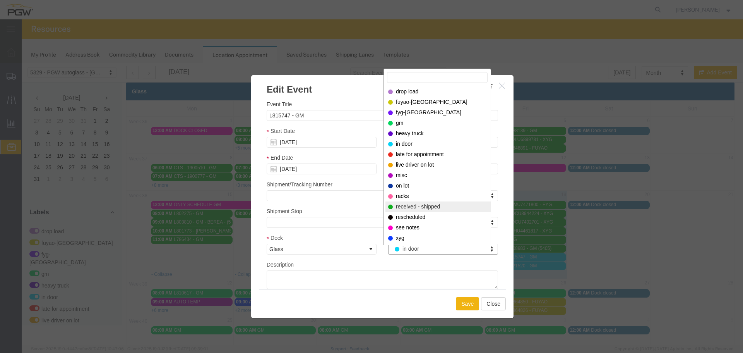
select select "200"
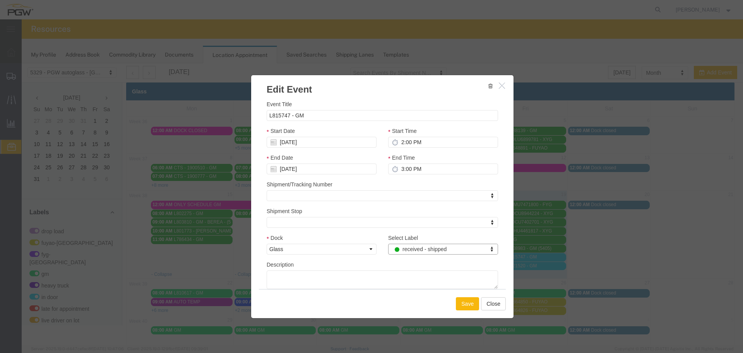
click at [467, 298] on button "Save" at bounding box center [467, 303] width 23 height 13
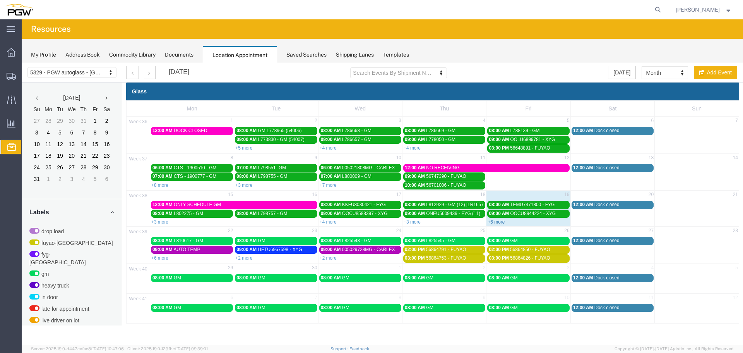
click at [495, 220] on link "+6 more" at bounding box center [496, 221] width 17 height 5
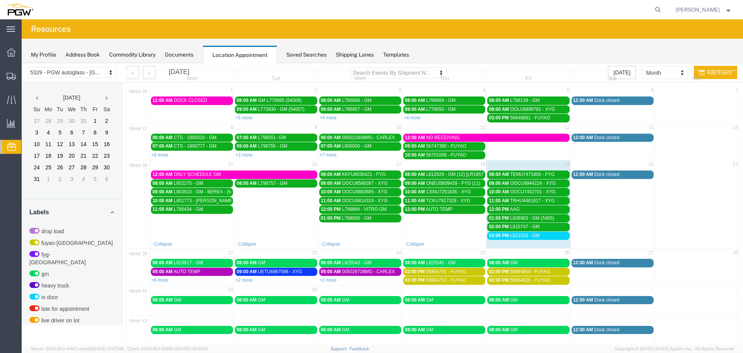
scroll to position [39, 0]
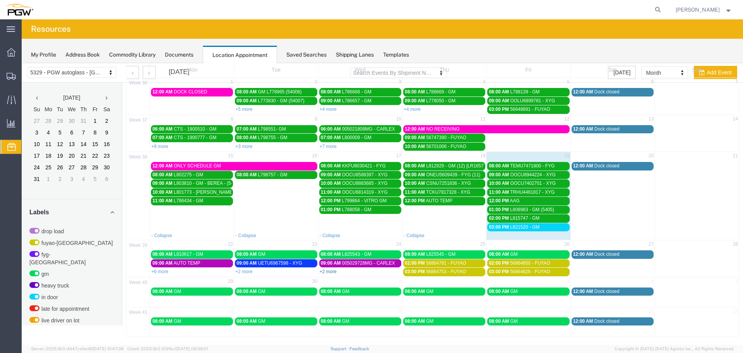
click at [327, 270] on link "+2 more" at bounding box center [328, 271] width 17 height 5
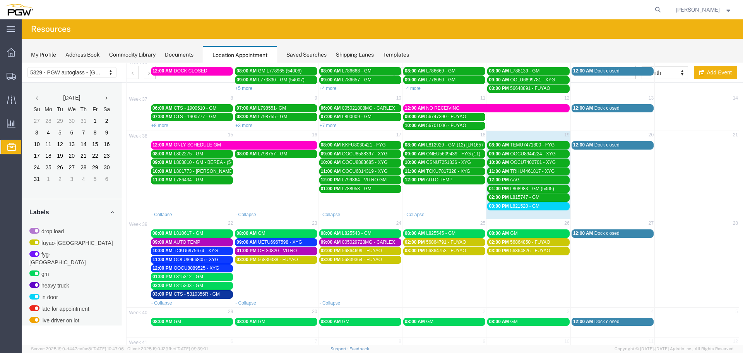
scroll to position [77, 0]
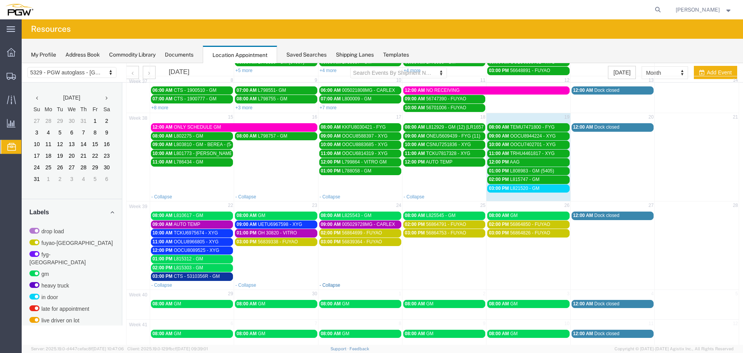
click at [330, 285] on link "- Collapse" at bounding box center [330, 284] width 21 height 5
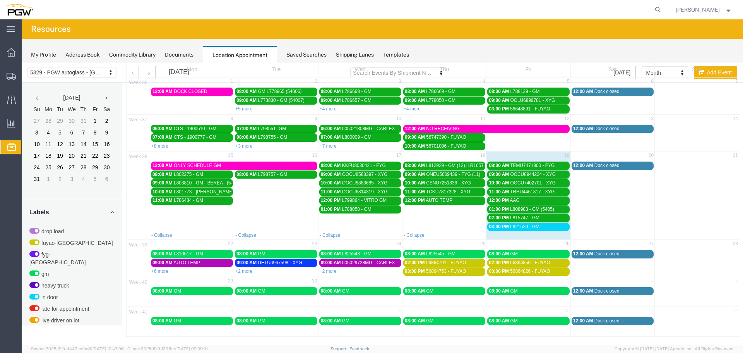
scroll to position [39, 0]
click at [326, 271] on link "+2 more" at bounding box center [328, 270] width 17 height 5
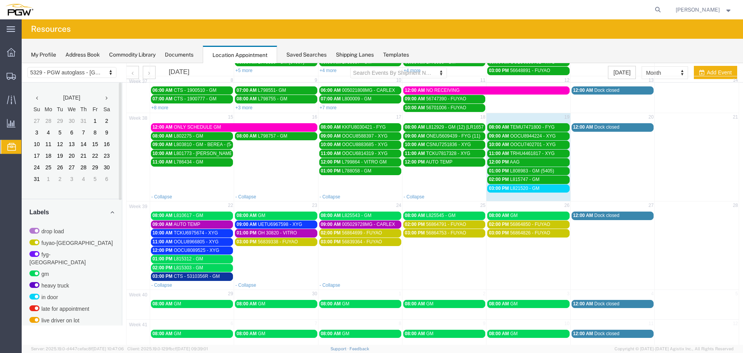
scroll to position [195, 0]
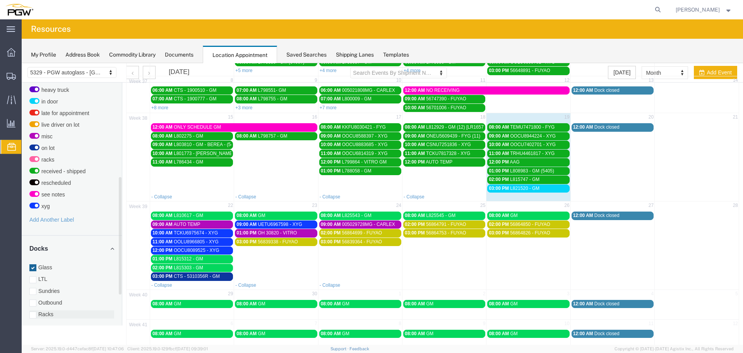
click at [49, 310] on label "Racks" at bounding box center [71, 314] width 85 height 8
click at [22, 63] on input "Racks" at bounding box center [22, 63] width 0 height 0
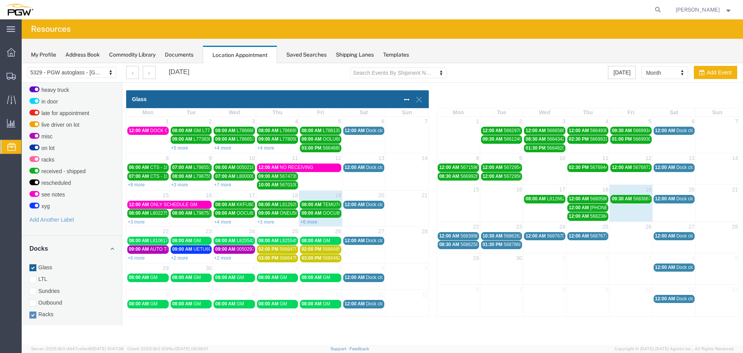
click at [463, 237] on span "56839984 - [GEOGRAPHIC_DATA] / [GEOGRAPHIC_DATA]" at bounding box center [523, 235] width 124 height 5
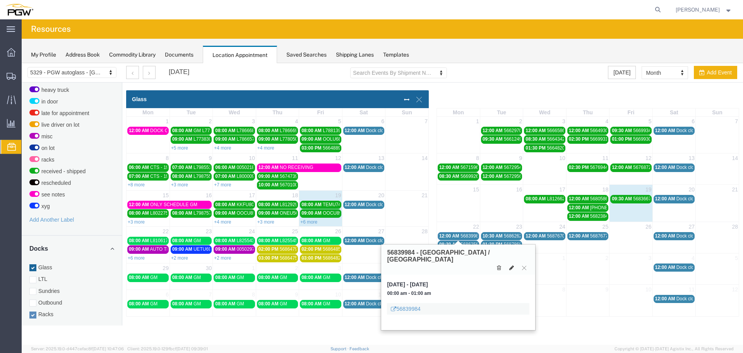
click at [514, 265] on icon at bounding box center [511, 267] width 5 height 5
select select "3"
select select
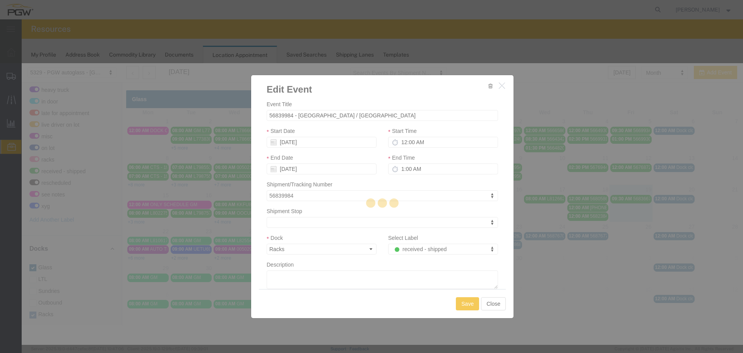
select select
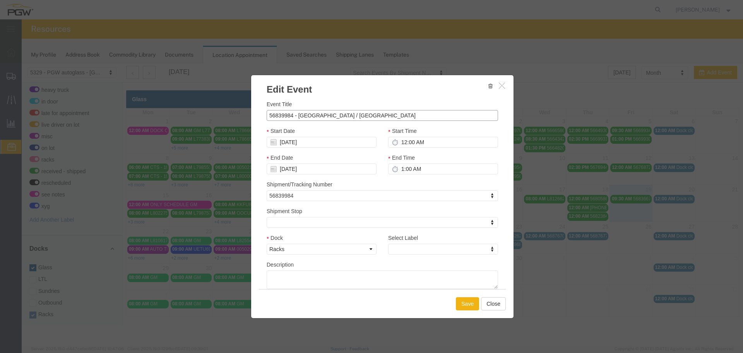
click at [383, 118] on input "56839984 - [GEOGRAPHIC_DATA] / [GEOGRAPHIC_DATA]" at bounding box center [383, 115] width 232 height 11
type input "56839984 - [GEOGRAPHIC_DATA] / [GEOGRAPHIC_DATA] (54009)"
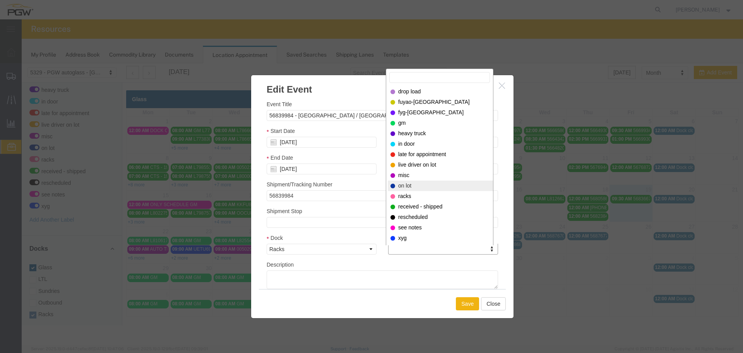
select select "300"
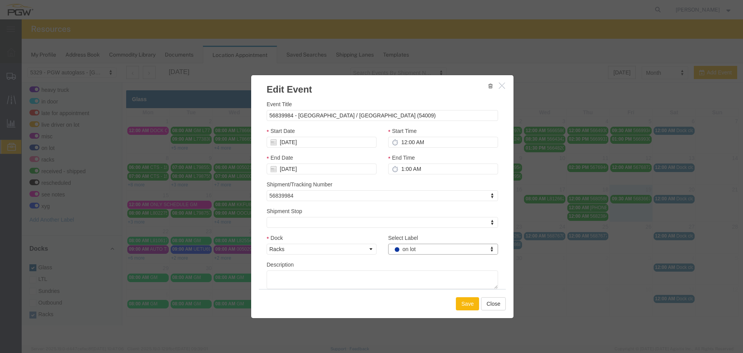
click at [463, 302] on button "Save" at bounding box center [467, 303] width 23 height 13
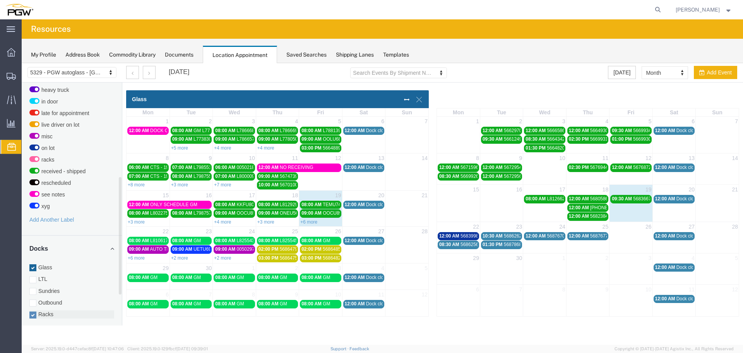
click at [55, 310] on label "Racks" at bounding box center [71, 314] width 85 height 8
click at [22, 63] on input "Racks" at bounding box center [22, 63] width 0 height 0
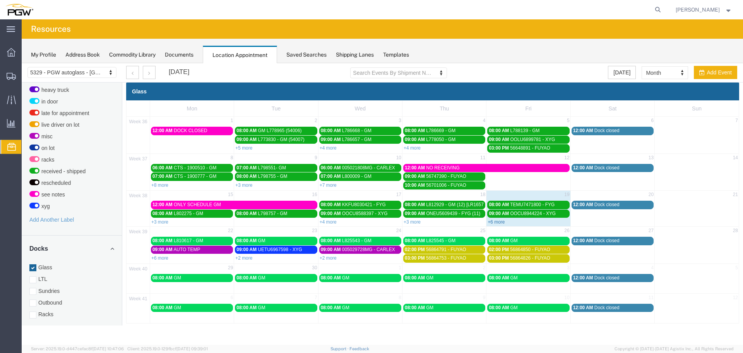
click at [497, 220] on link "+6 more" at bounding box center [496, 221] width 17 height 5
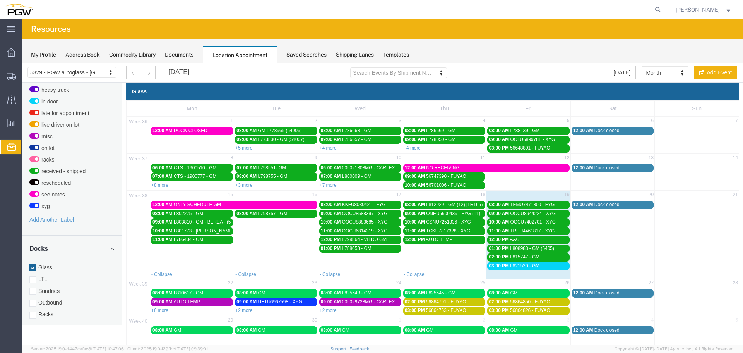
click at [512, 268] on span "L821520 - GM" at bounding box center [524, 265] width 29 height 5
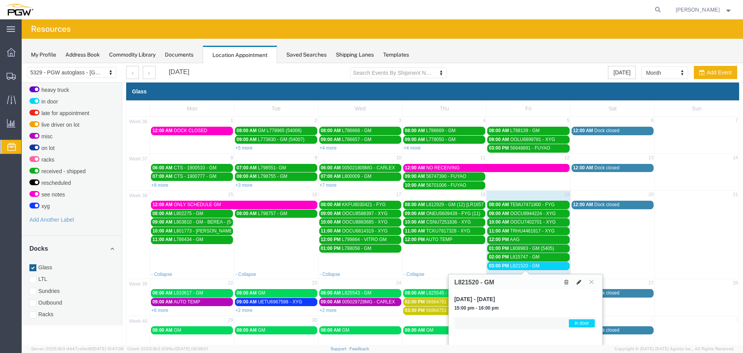
click at [577, 281] on icon at bounding box center [579, 281] width 5 height 5
select select "1"
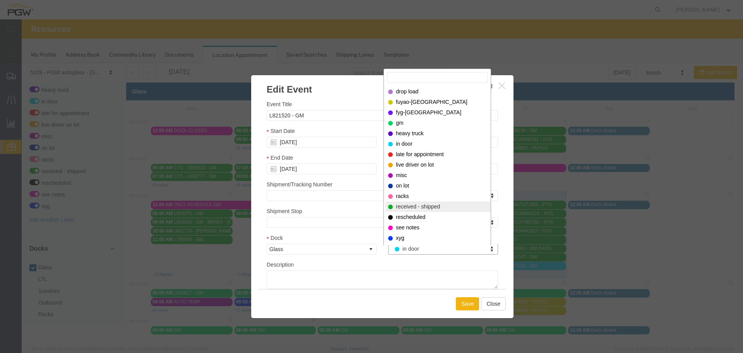
select select "200"
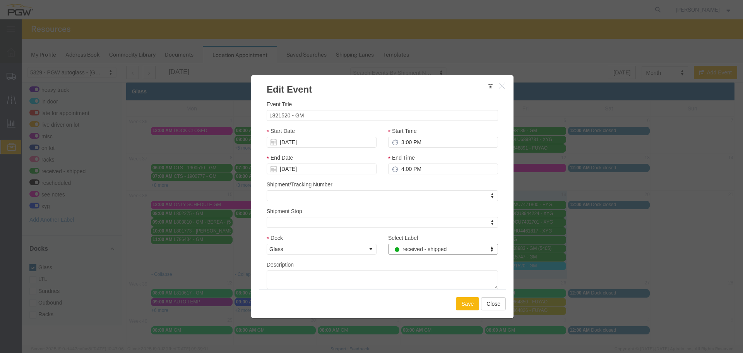
click at [461, 303] on button "Save" at bounding box center [467, 303] width 23 height 13
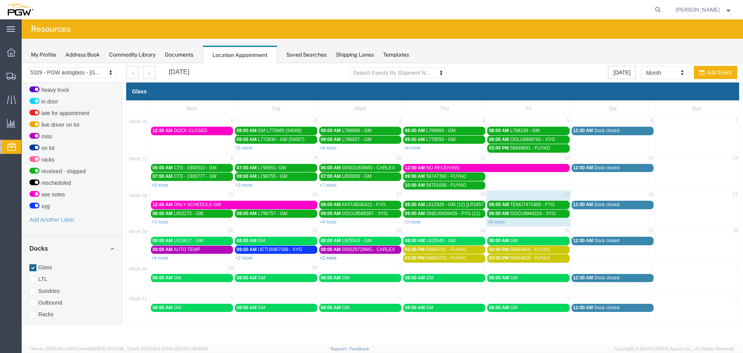
click at [329, 259] on link "+2 more" at bounding box center [328, 257] width 17 height 5
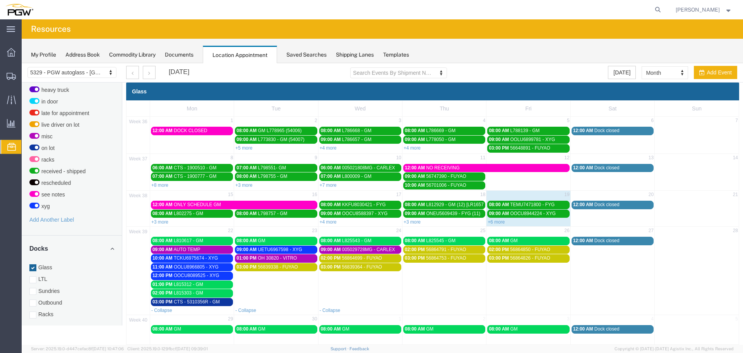
click at [287, 289] on td "03:00 PM 56839338 - FUYAO" at bounding box center [276, 283] width 84 height 43
select select "1"
select select
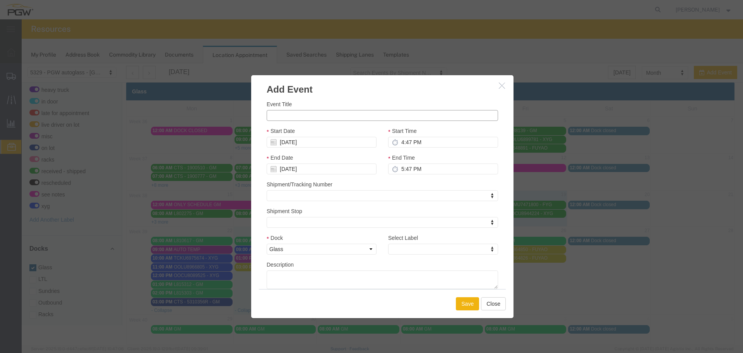
click at [272, 113] on input "Event Title" at bounding box center [383, 115] width 232 height 11
paste input "CSLU6000504"
type input "CSLU6000504 - XYG"
click at [393, 142] on icon at bounding box center [395, 142] width 6 height 6
click at [394, 142] on input "4:47 PM" at bounding box center [443, 142] width 110 height 11
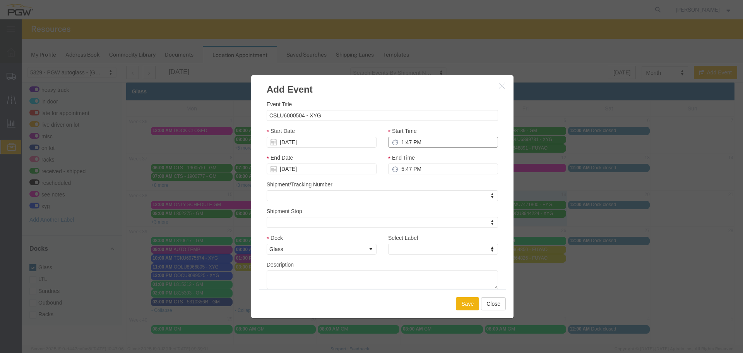
type input "10:47 PM"
type input "11:47 PM"
type input "10:00 PM"
type input "11:00 PM"
type input "10:00 AM"
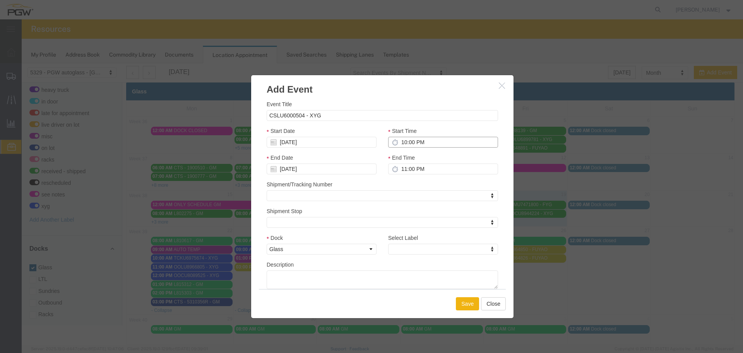
type input "11:00 AM"
type input "10:00 AM"
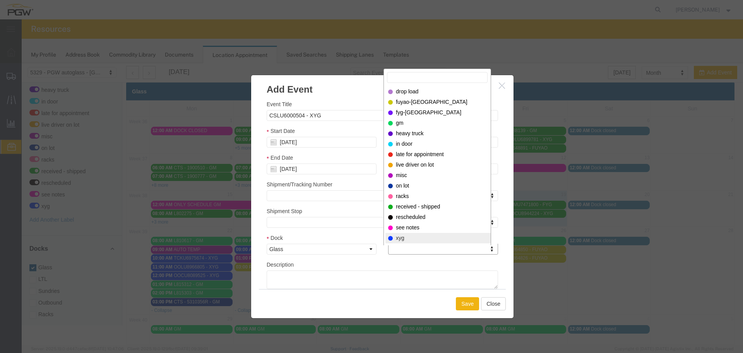
select select "12920"
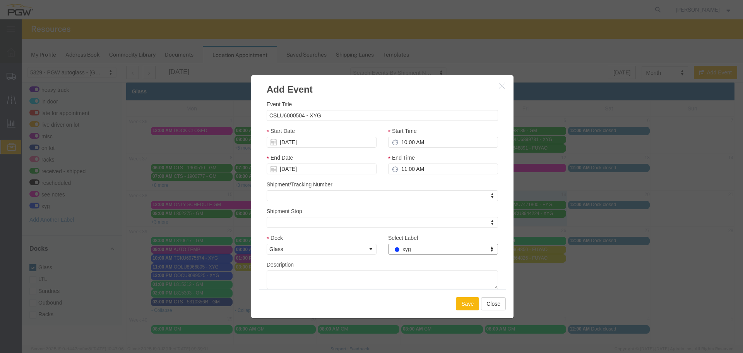
click at [462, 305] on button "Save" at bounding box center [467, 303] width 23 height 13
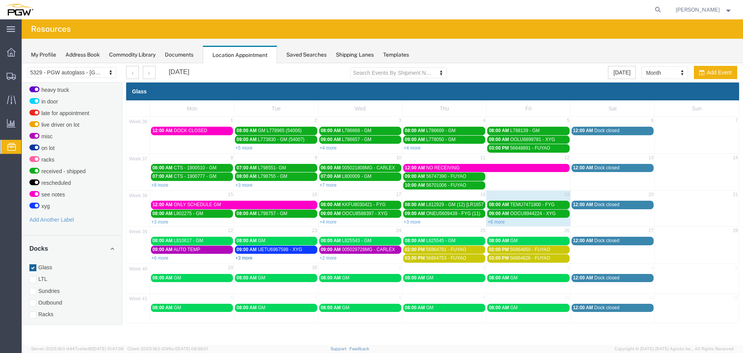
click at [246, 259] on link "+3 more" at bounding box center [243, 257] width 17 height 5
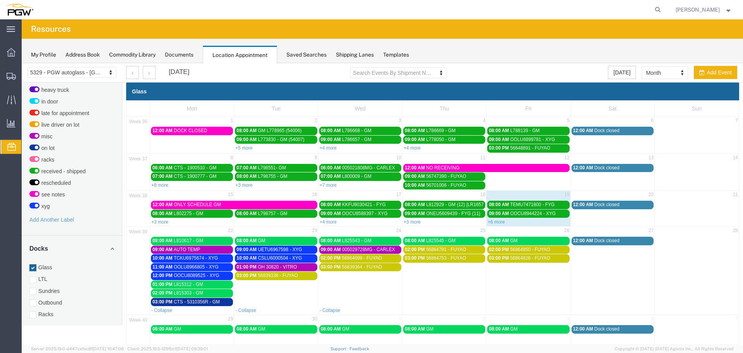
click at [207, 283] on div "01:00 PM L815312 - GM" at bounding box center [192, 284] width 79 height 6
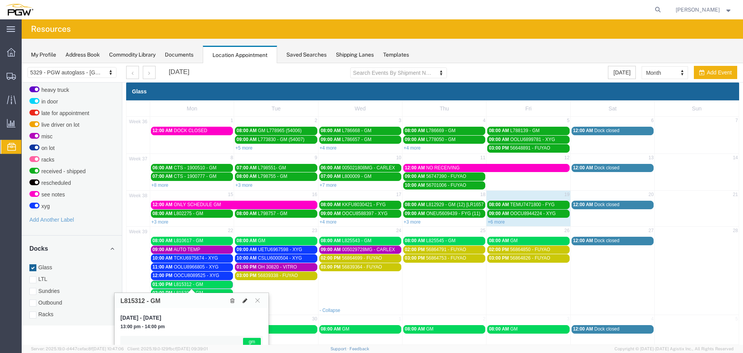
click at [244, 301] on icon at bounding box center [245, 300] width 5 height 5
select select "1"
select select "340"
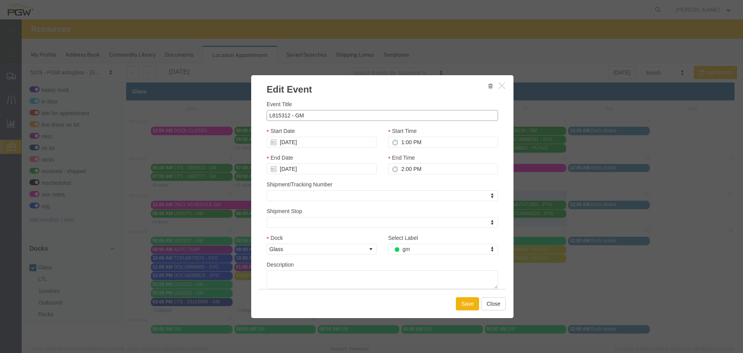
click at [328, 116] on input "L815312 - GM" at bounding box center [383, 115] width 232 height 11
type input "L815312 - GM (53977)"
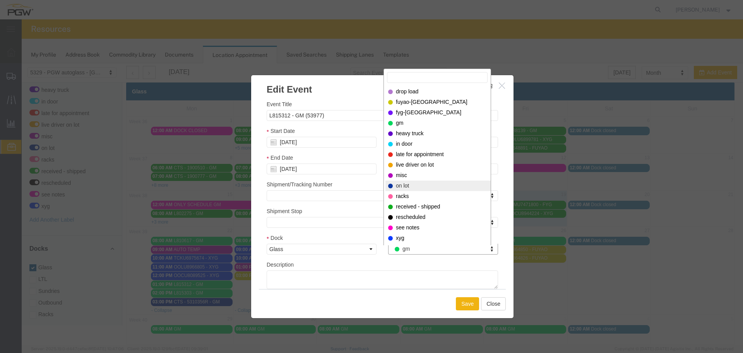
select select "300"
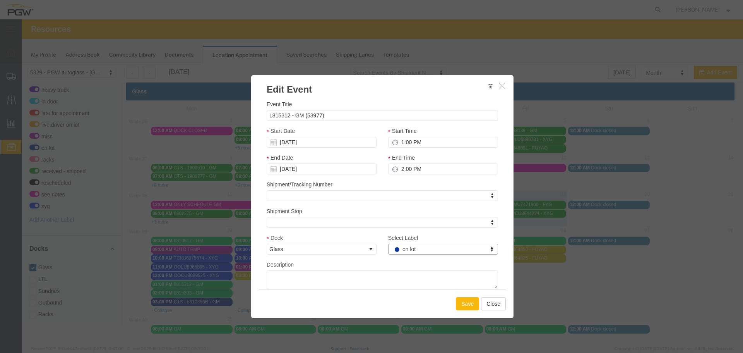
click at [465, 299] on button "Save" at bounding box center [467, 303] width 23 height 13
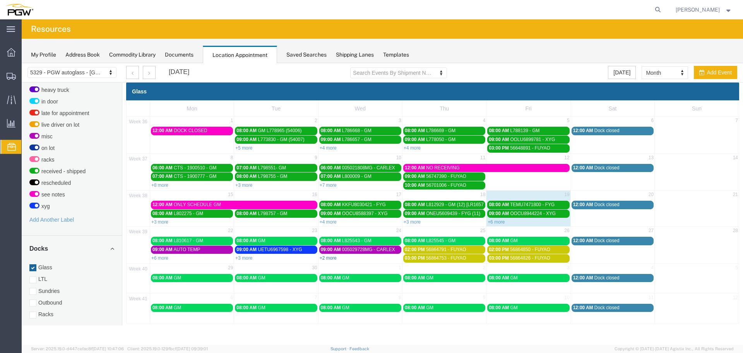
click at [335, 259] on link "+2 more" at bounding box center [328, 257] width 17 height 5
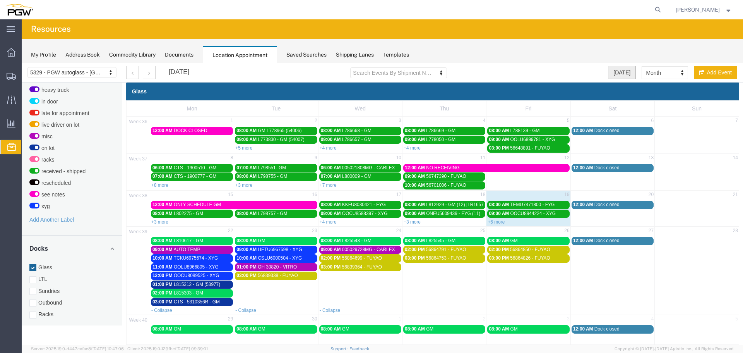
click at [617, 75] on button "[DATE]" at bounding box center [622, 72] width 28 height 13
select select "agendaDay"
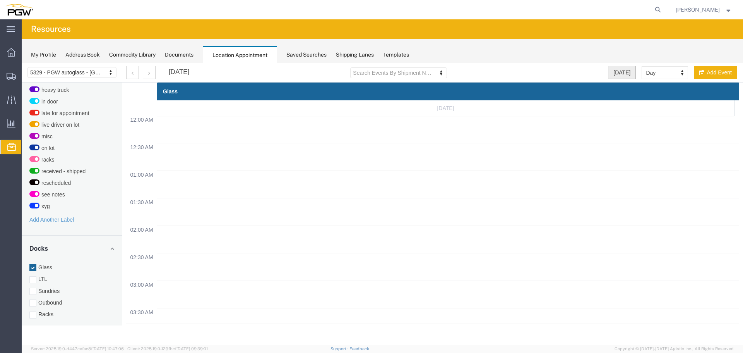
scroll to position [330, 0]
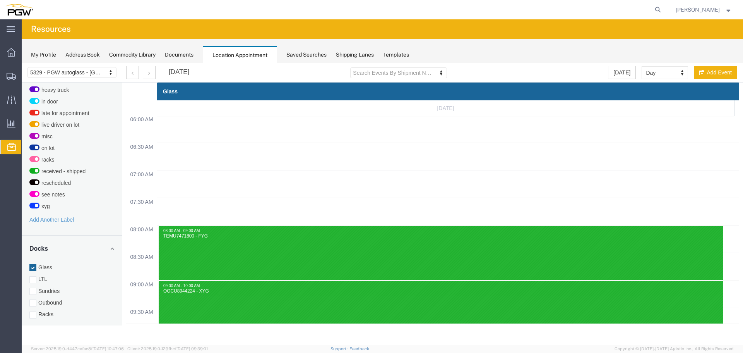
click at [156, 74] on div "[DATE]" at bounding box center [157, 72] width 63 height 13
click at [154, 74] on button "button" at bounding box center [149, 72] width 13 height 13
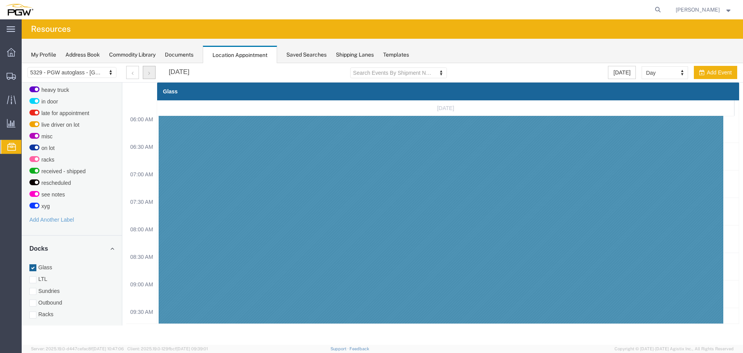
click at [154, 74] on button "button" at bounding box center [149, 72] width 13 height 13
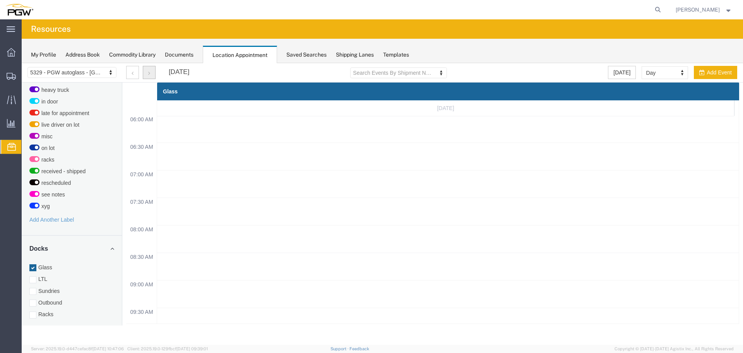
click at [154, 74] on button "button" at bounding box center [149, 72] width 13 height 13
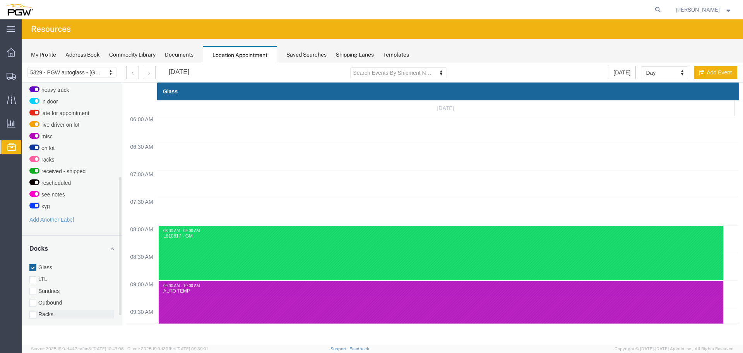
click at [58, 310] on label "Racks" at bounding box center [71, 314] width 85 height 8
click at [22, 63] on input "Racks" at bounding box center [22, 63] width 0 height 0
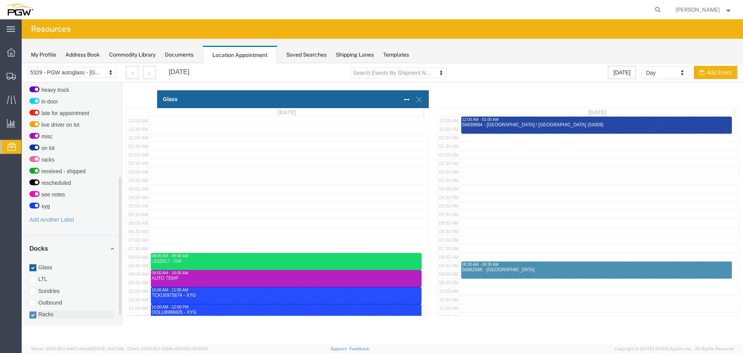
scroll to position [194, 0]
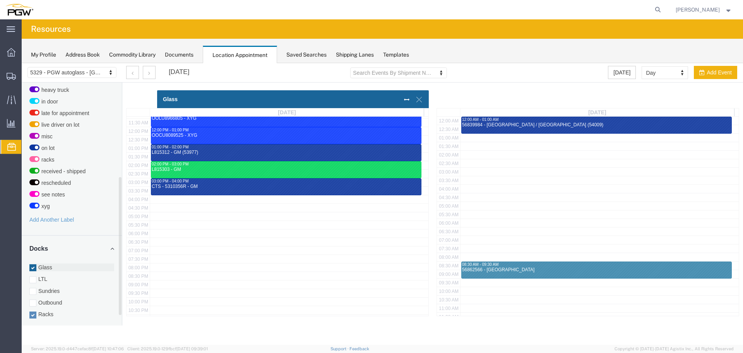
click at [56, 263] on label "Glass" at bounding box center [71, 267] width 85 height 8
click at [22, 63] on input "Glass" at bounding box center [22, 63] width 0 height 0
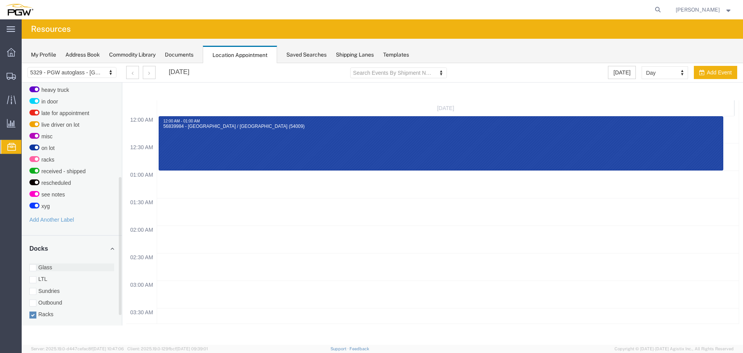
click at [49, 263] on label "Glass" at bounding box center [71, 267] width 85 height 8
click at [22, 63] on input "Glass" at bounding box center [22, 63] width 0 height 0
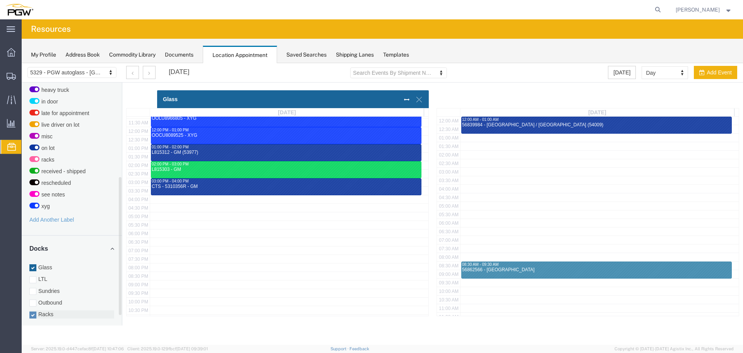
click at [41, 310] on label "Racks" at bounding box center [71, 314] width 85 height 8
click at [22, 63] on input "Racks" at bounding box center [22, 63] width 0 height 0
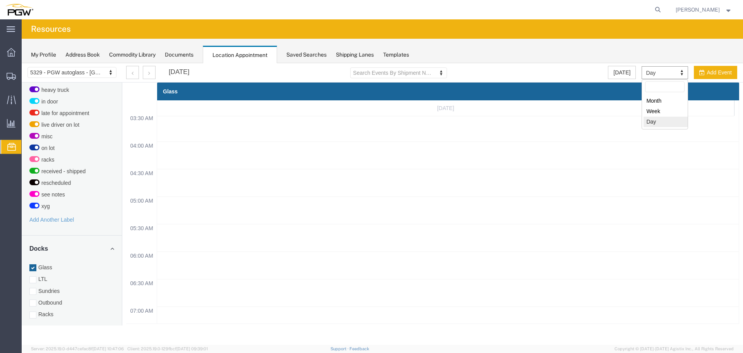
drag, startPoint x: 658, startPoint y: 72, endPoint x: 658, endPoint y: 77, distance: 4.3
select select "month"
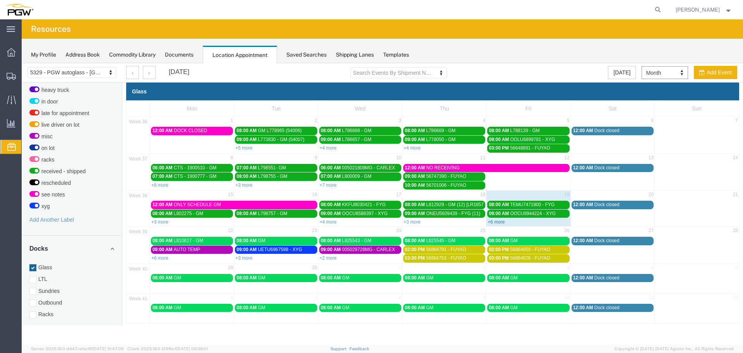
click at [500, 223] on link "+6 more" at bounding box center [496, 221] width 17 height 5
